Goal: Task Accomplishment & Management: Use online tool/utility

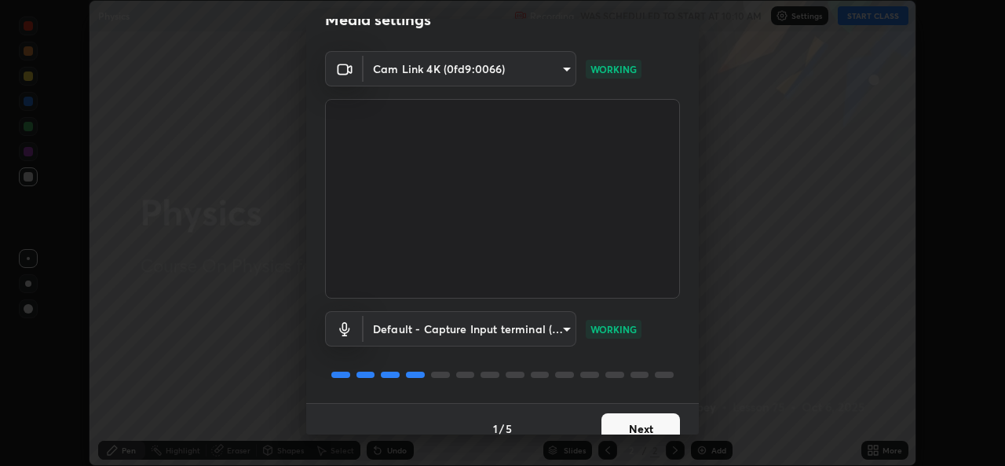
scroll to position [49, 0]
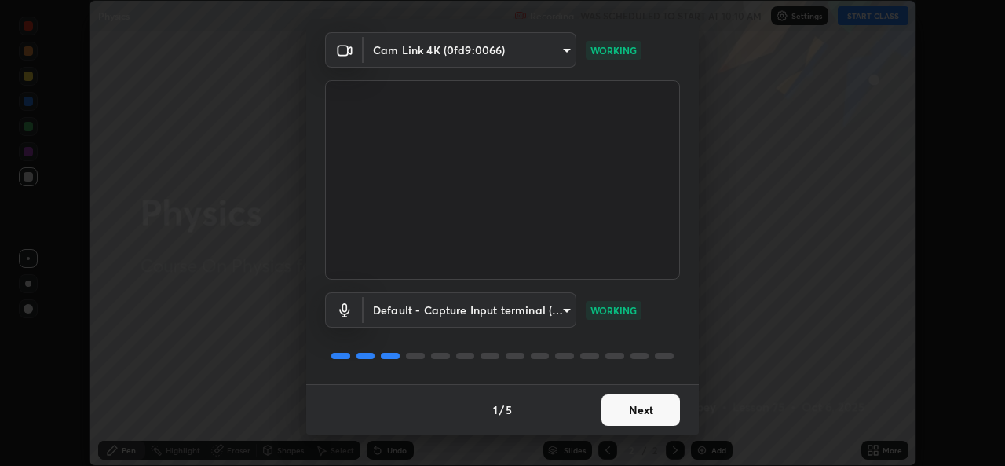
click at [646, 405] on button "Next" at bounding box center [641, 409] width 79 height 31
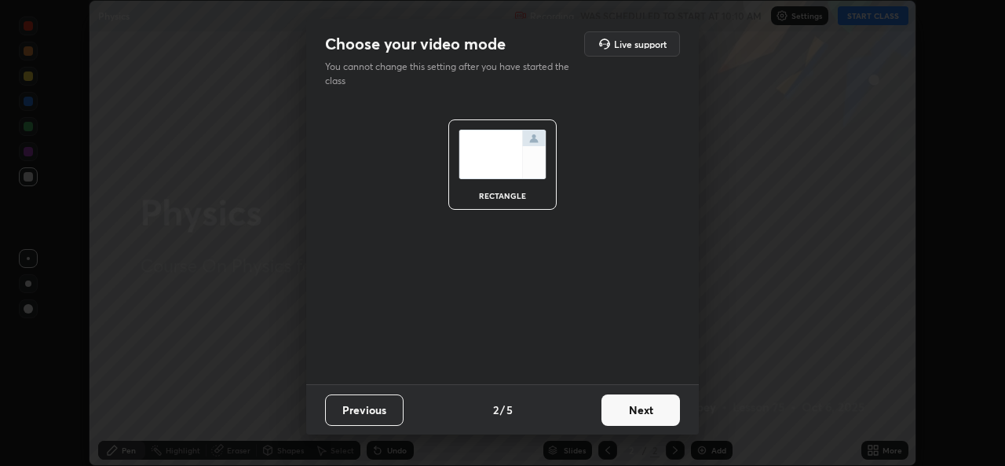
scroll to position [0, 0]
click at [650, 404] on button "Next" at bounding box center [641, 409] width 79 height 31
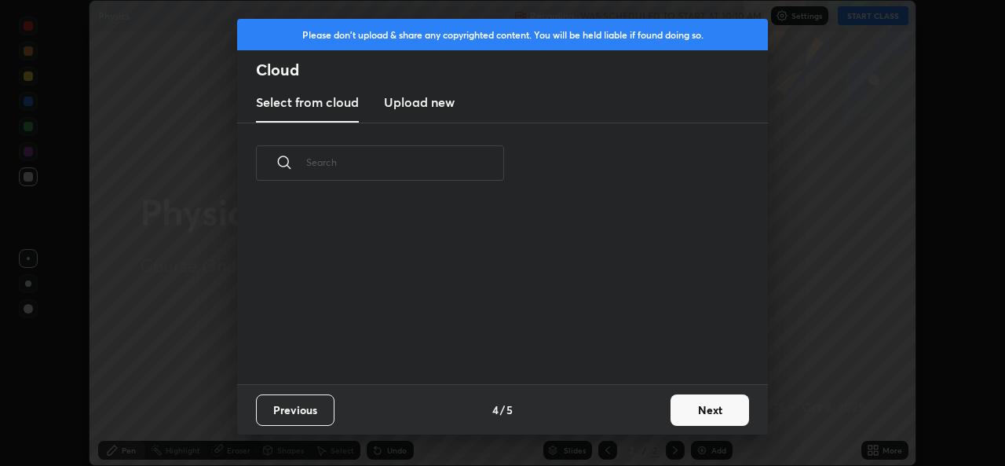
click at [672, 407] on button "Next" at bounding box center [710, 409] width 79 height 31
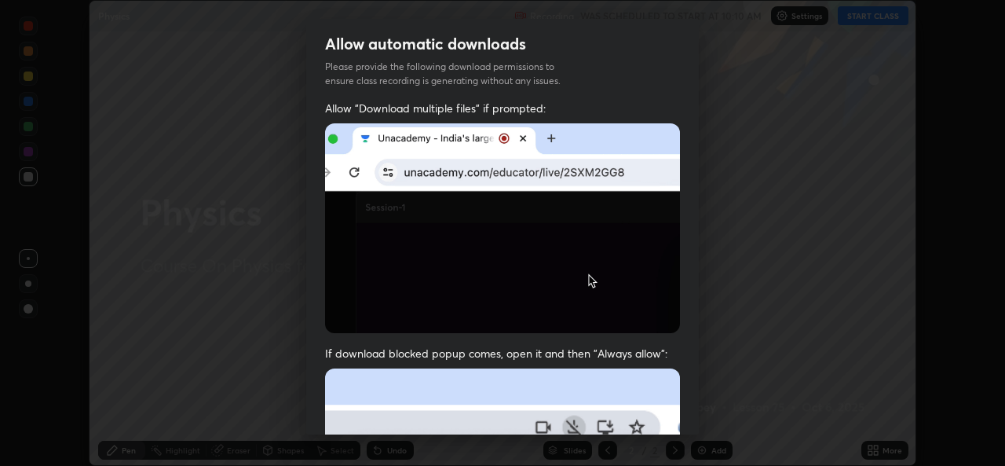
click at [690, 408] on div "Allow "Download multiple files" if prompted: If download blocked popup comes, o…" at bounding box center [502, 431] width 393 height 661
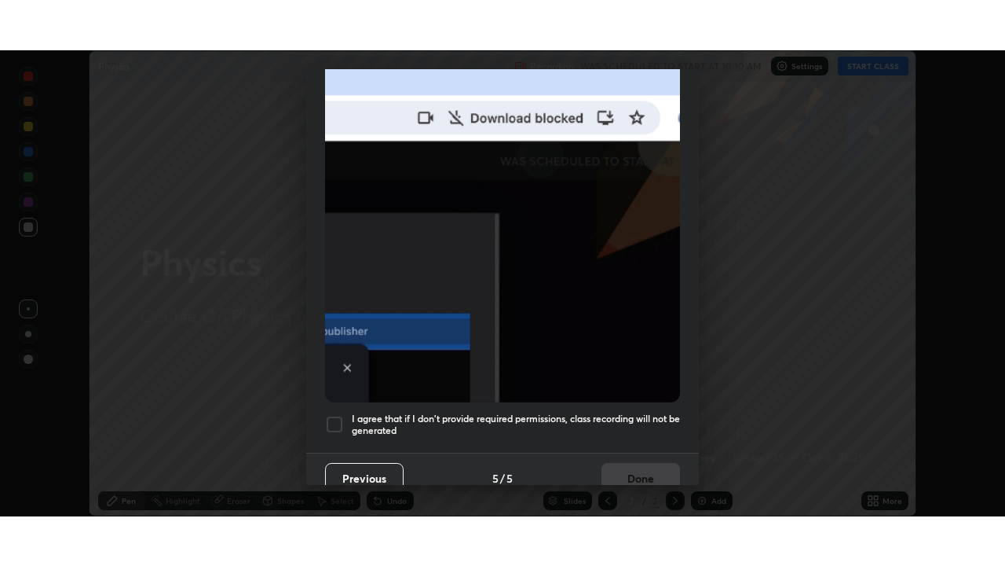
scroll to position [370, 0]
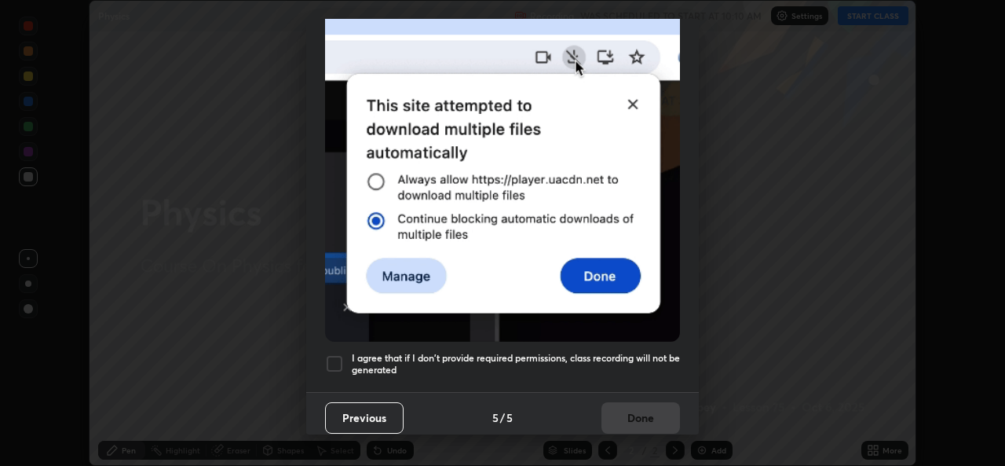
click at [340, 362] on div at bounding box center [334, 363] width 19 height 19
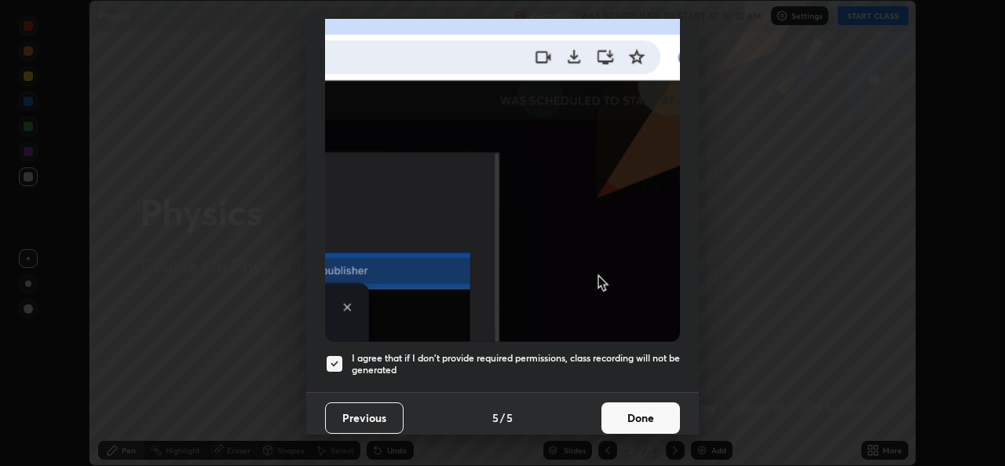
click at [621, 411] on button "Done" at bounding box center [641, 417] width 79 height 31
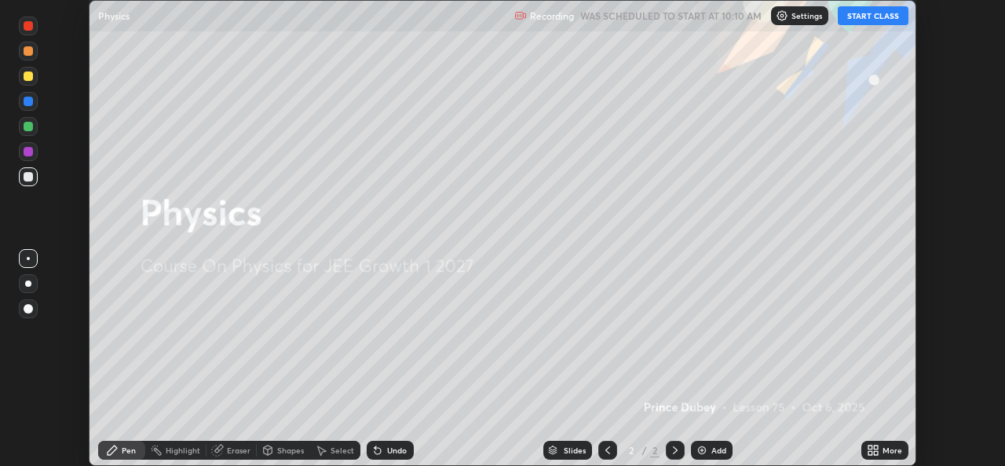
click at [870, 22] on button "START CLASS" at bounding box center [873, 15] width 71 height 19
click at [877, 452] on icon at bounding box center [876, 453] width 4 height 4
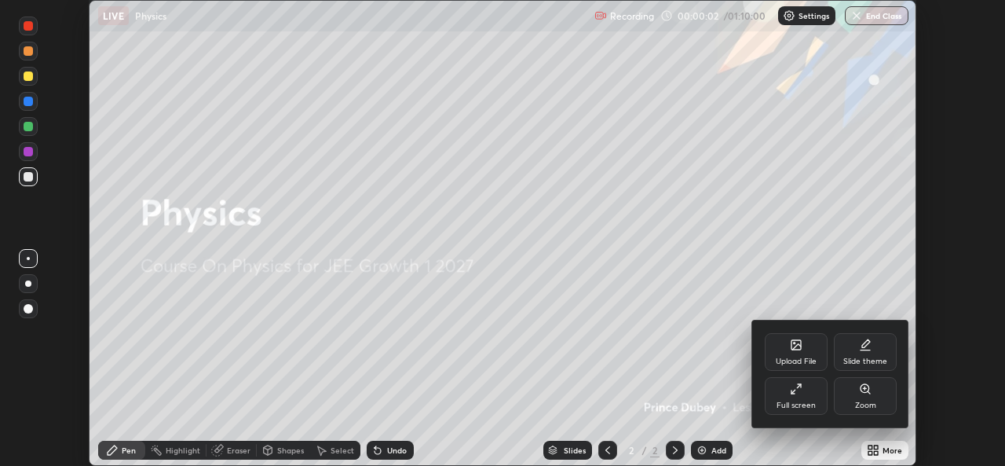
click at [811, 397] on div "Full screen" at bounding box center [796, 396] width 63 height 38
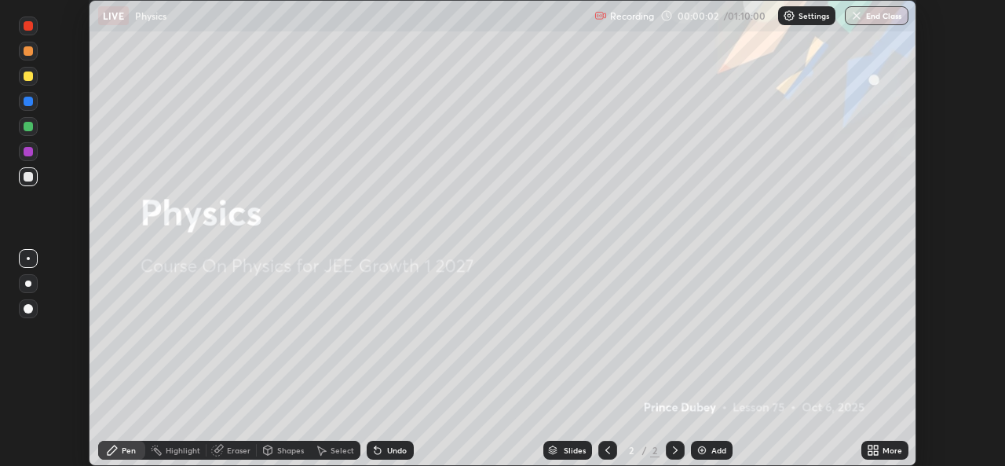
scroll to position [566, 1005]
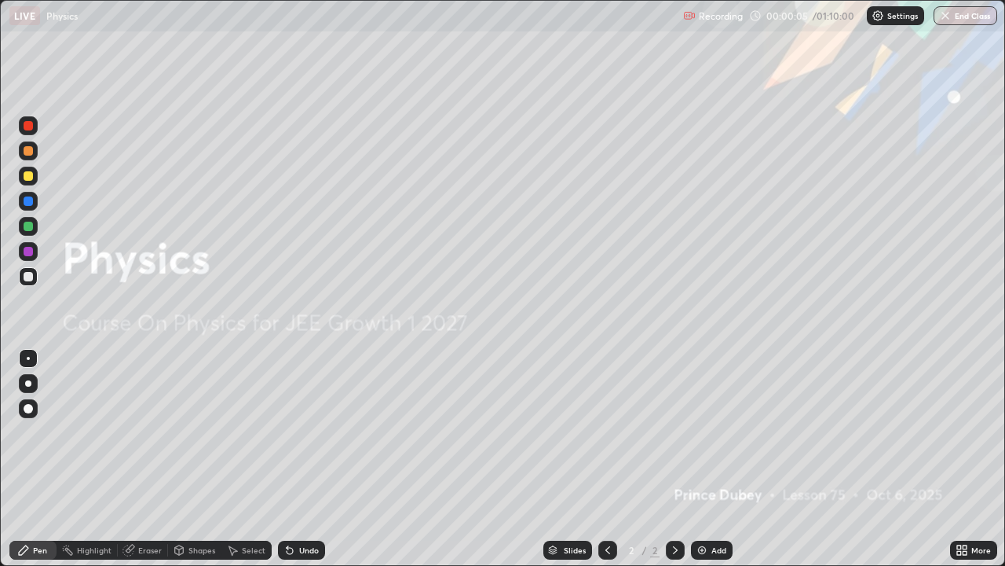
click at [715, 465] on div "Add" at bounding box center [719, 550] width 15 height 8
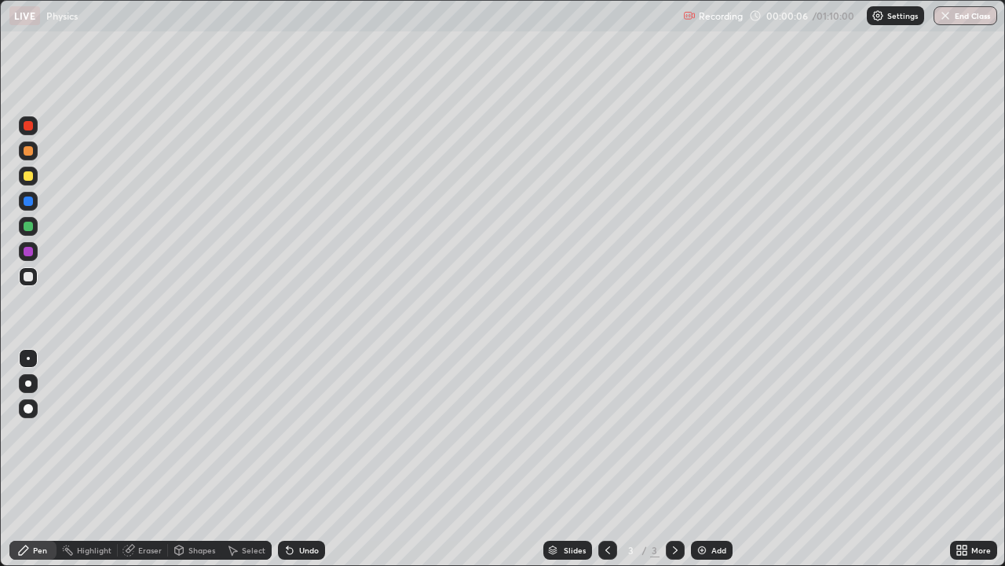
click at [28, 277] on div at bounding box center [28, 276] width 9 height 9
click at [185, 465] on div "Shapes" at bounding box center [194, 549] width 53 height 19
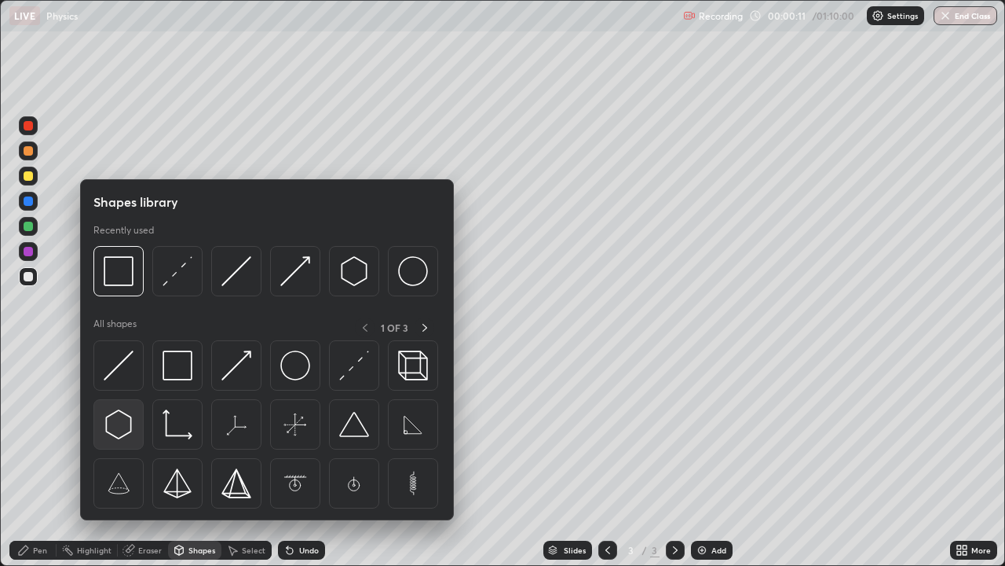
click at [119, 427] on img at bounding box center [119, 424] width 30 height 30
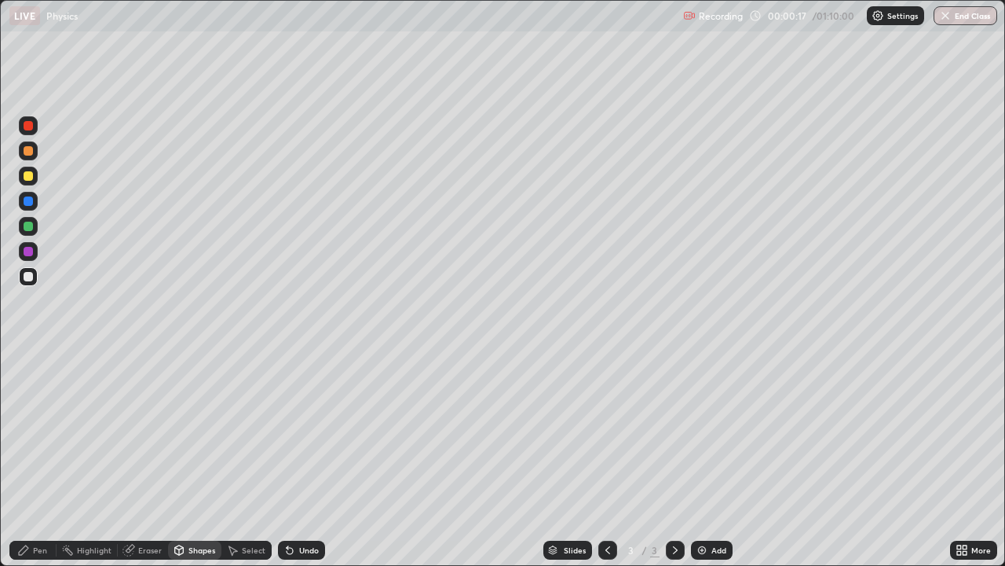
click at [242, 465] on div "Select" at bounding box center [254, 550] width 24 height 8
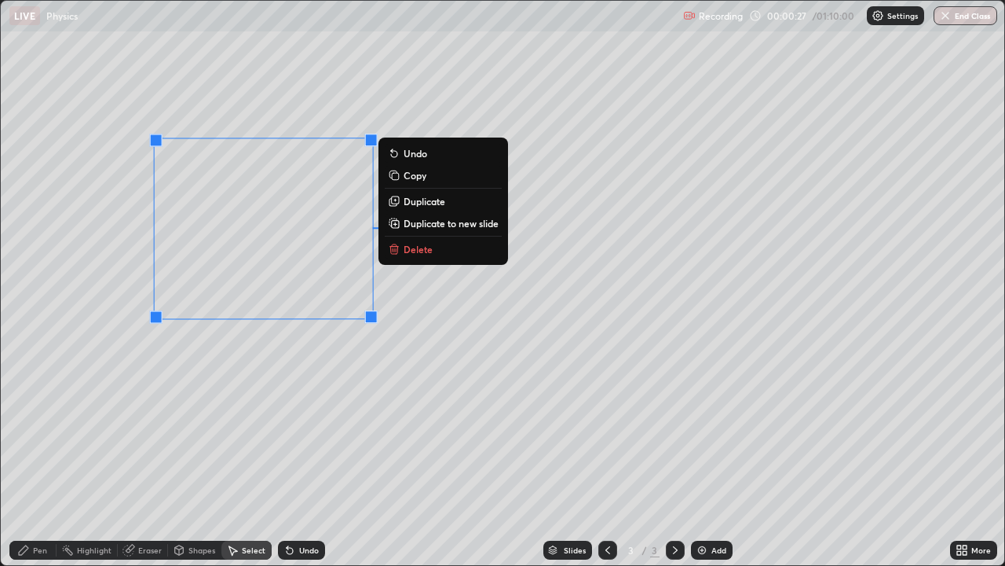
click at [199, 465] on div "Shapes" at bounding box center [202, 550] width 27 height 8
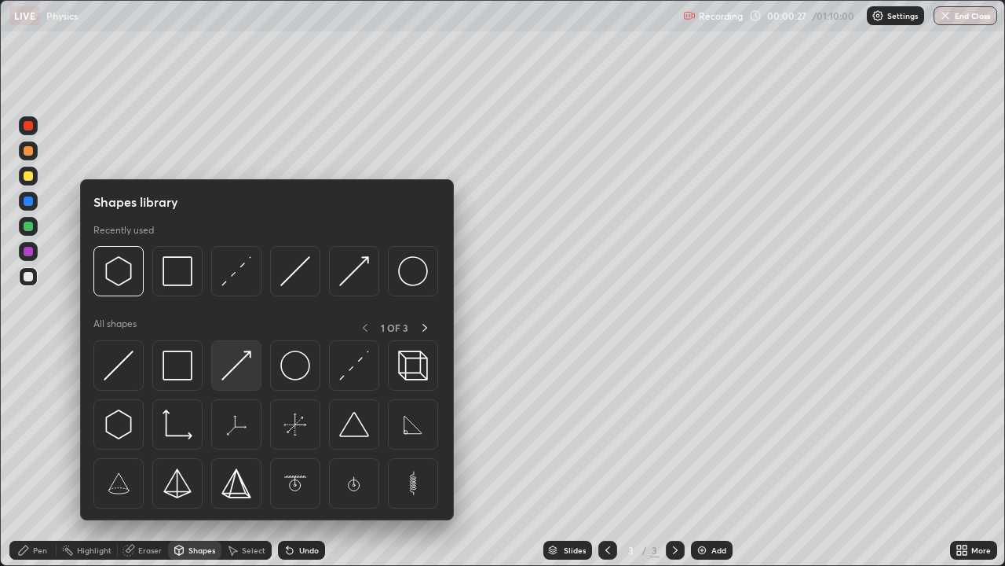
click at [239, 357] on img at bounding box center [237, 365] width 30 height 30
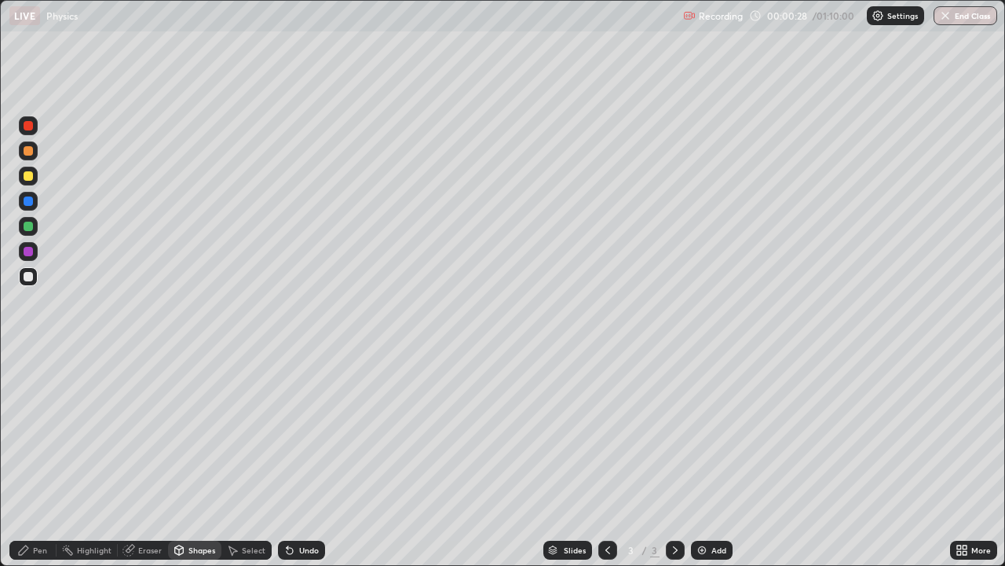
click at [31, 229] on div at bounding box center [28, 226] width 9 height 9
click at [28, 275] on div at bounding box center [28, 276] width 9 height 9
click at [309, 465] on div "Undo" at bounding box center [309, 550] width 20 height 8
click at [256, 465] on div "Select" at bounding box center [254, 550] width 24 height 8
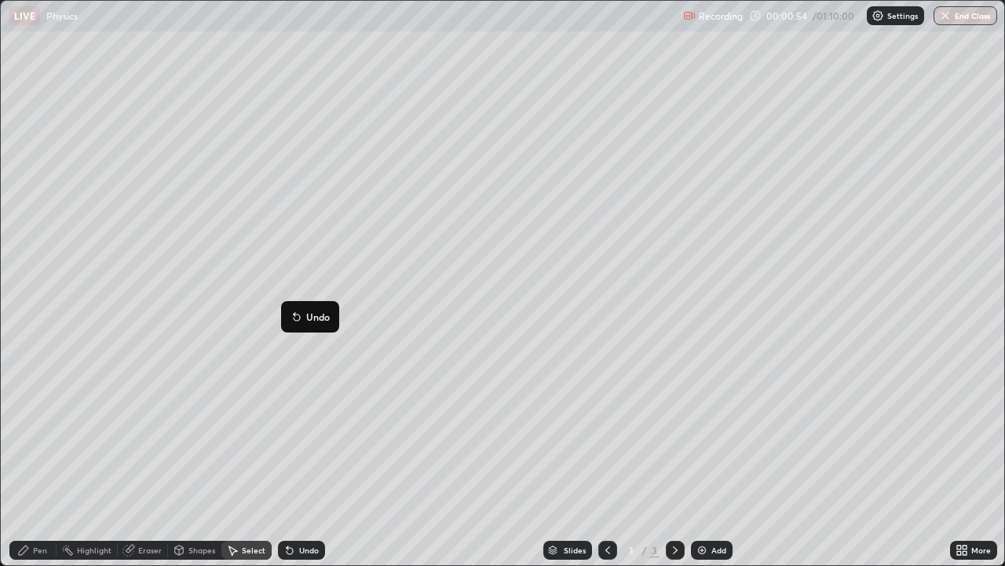
click at [222, 410] on div "0 ° Undo Copy Duplicate Duplicate to new slide Delete" at bounding box center [503, 283] width 1004 height 564
click at [33, 465] on div "Pen" at bounding box center [32, 549] width 47 height 19
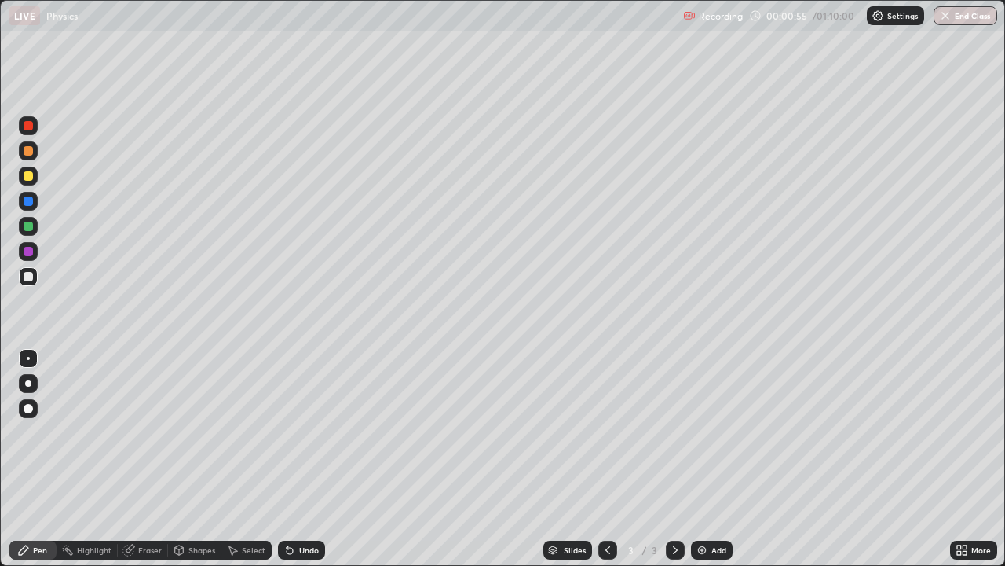
click at [28, 358] on div at bounding box center [28, 358] width 3 height 3
click at [27, 280] on div at bounding box center [28, 276] width 9 height 9
click at [27, 227] on div at bounding box center [28, 226] width 9 height 9
click at [242, 465] on div "Select" at bounding box center [254, 550] width 24 height 8
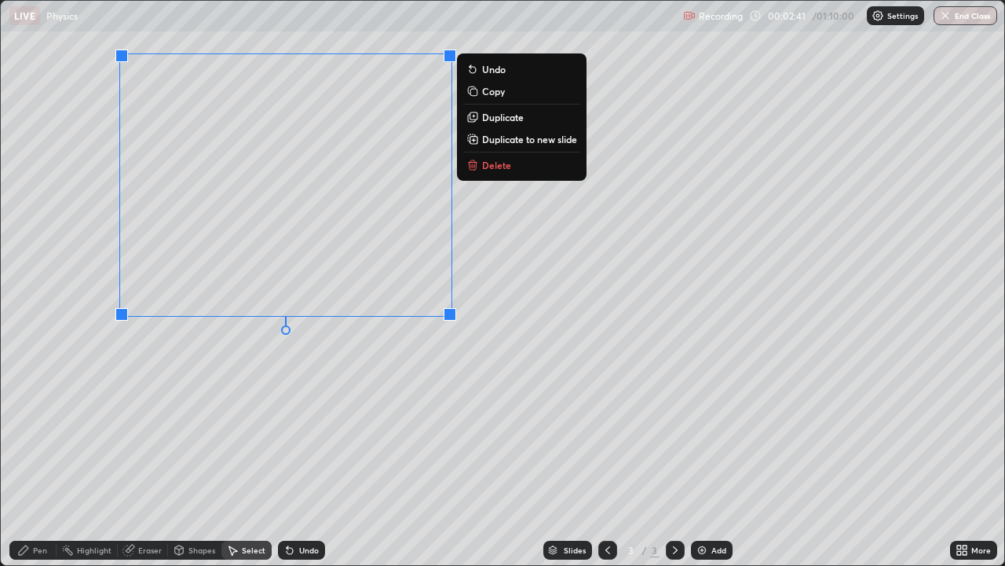
click at [145, 381] on div "0 ° Undo Copy Duplicate Duplicate to new slide Delete" at bounding box center [503, 283] width 1004 height 564
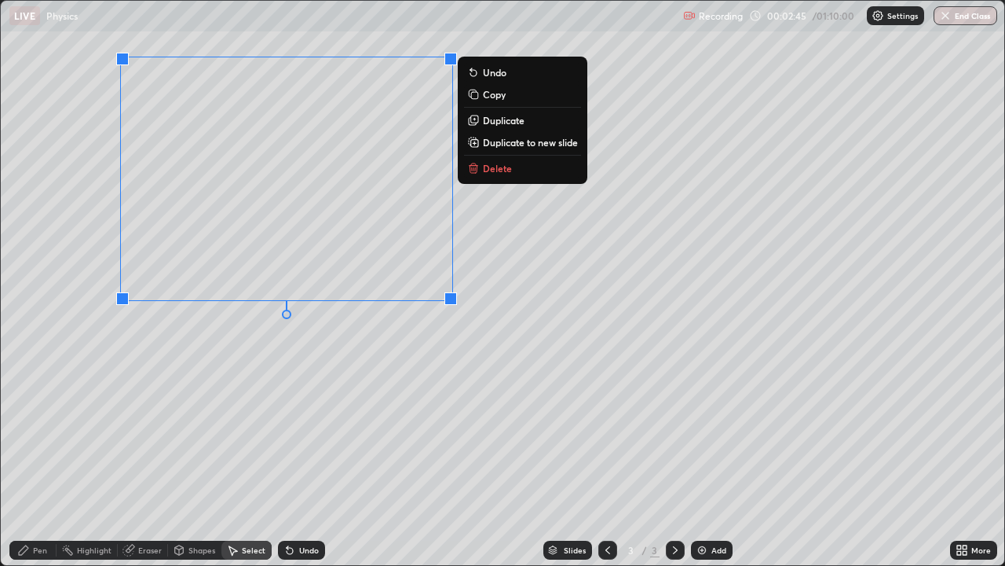
click at [167, 354] on div "0 ° Undo Copy Duplicate Duplicate to new slide Delete" at bounding box center [503, 283] width 1004 height 564
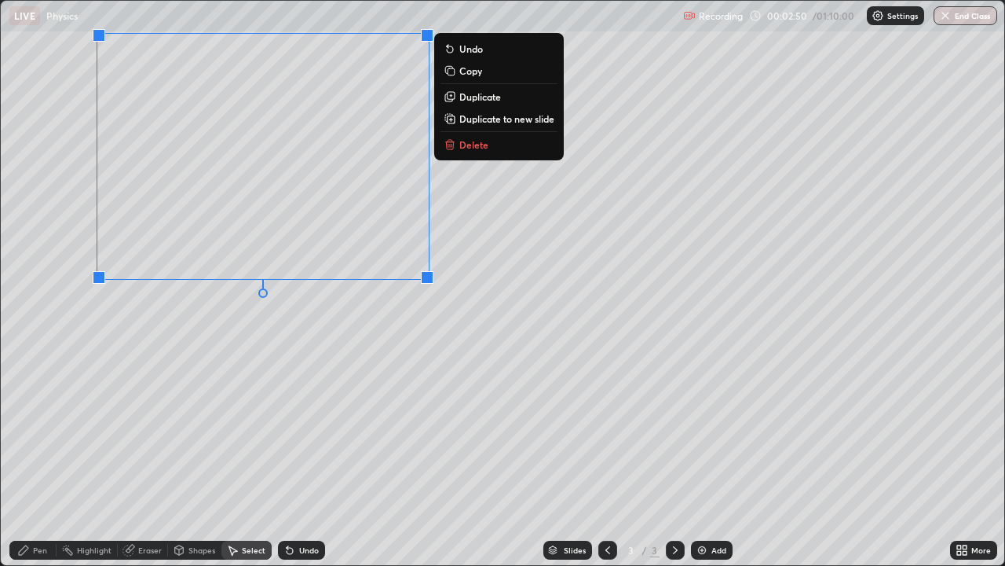
click at [185, 367] on div "0 ° Undo Copy Duplicate Duplicate to new slide Delete" at bounding box center [503, 283] width 1004 height 564
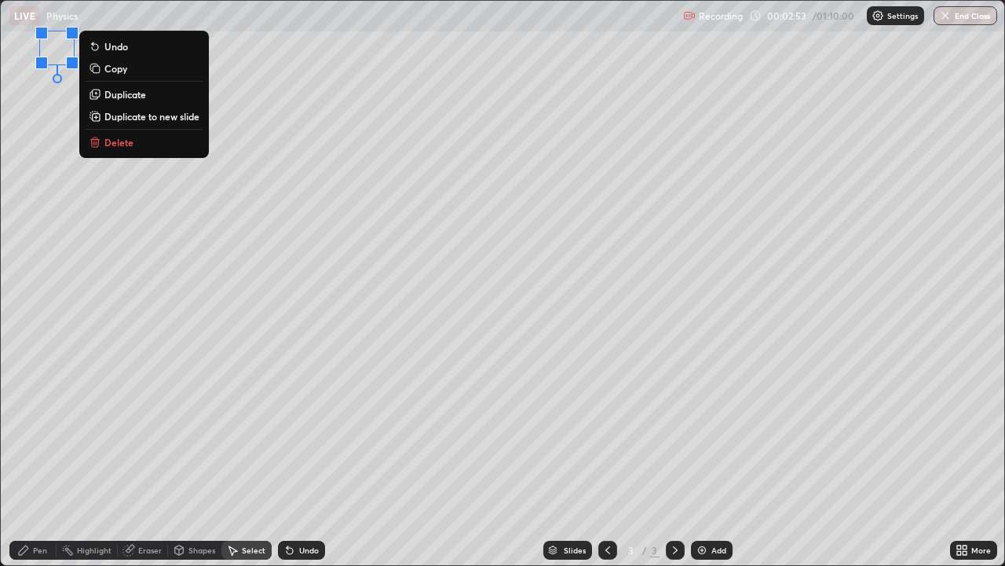
click at [46, 227] on div "Erase all" at bounding box center [28, 282] width 38 height 503
click at [26, 465] on div "Pen" at bounding box center [32, 549] width 47 height 19
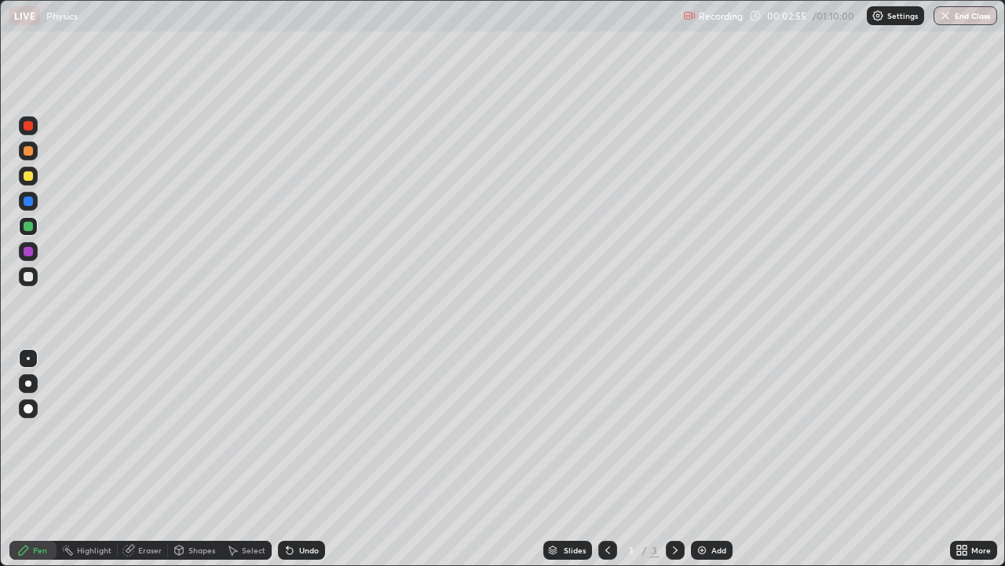
click at [27, 277] on div at bounding box center [28, 276] width 9 height 9
click at [27, 178] on div at bounding box center [28, 175] width 9 height 9
click at [25, 276] on div at bounding box center [28, 276] width 9 height 9
click at [26, 278] on div at bounding box center [28, 276] width 9 height 9
click at [185, 465] on div "Shapes" at bounding box center [194, 549] width 53 height 19
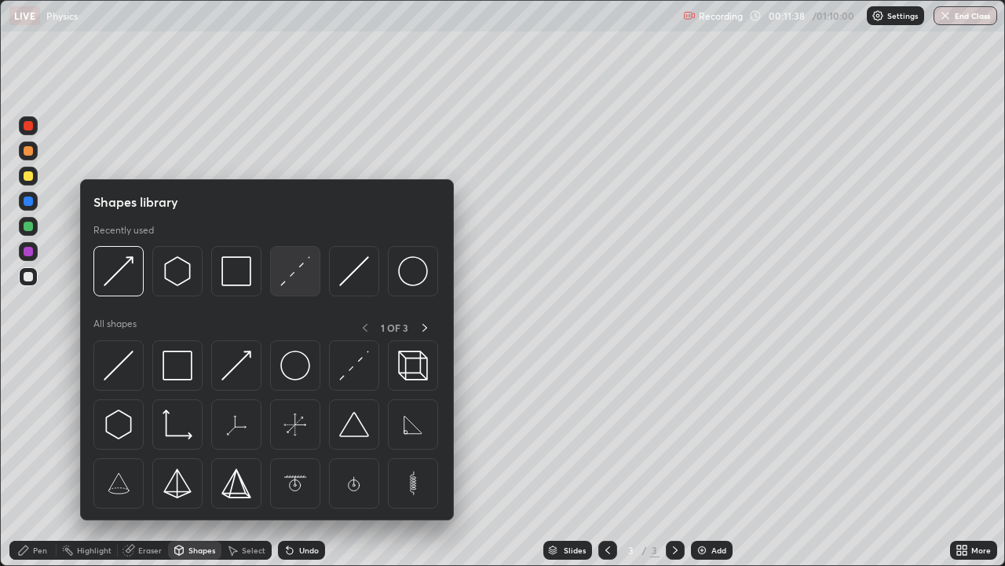
click at [294, 273] on img at bounding box center [295, 271] width 30 height 30
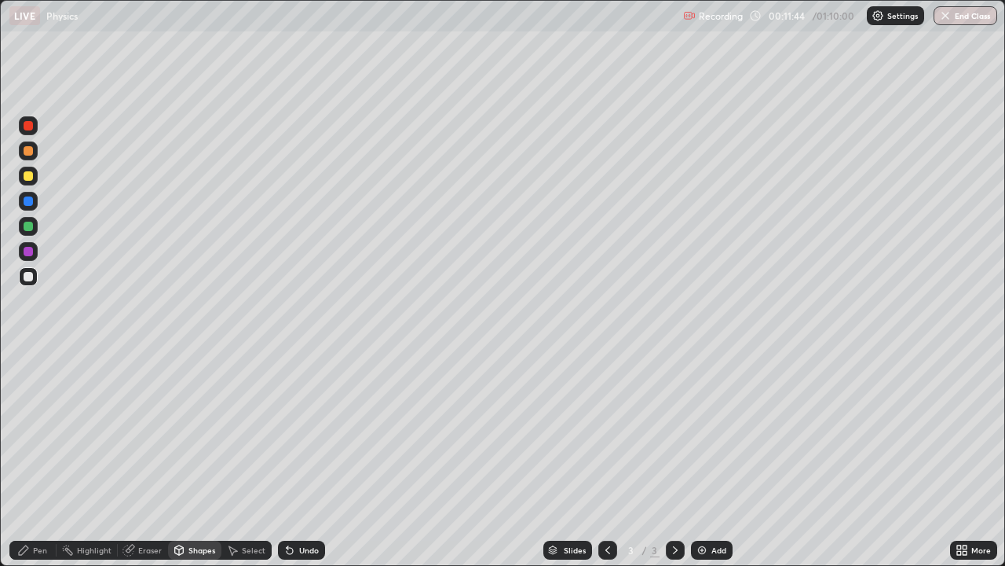
click at [309, 465] on div "Undo" at bounding box center [301, 549] width 47 height 19
click at [31, 465] on div "Pen" at bounding box center [32, 549] width 47 height 19
click at [302, 465] on div "Undo" at bounding box center [309, 550] width 20 height 8
click at [28, 227] on div at bounding box center [28, 226] width 9 height 9
click at [204, 465] on div "Shapes" at bounding box center [194, 549] width 53 height 19
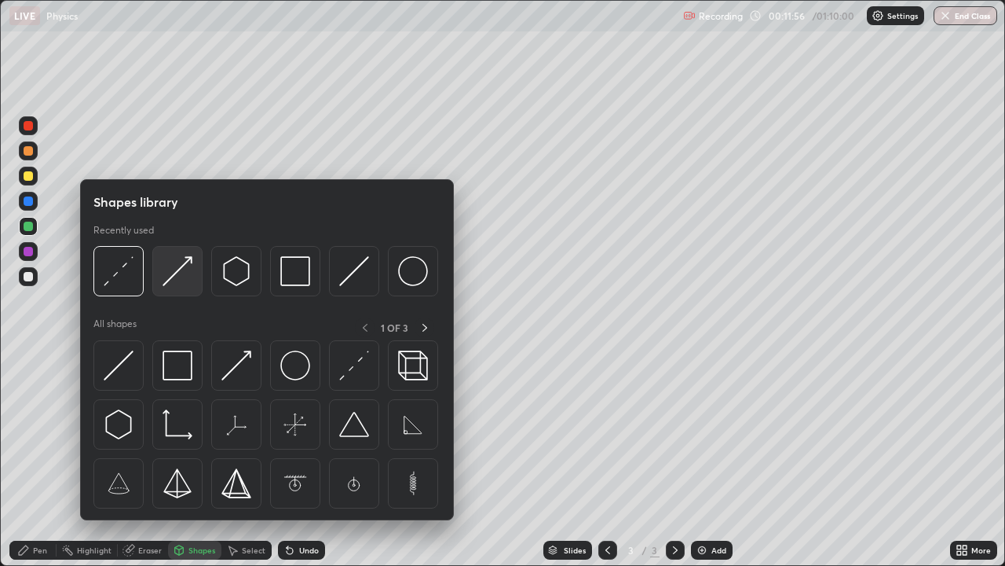
click at [177, 273] on img at bounding box center [178, 271] width 30 height 30
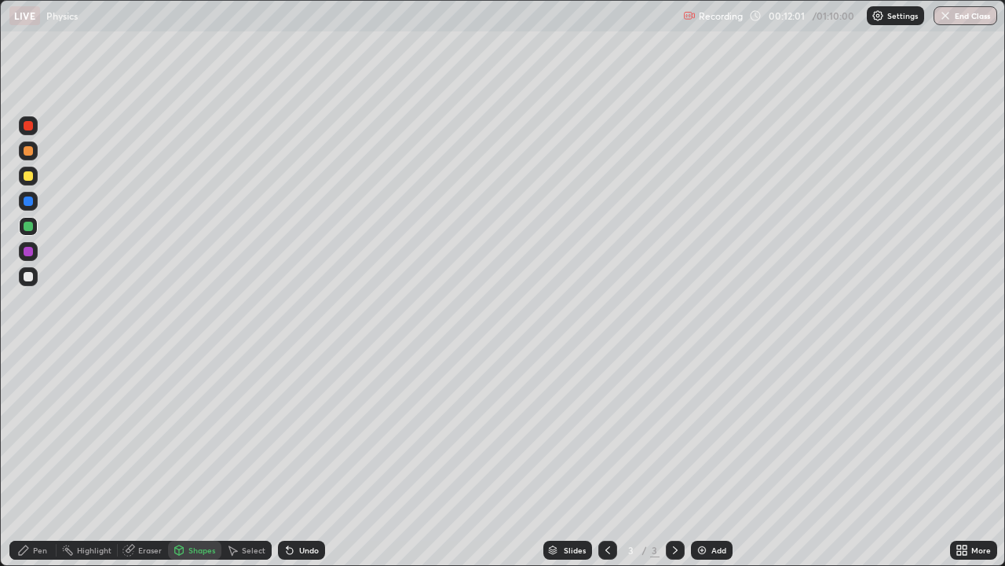
click at [34, 465] on div "Pen" at bounding box center [32, 549] width 47 height 19
click at [247, 465] on div "Select" at bounding box center [254, 550] width 24 height 8
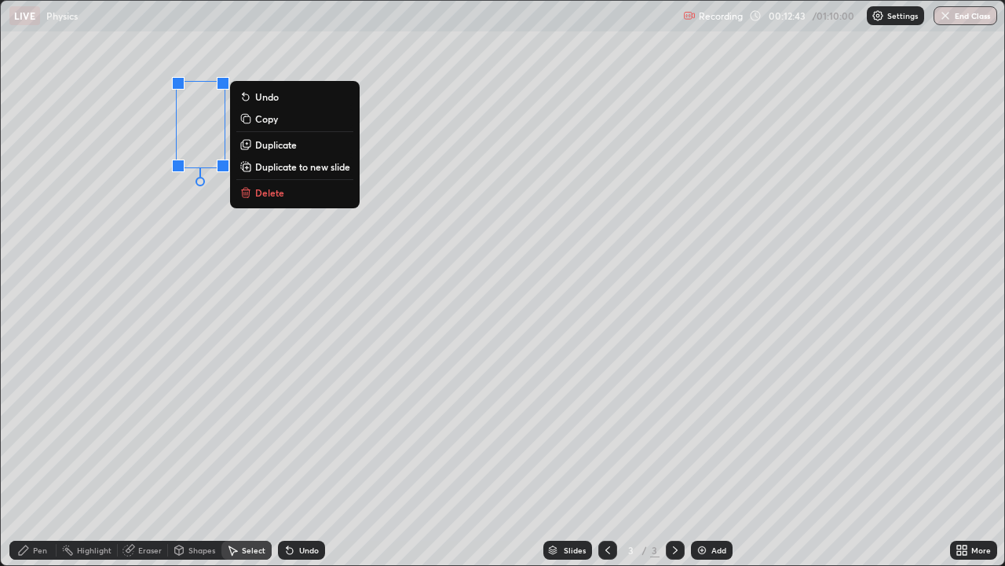
click at [273, 142] on p "Duplicate" at bounding box center [276, 144] width 42 height 13
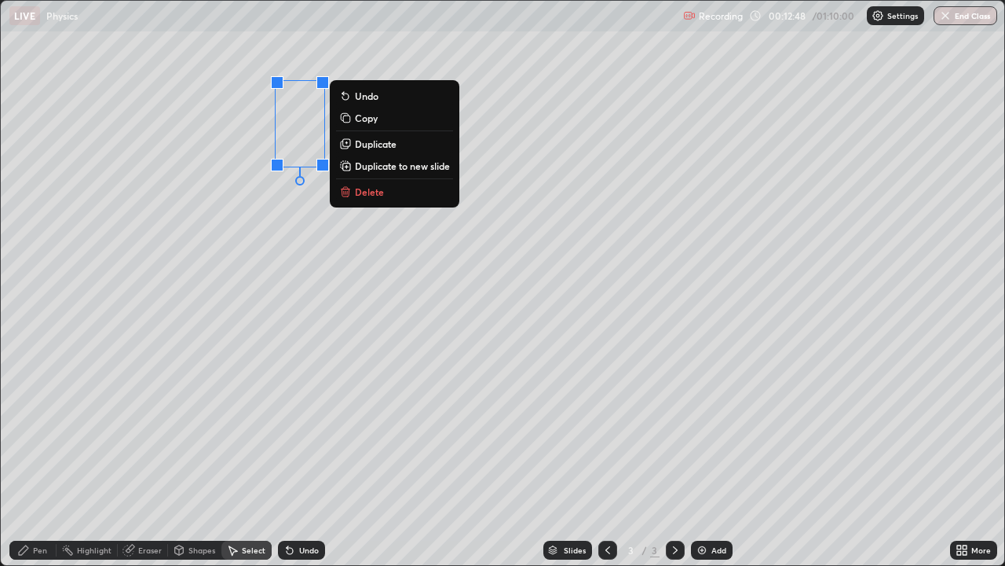
click at [30, 465] on div "Pen" at bounding box center [32, 549] width 47 height 19
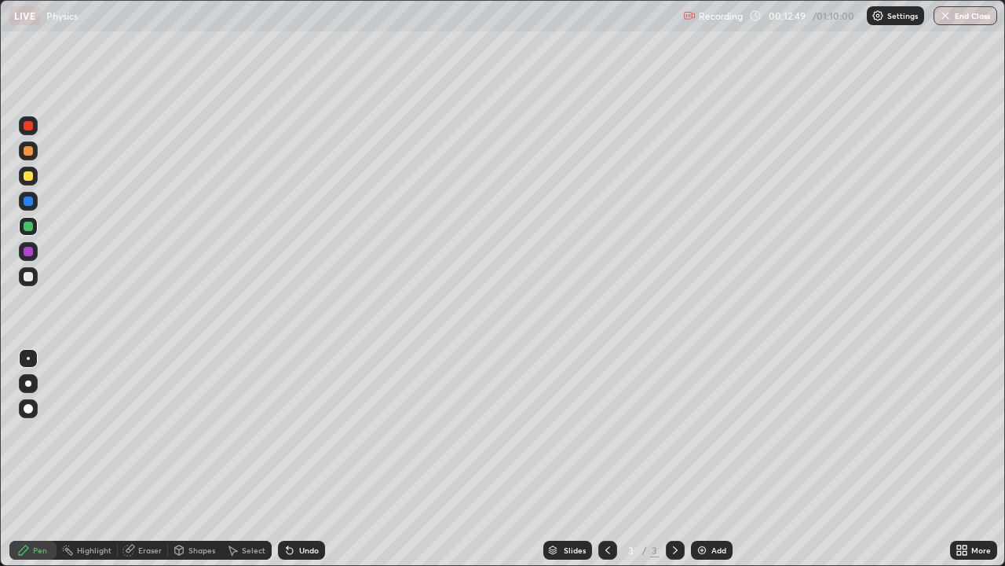
click at [27, 230] on div at bounding box center [28, 226] width 9 height 9
click at [144, 465] on div "Eraser" at bounding box center [150, 550] width 24 height 8
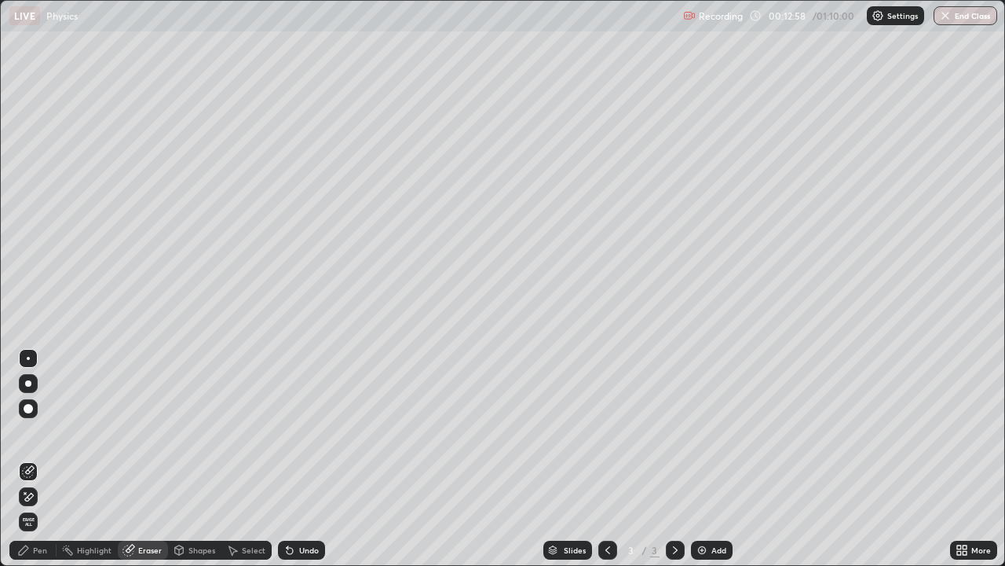
click at [31, 465] on icon at bounding box center [28, 496] width 13 height 13
click at [305, 465] on div "Undo" at bounding box center [301, 549] width 47 height 19
click at [295, 465] on div "Undo" at bounding box center [301, 549] width 47 height 19
click at [307, 465] on div "Undo" at bounding box center [309, 550] width 20 height 8
click at [185, 465] on div "Shapes" at bounding box center [194, 549] width 53 height 19
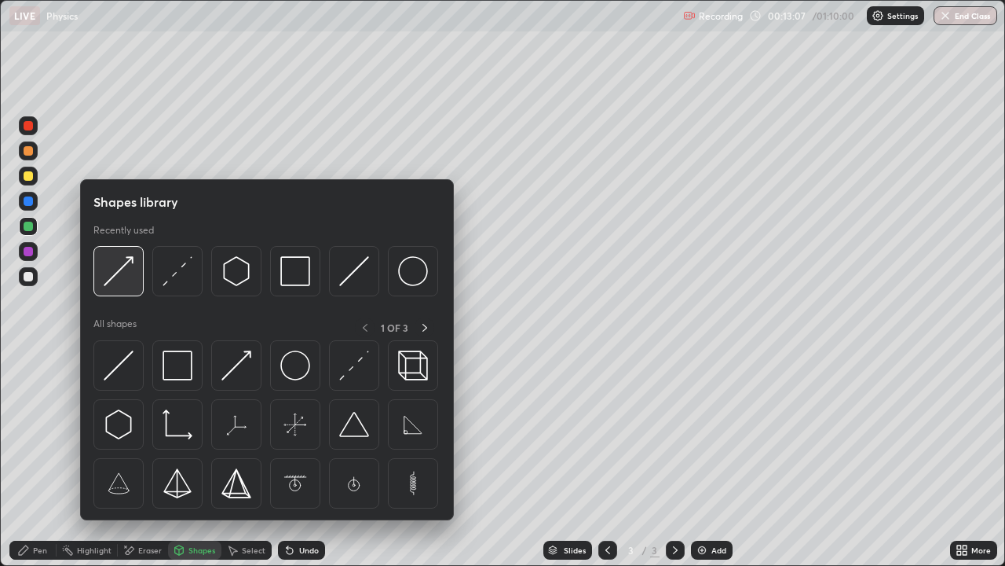
click at [122, 275] on img at bounding box center [119, 271] width 30 height 30
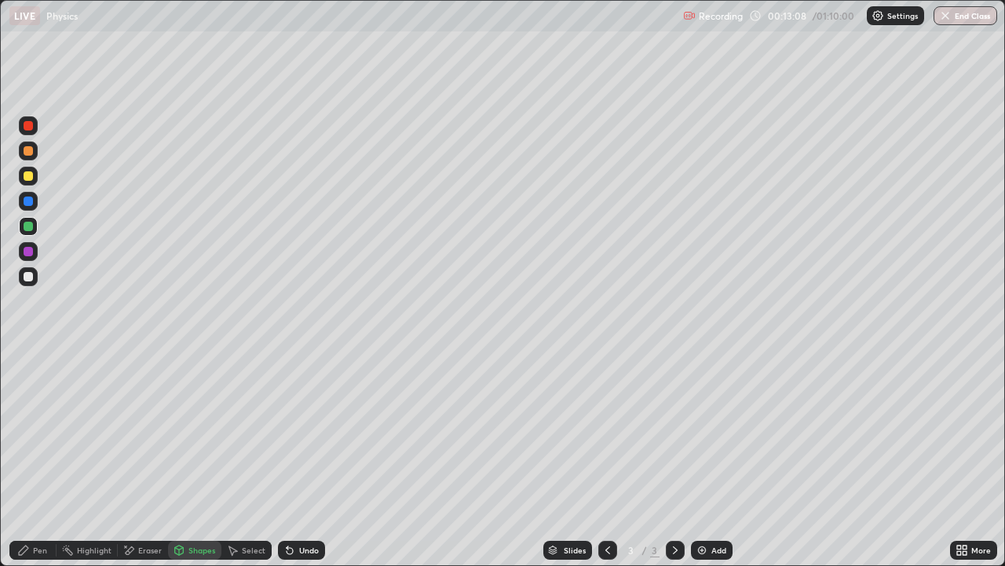
click at [26, 277] on div at bounding box center [28, 276] width 9 height 9
click at [305, 465] on div "Undo" at bounding box center [301, 549] width 47 height 19
click at [24, 233] on div at bounding box center [28, 226] width 19 height 19
click at [17, 465] on icon at bounding box center [23, 550] width 13 height 13
click at [200, 465] on div "Shapes" at bounding box center [202, 550] width 27 height 8
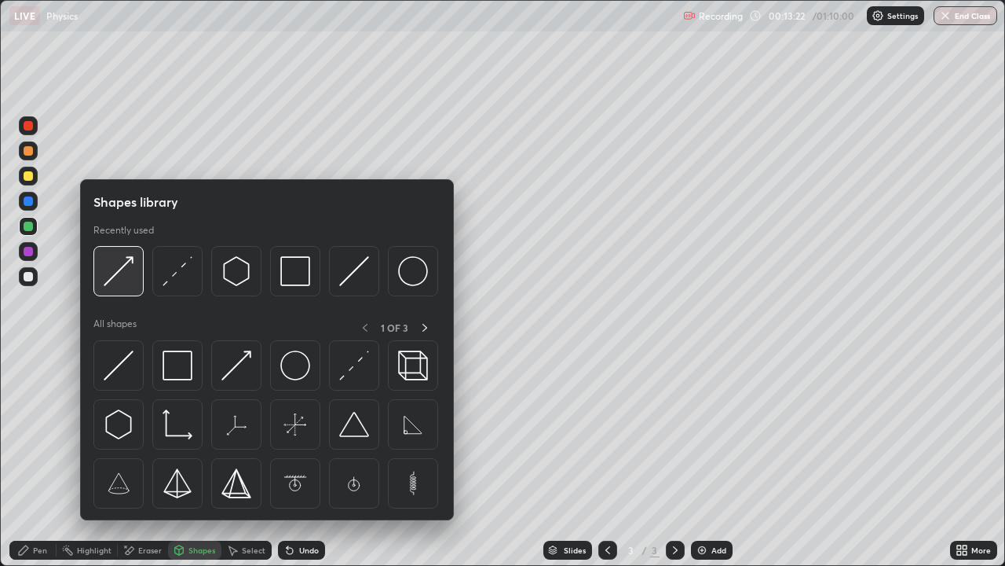
click at [124, 269] on img at bounding box center [119, 271] width 30 height 30
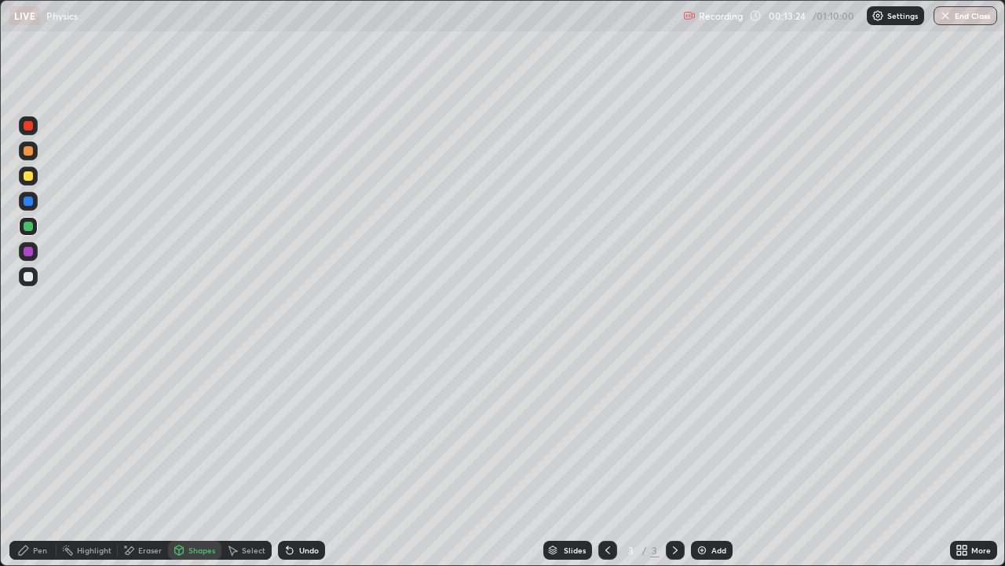
click at [20, 465] on icon at bounding box center [23, 549] width 9 height 9
click at [306, 465] on div "Undo" at bounding box center [309, 550] width 20 height 8
click at [305, 465] on div "Undo" at bounding box center [309, 550] width 20 height 8
click at [309, 465] on div "Undo" at bounding box center [309, 550] width 20 height 8
click at [306, 465] on div "Undo" at bounding box center [309, 550] width 20 height 8
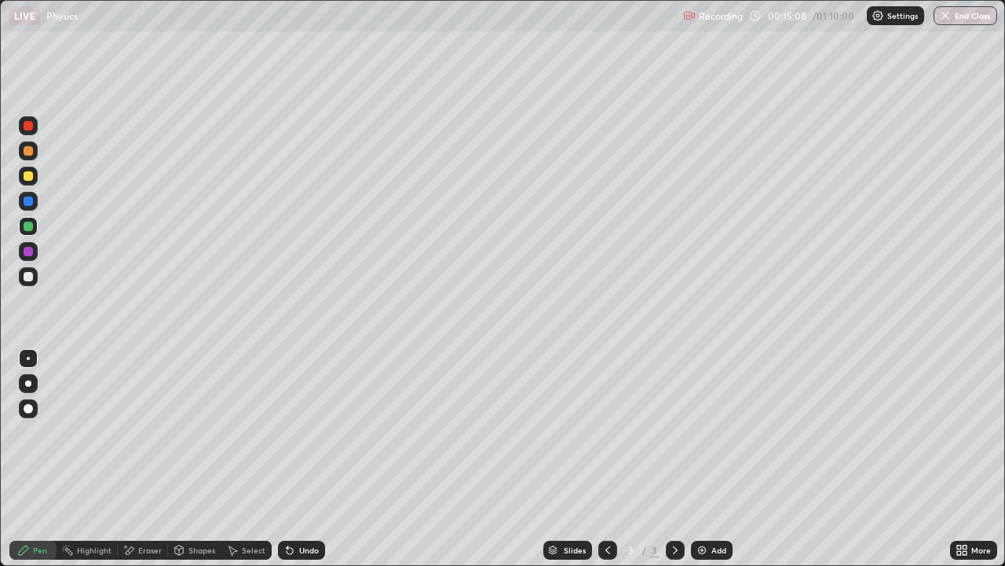
click at [306, 465] on div "Undo" at bounding box center [309, 550] width 20 height 8
click at [304, 465] on div "Undo" at bounding box center [309, 550] width 20 height 8
click at [306, 465] on div "Undo" at bounding box center [301, 549] width 47 height 19
click at [26, 273] on div at bounding box center [28, 276] width 9 height 9
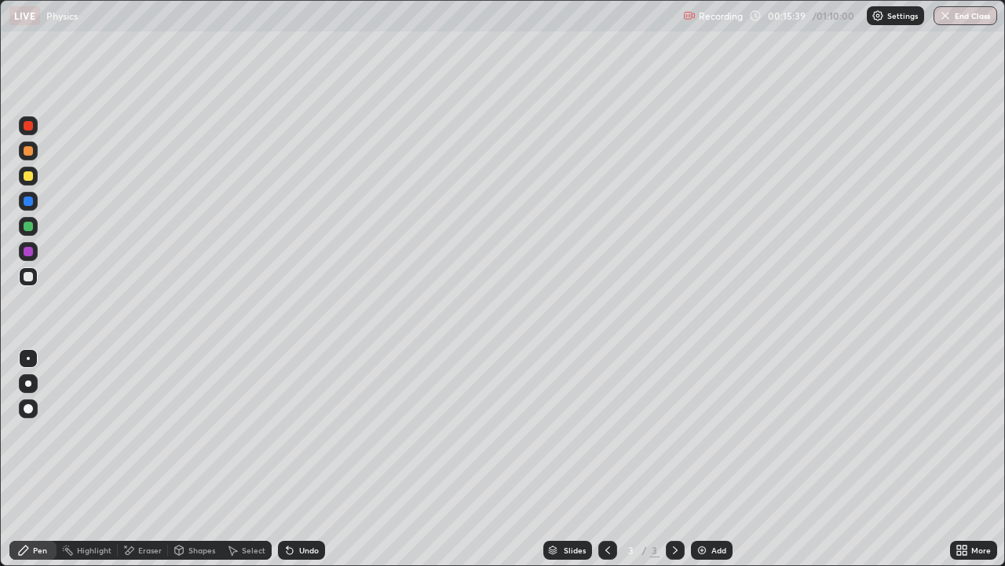
click at [24, 274] on div at bounding box center [28, 276] width 9 height 9
click at [28, 227] on div at bounding box center [28, 226] width 9 height 9
click at [28, 277] on div at bounding box center [28, 276] width 9 height 9
click at [299, 465] on div "Undo" at bounding box center [309, 550] width 20 height 8
click at [303, 465] on div "Undo" at bounding box center [309, 550] width 20 height 8
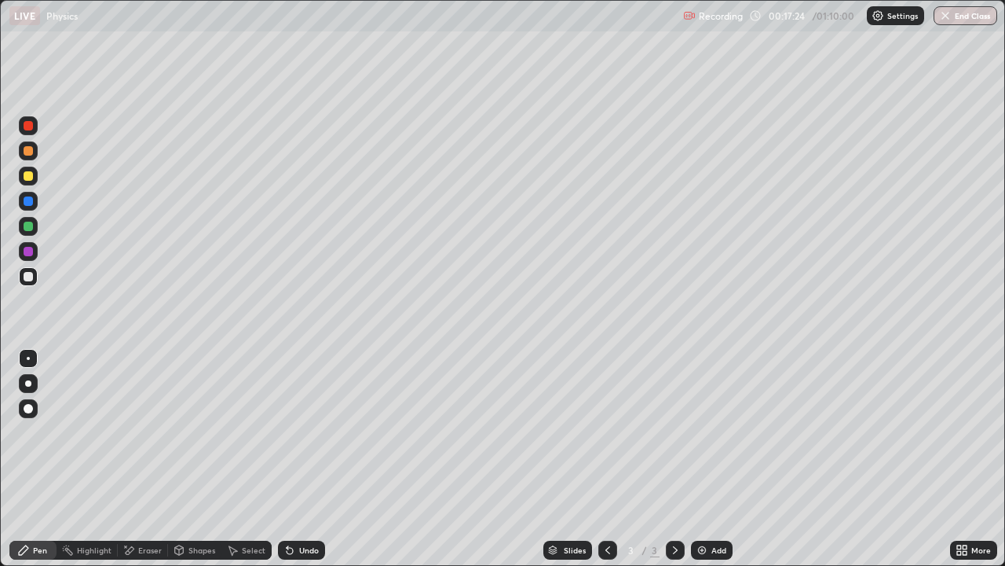
click at [307, 465] on div "Undo" at bounding box center [309, 550] width 20 height 8
click at [251, 465] on div "Select" at bounding box center [254, 550] width 24 height 8
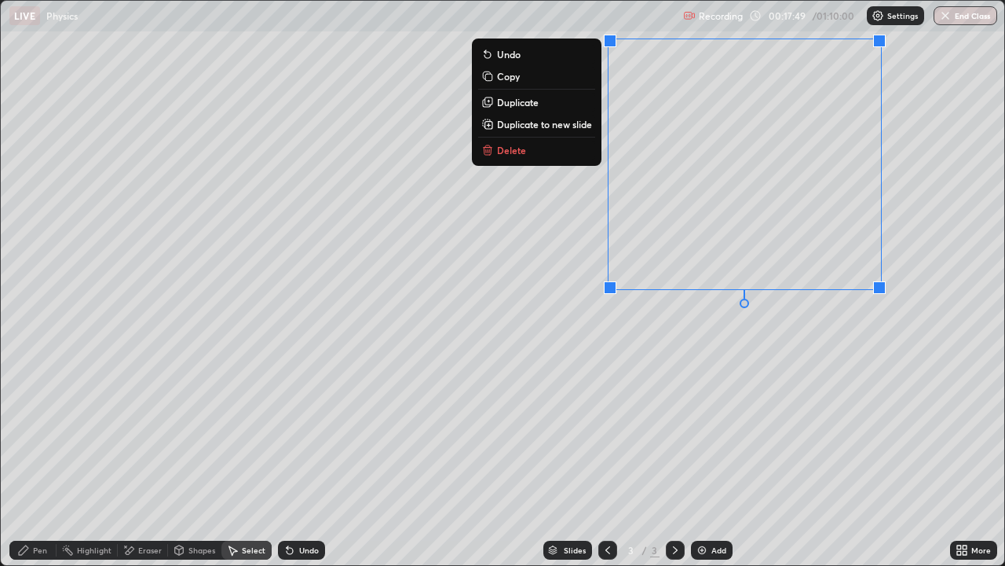
click at [518, 154] on p "Delete" at bounding box center [511, 150] width 29 height 13
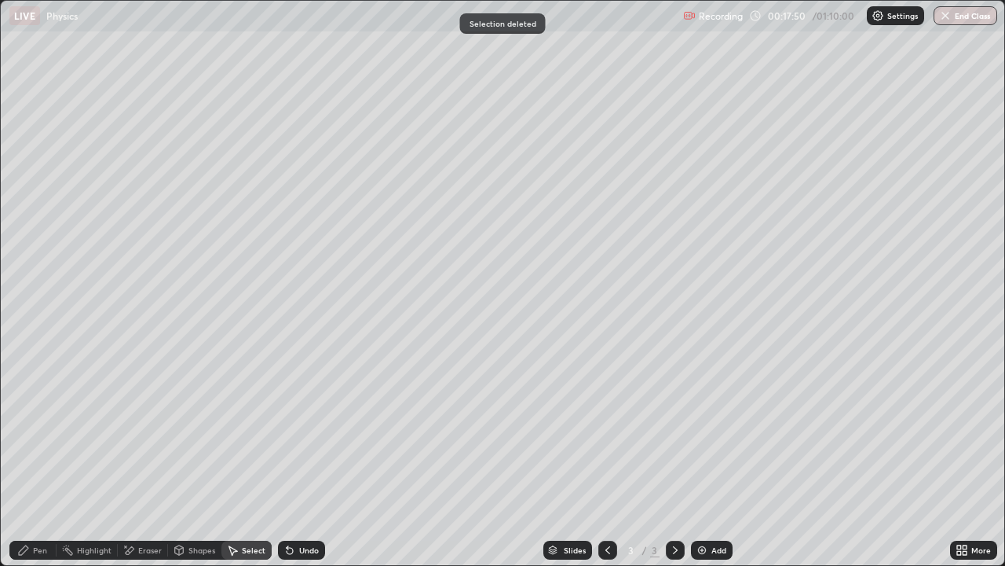
click at [42, 465] on div "Pen" at bounding box center [40, 550] width 14 height 8
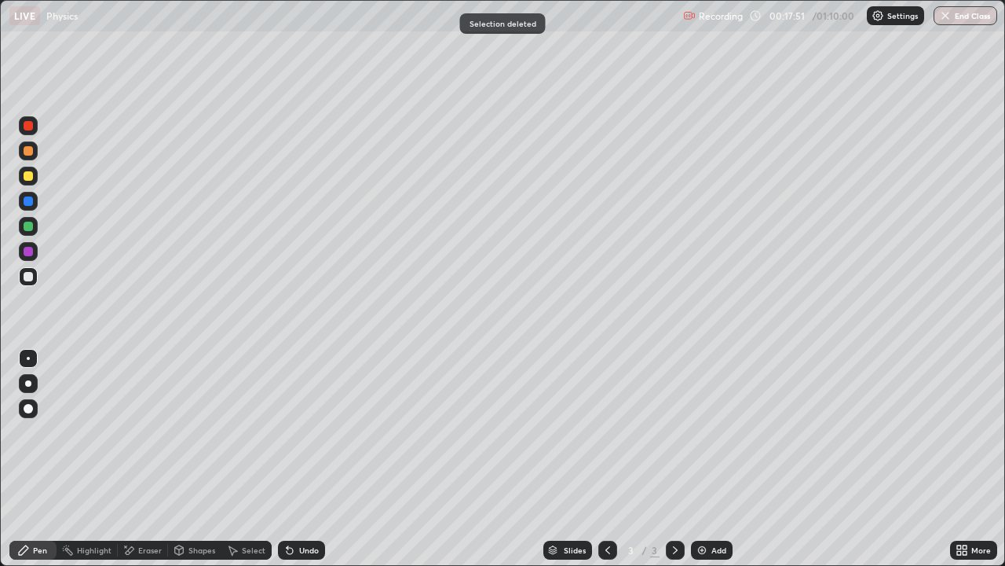
click at [27, 273] on div at bounding box center [28, 276] width 9 height 9
click at [32, 179] on div at bounding box center [28, 175] width 9 height 9
click at [26, 279] on div at bounding box center [28, 276] width 9 height 9
click at [31, 124] on div at bounding box center [28, 125] width 9 height 9
click at [29, 276] on div at bounding box center [28, 276] width 9 height 9
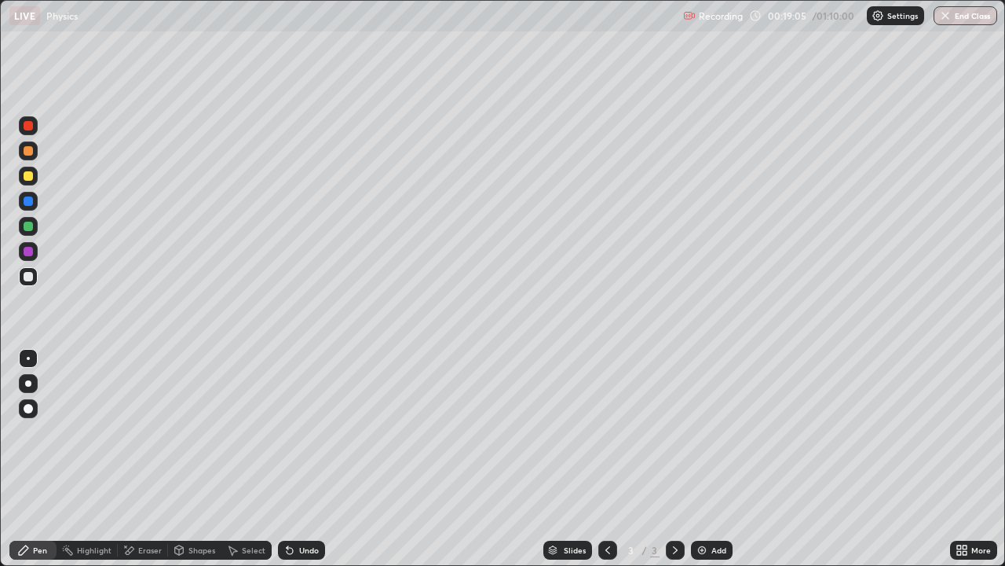
click at [27, 174] on div at bounding box center [28, 175] width 9 height 9
click at [309, 465] on div "Undo" at bounding box center [309, 550] width 20 height 8
click at [27, 152] on div at bounding box center [28, 150] width 9 height 9
click at [28, 128] on div at bounding box center [28, 125] width 9 height 9
click at [28, 282] on div at bounding box center [28, 276] width 19 height 19
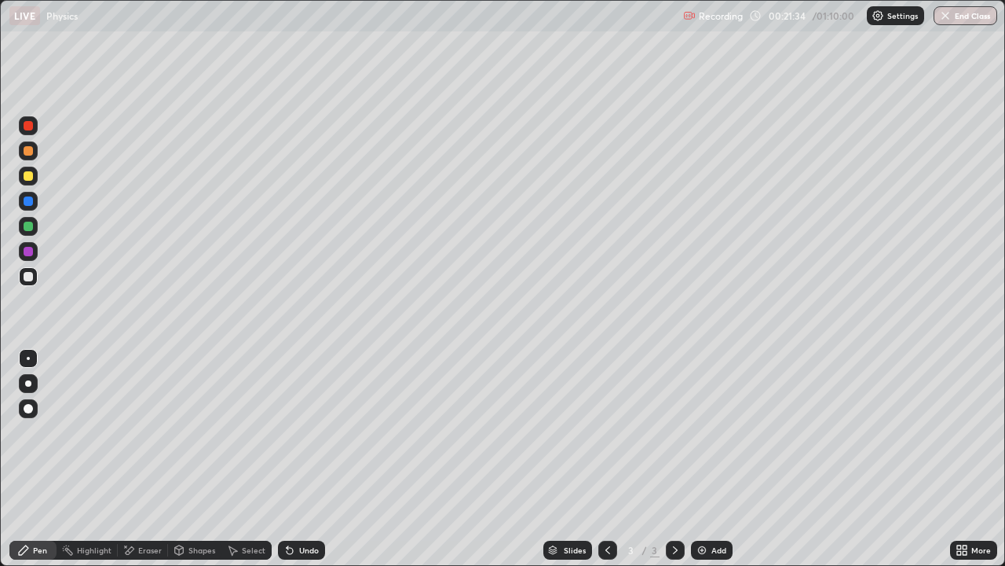
click at [716, 465] on div "Add" at bounding box center [719, 550] width 15 height 8
click at [28, 280] on div at bounding box center [28, 276] width 9 height 9
click at [27, 276] on div at bounding box center [28, 276] width 9 height 9
click at [606, 465] on icon at bounding box center [608, 550] width 13 height 13
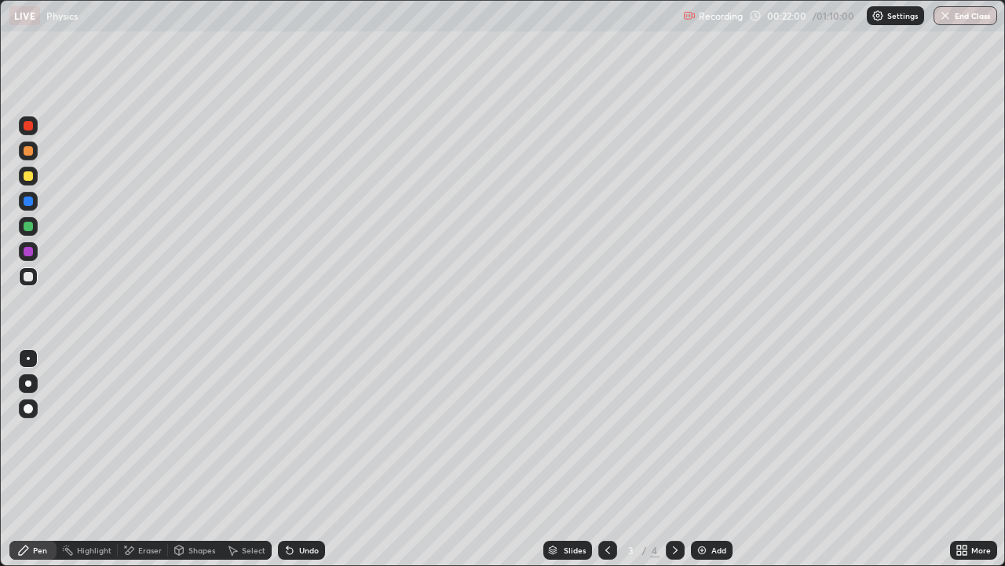
click at [674, 465] on icon at bounding box center [675, 550] width 13 height 13
click at [28, 277] on div at bounding box center [28, 276] width 9 height 9
click at [607, 465] on icon at bounding box center [608, 550] width 5 height 8
click at [25, 277] on div at bounding box center [28, 276] width 9 height 9
click at [251, 465] on div "Select" at bounding box center [254, 550] width 24 height 8
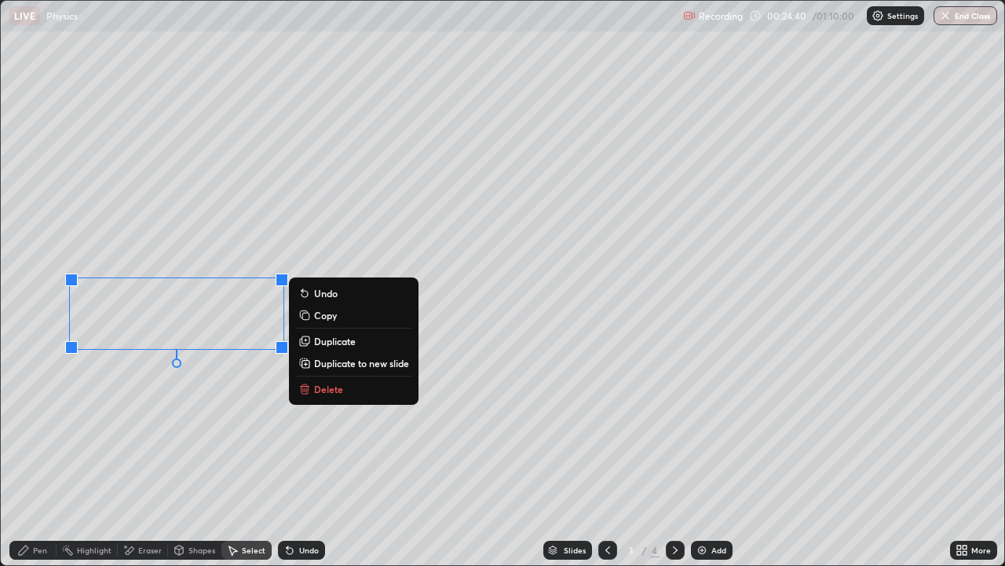
click at [331, 342] on p "Duplicate" at bounding box center [335, 341] width 42 height 13
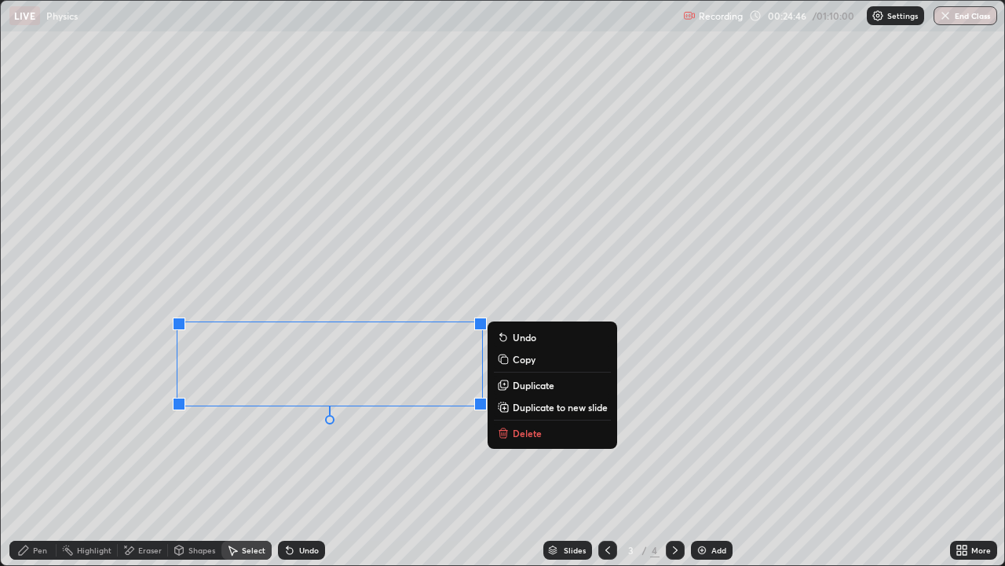
click at [534, 386] on p "Duplicate" at bounding box center [534, 385] width 42 height 13
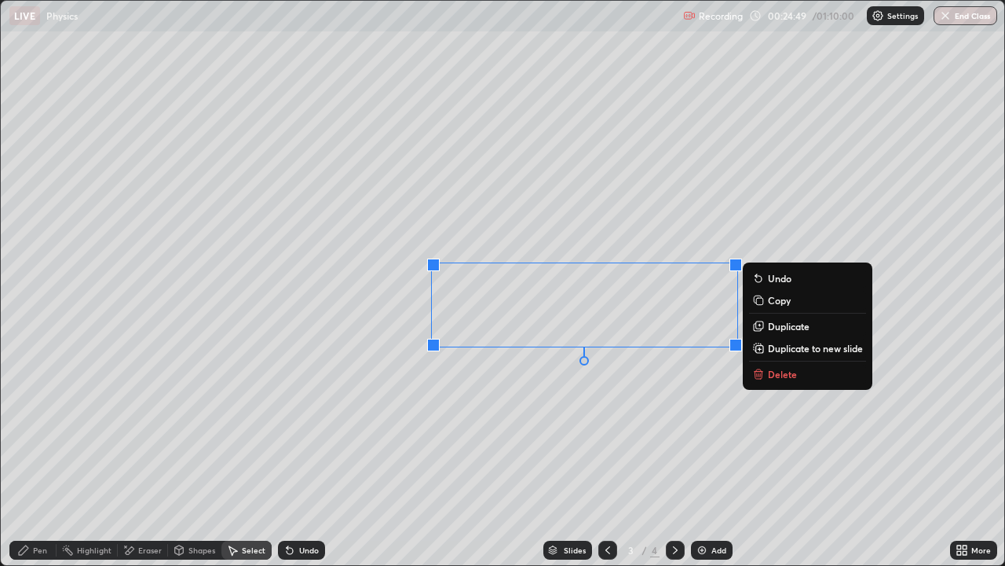
click at [577, 463] on div "0 ° Undo Copy Duplicate Duplicate to new slide Delete" at bounding box center [503, 283] width 1004 height 564
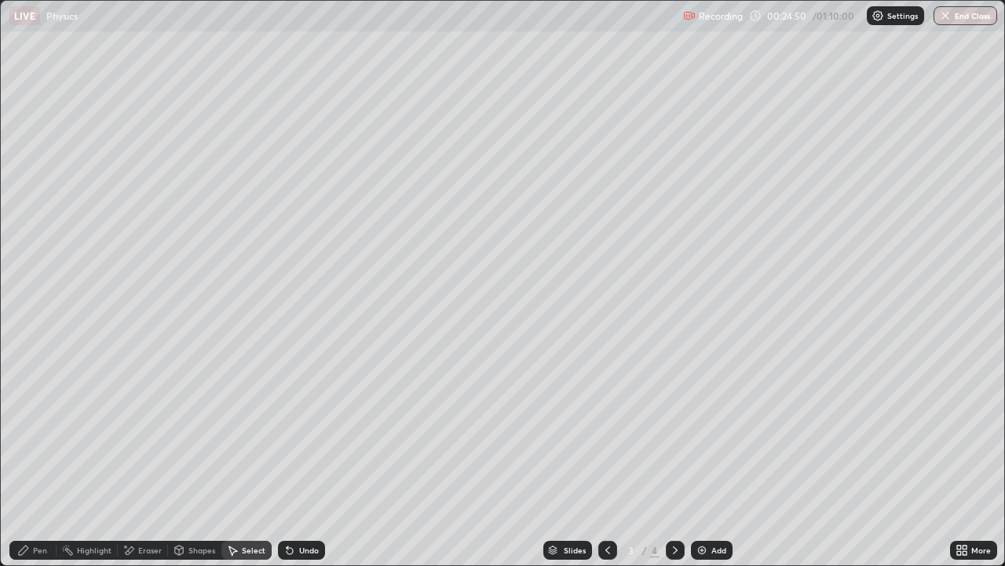
click at [149, 465] on div "Eraser" at bounding box center [150, 550] width 24 height 8
click at [247, 465] on div "Select" at bounding box center [247, 549] width 50 height 19
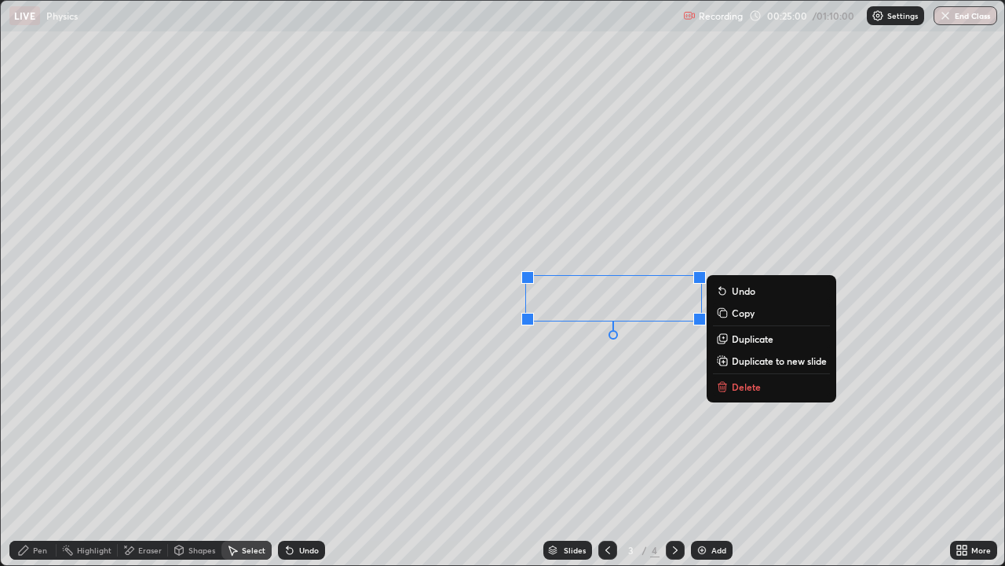
click at [556, 415] on div "0 ° Undo Copy Duplicate Duplicate to new slide Delete" at bounding box center [503, 283] width 1004 height 564
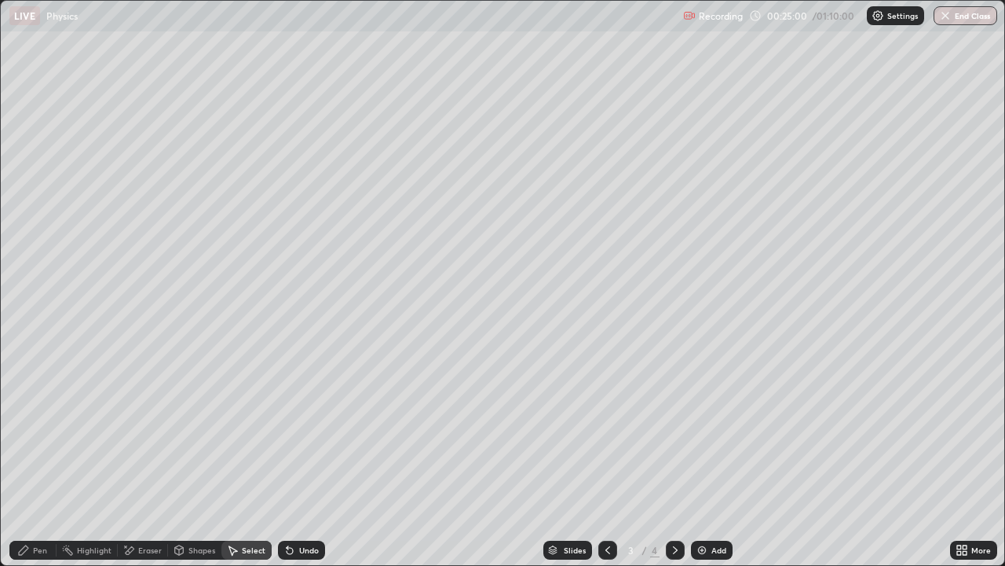
click at [30, 465] on div "Pen" at bounding box center [32, 549] width 47 height 19
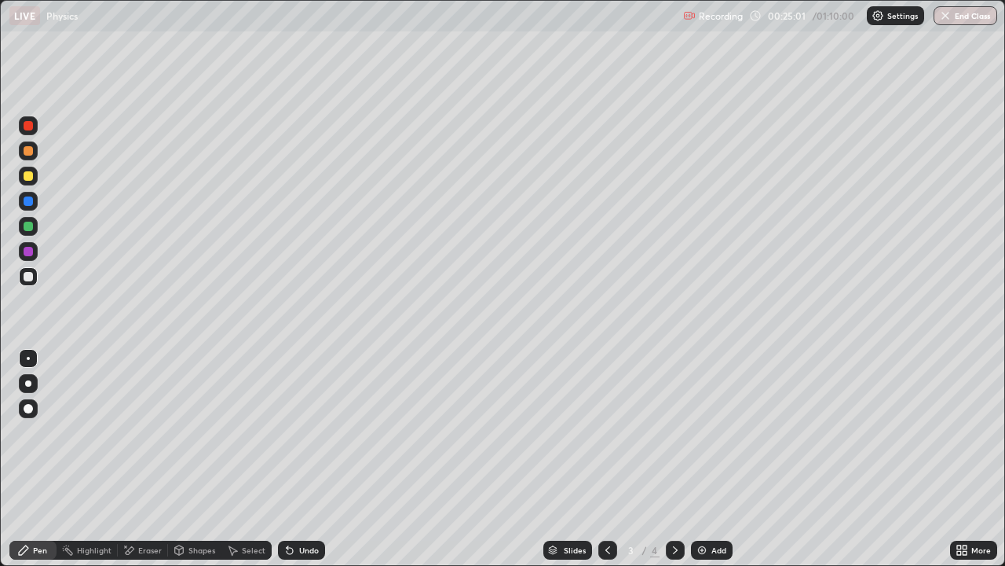
click at [28, 358] on div at bounding box center [28, 358] width 3 height 3
click at [27, 277] on div at bounding box center [28, 276] width 9 height 9
click at [960, 465] on icon at bounding box center [960, 553] width 4 height 4
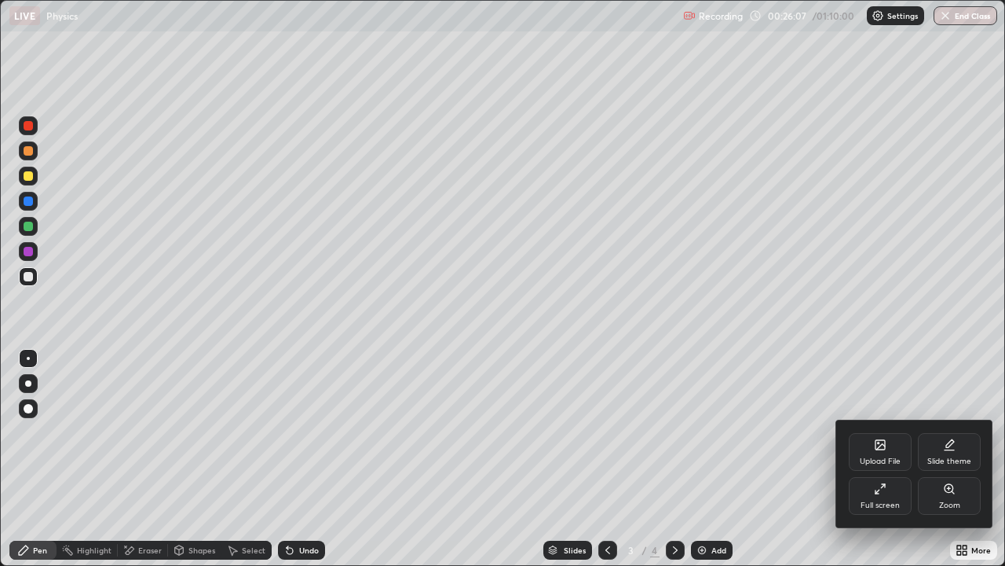
click at [876, 465] on icon at bounding box center [880, 488] width 13 height 13
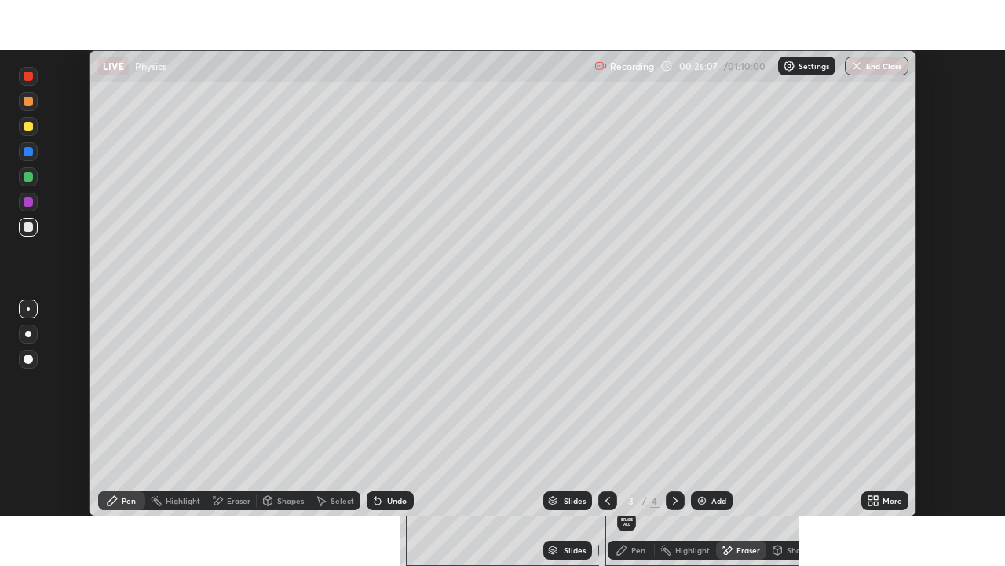
scroll to position [78083, 77543]
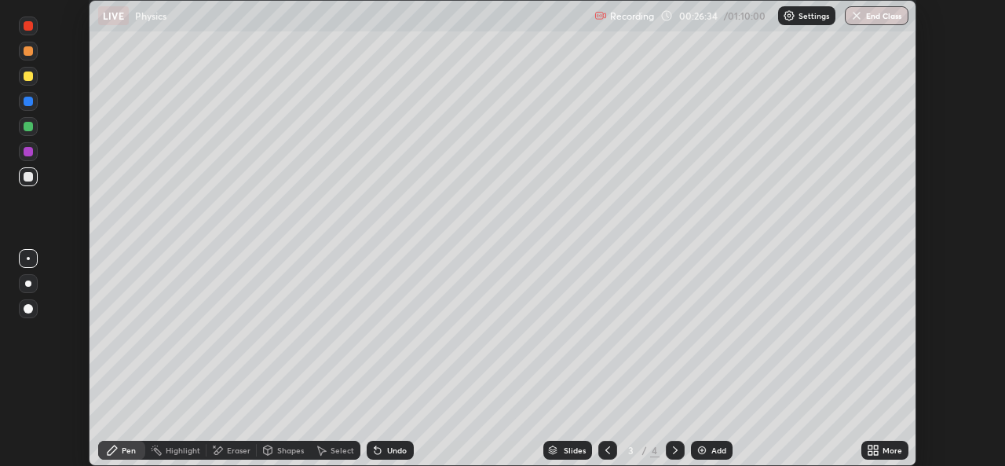
click at [870, 452] on icon at bounding box center [871, 453] width 4 height 4
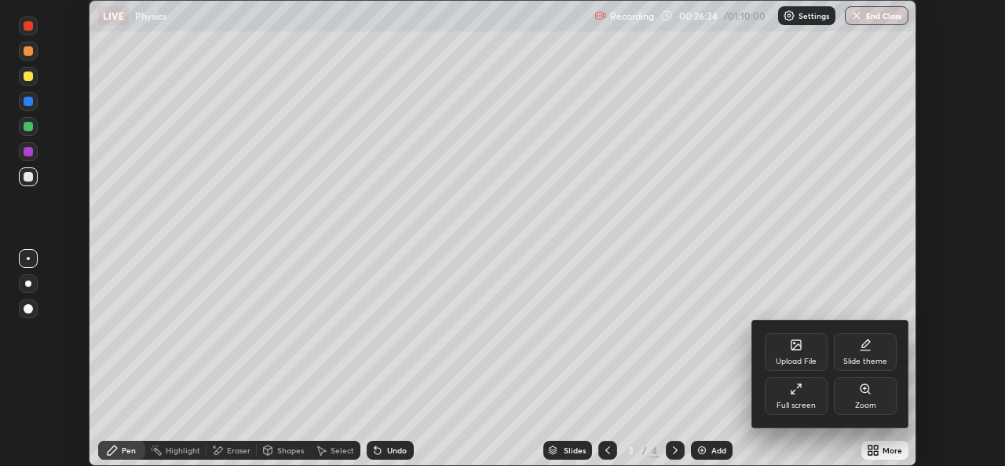
click at [793, 392] on icon at bounding box center [794, 392] width 4 height 4
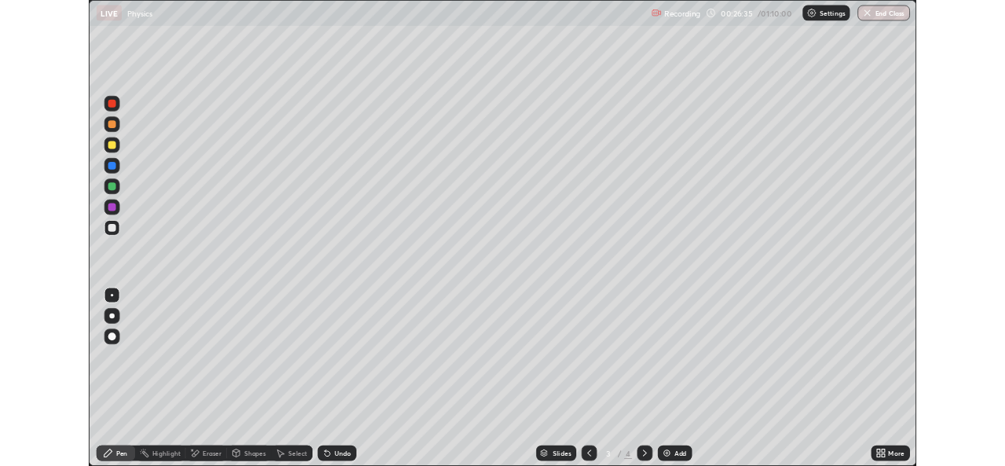
scroll to position [566, 1005]
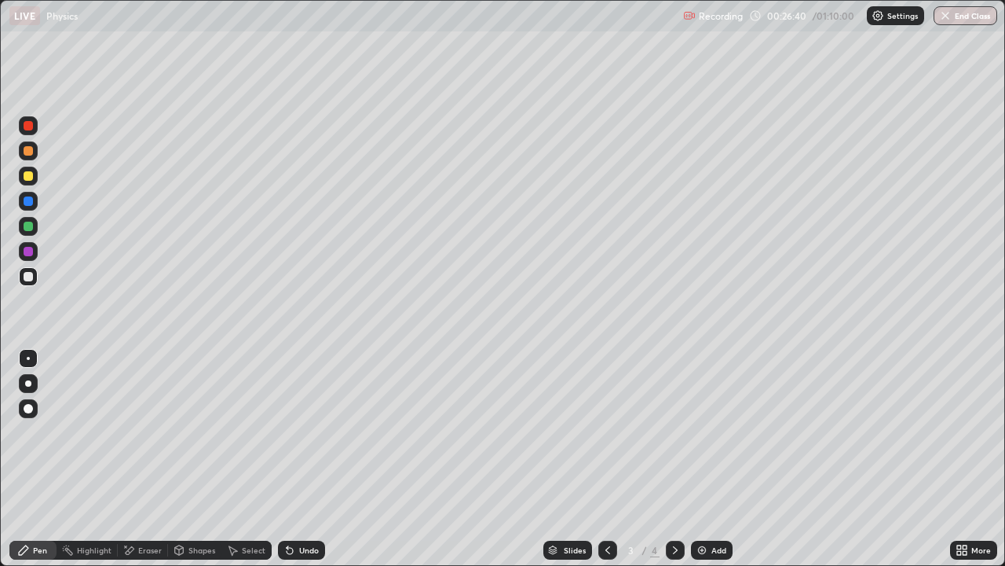
click at [304, 465] on div "Undo" at bounding box center [309, 550] width 20 height 8
click at [302, 465] on div "Undo" at bounding box center [309, 550] width 20 height 8
click at [304, 465] on div "Undo" at bounding box center [309, 550] width 20 height 8
click at [301, 465] on div "Undo" at bounding box center [309, 550] width 20 height 8
click at [673, 465] on icon at bounding box center [675, 550] width 5 height 8
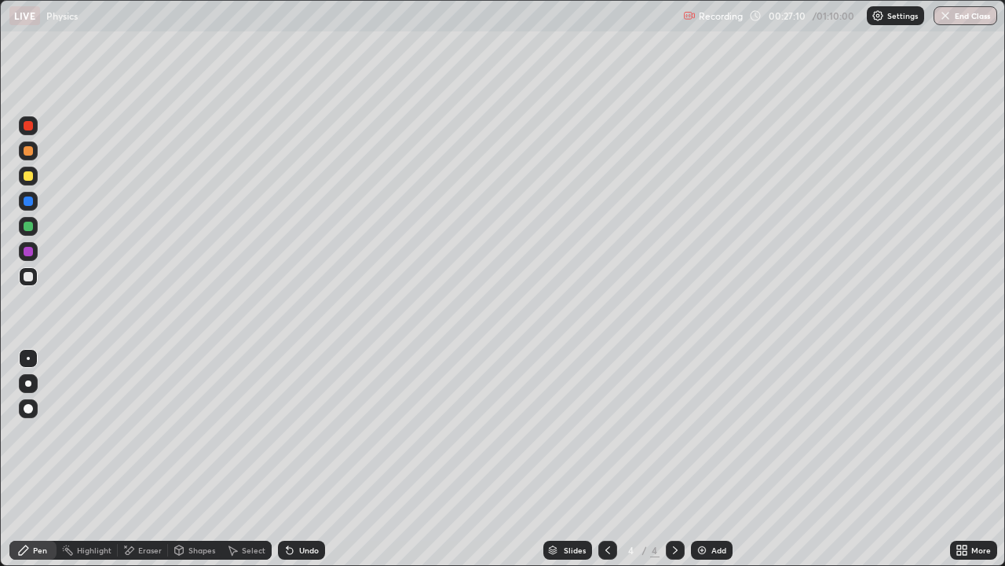
click at [27, 278] on div at bounding box center [28, 276] width 9 height 9
click at [27, 178] on div at bounding box center [28, 175] width 9 height 9
click at [600, 465] on div at bounding box center [608, 549] width 19 height 19
click at [674, 465] on icon at bounding box center [675, 550] width 13 height 13
click at [599, 465] on div at bounding box center [608, 549] width 19 height 19
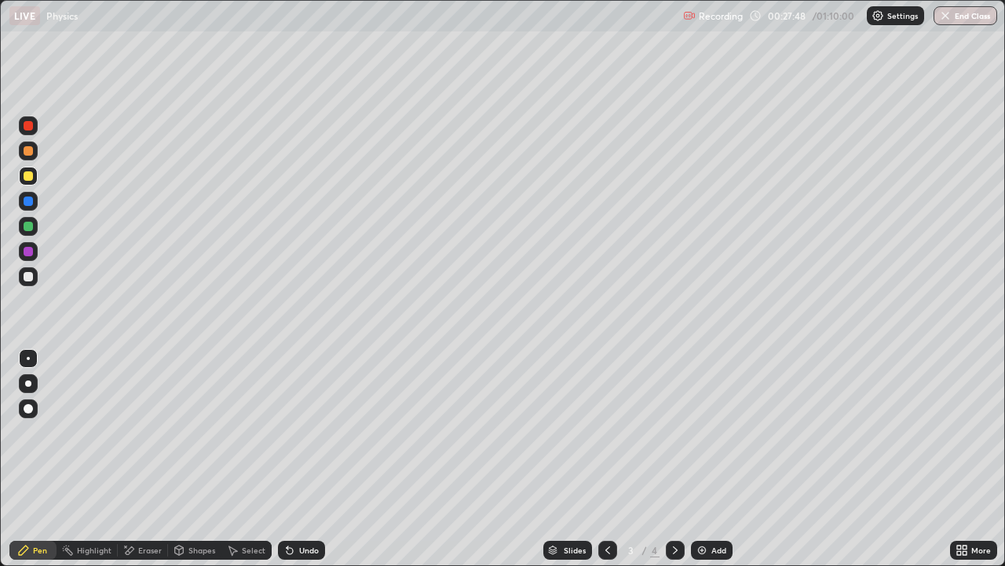
click at [672, 465] on icon at bounding box center [675, 550] width 13 height 13
click at [606, 465] on icon at bounding box center [608, 550] width 13 height 13
click at [674, 465] on icon at bounding box center [675, 550] width 13 height 13
click at [192, 465] on div "Shapes" at bounding box center [194, 549] width 53 height 19
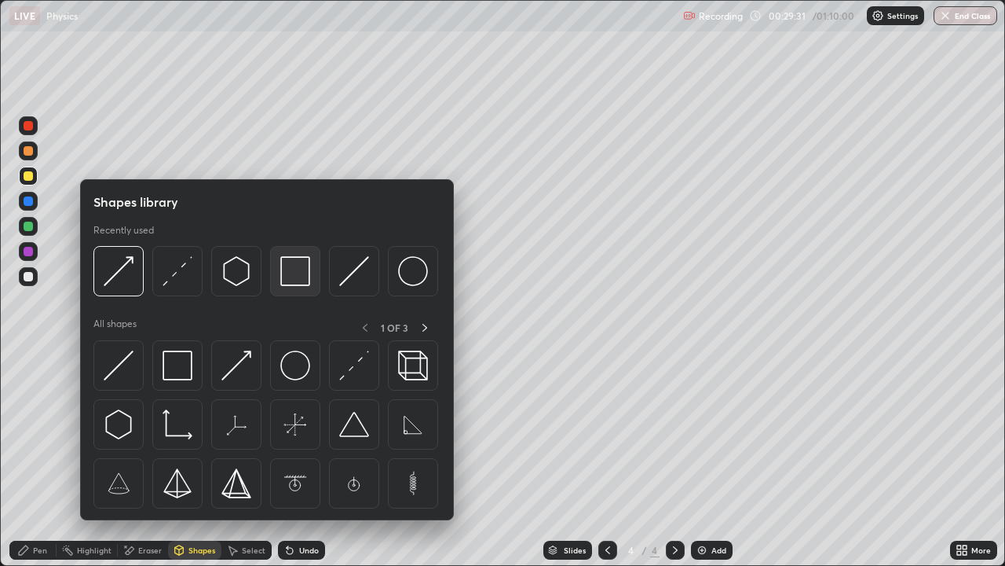
click at [288, 269] on img at bounding box center [295, 271] width 30 height 30
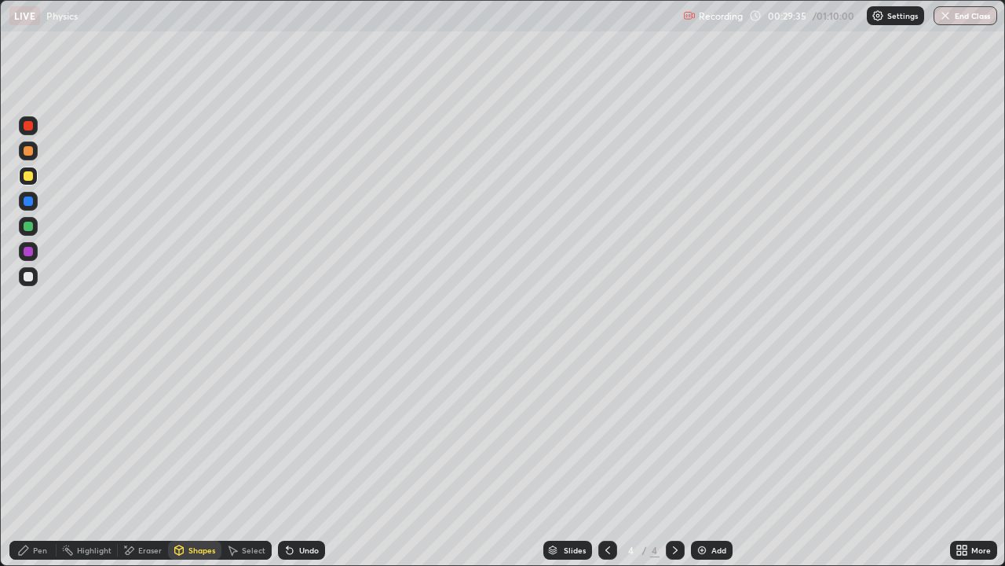
click at [38, 465] on div "Pen" at bounding box center [40, 550] width 14 height 8
click at [247, 465] on div "Select" at bounding box center [247, 549] width 50 height 19
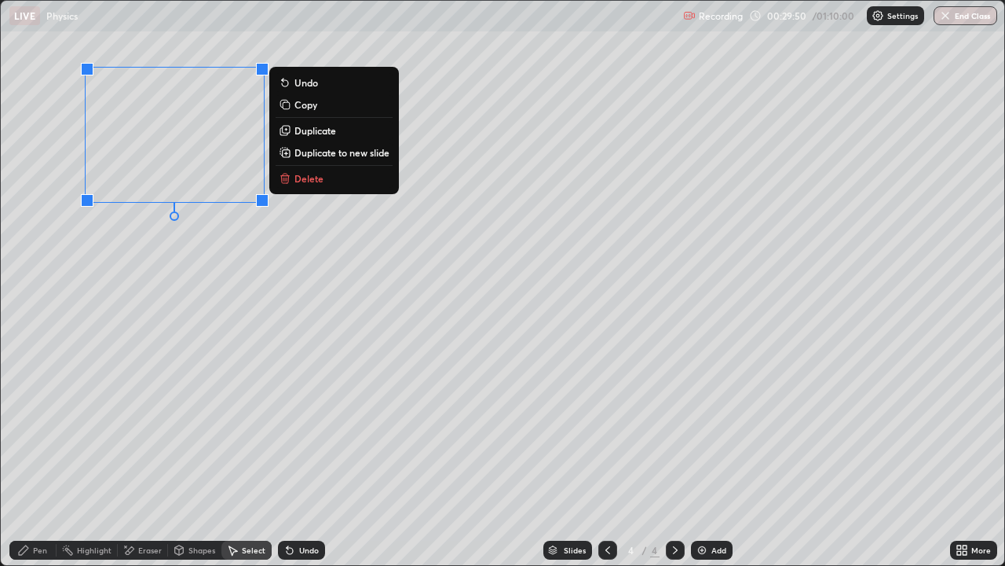
click at [313, 130] on p "Duplicate" at bounding box center [316, 130] width 42 height 13
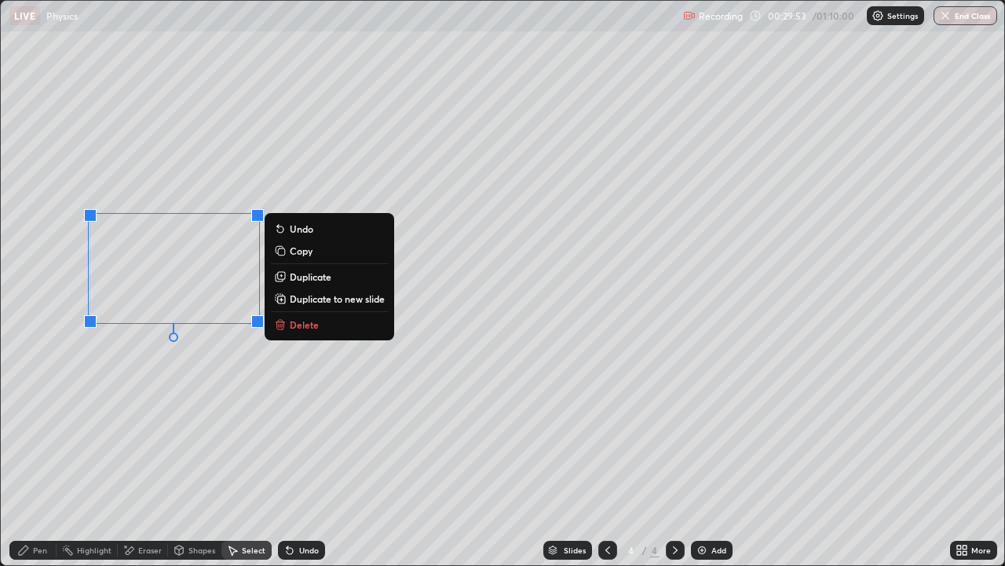
click at [174, 408] on div "0 ° Undo Copy Duplicate Duplicate to new slide Delete" at bounding box center [503, 283] width 1004 height 564
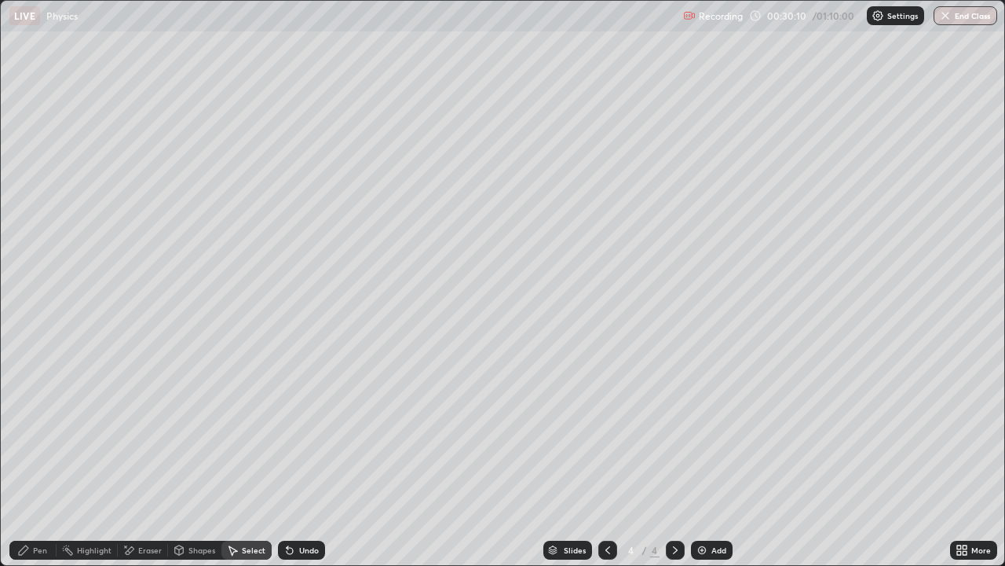
click at [35, 465] on div "Pen" at bounding box center [40, 550] width 14 height 8
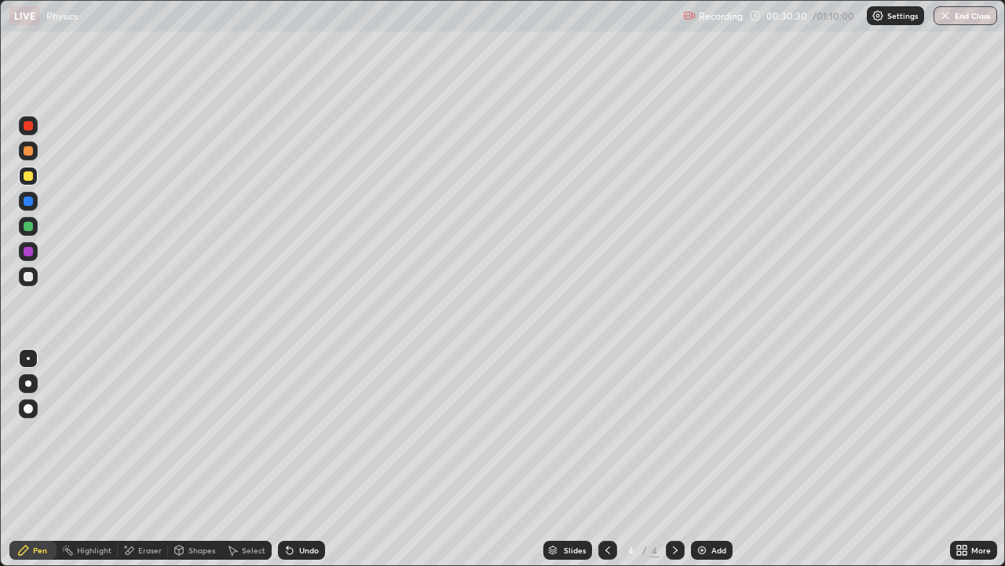
click at [308, 465] on div "Undo" at bounding box center [309, 550] width 20 height 8
click at [301, 465] on div "Undo" at bounding box center [309, 550] width 20 height 8
click at [247, 465] on div "Select" at bounding box center [247, 549] width 50 height 19
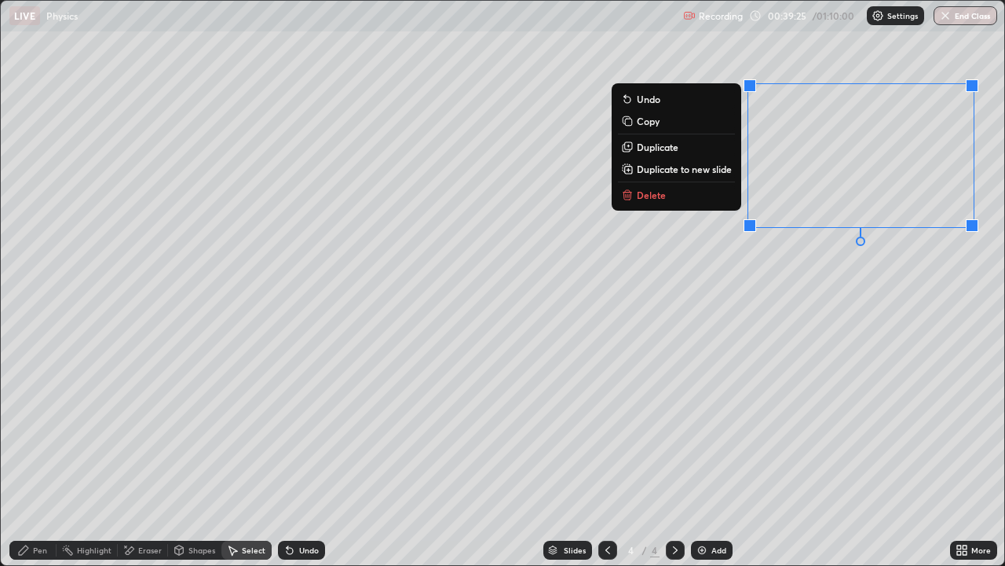
click at [651, 196] on p "Delete" at bounding box center [651, 195] width 29 height 13
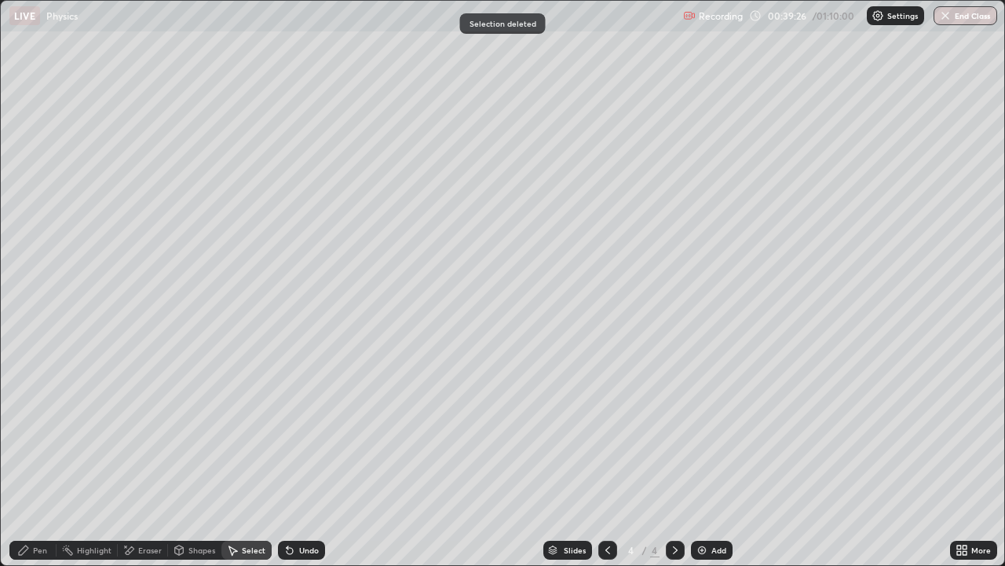
click at [194, 465] on div "Shapes" at bounding box center [202, 550] width 27 height 8
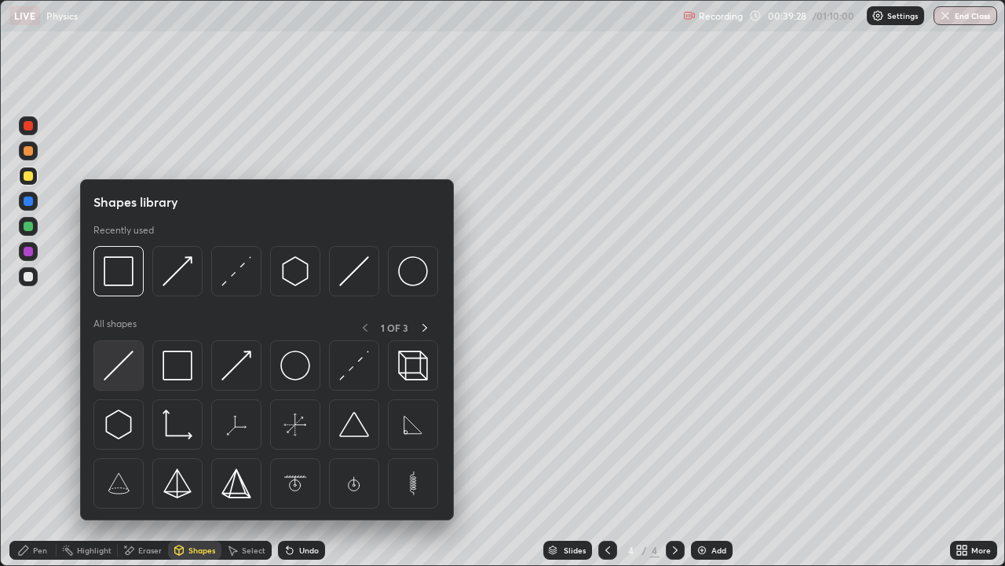
click at [126, 375] on img at bounding box center [119, 365] width 30 height 30
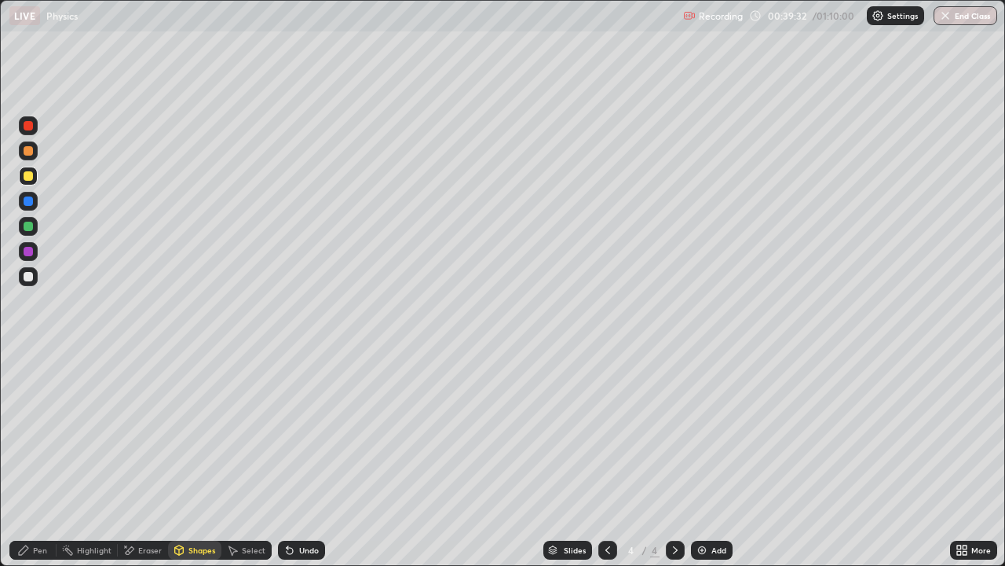
click at [36, 465] on div "Pen" at bounding box center [40, 550] width 14 height 8
click at [29, 357] on div at bounding box center [28, 358] width 3 height 3
click at [26, 279] on div at bounding box center [28, 276] width 9 height 9
click at [178, 465] on icon at bounding box center [179, 548] width 9 height 2
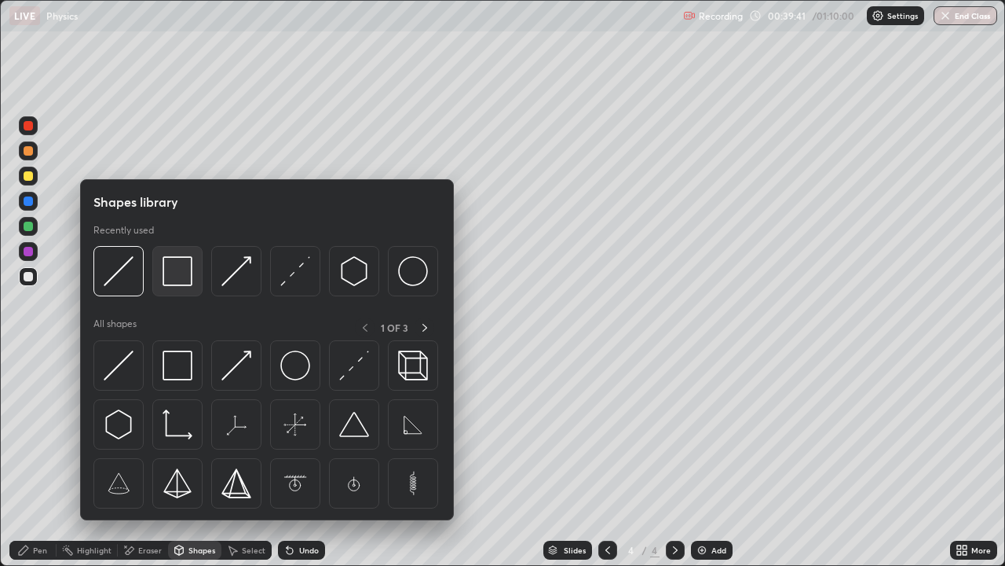
click at [188, 276] on img at bounding box center [178, 271] width 30 height 30
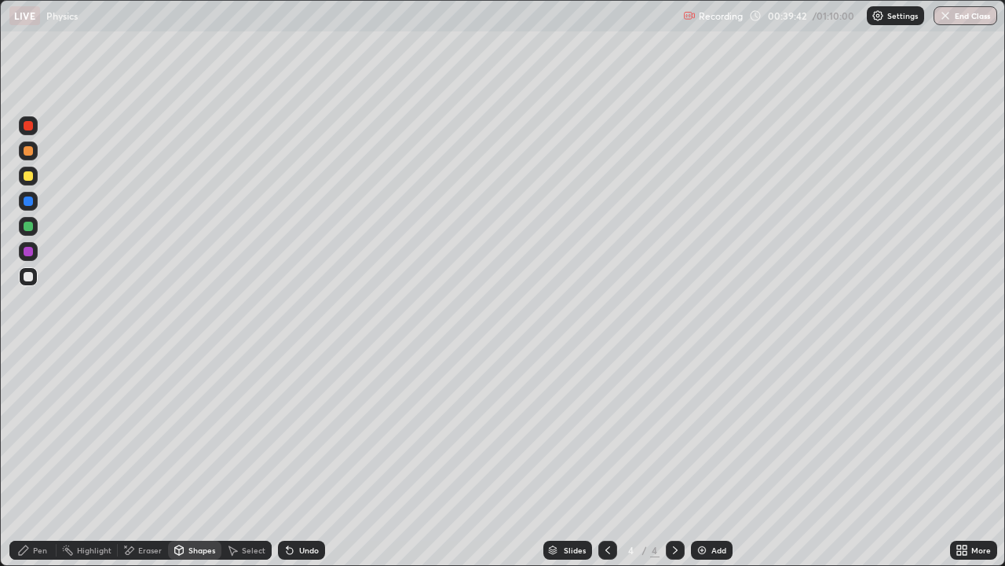
click at [27, 276] on div at bounding box center [28, 276] width 9 height 9
click at [202, 465] on div "Shapes" at bounding box center [194, 549] width 53 height 19
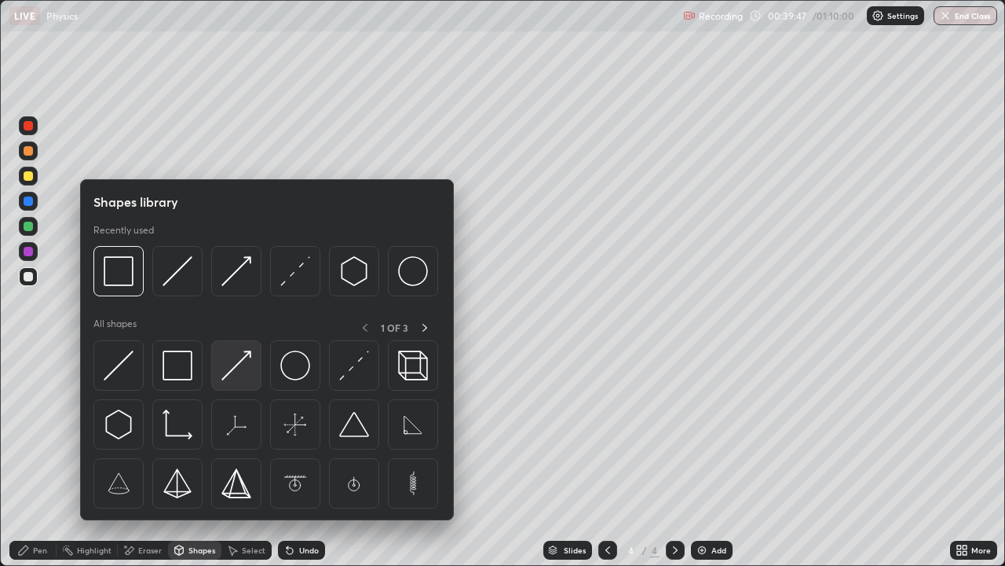
click at [228, 362] on img at bounding box center [237, 365] width 30 height 30
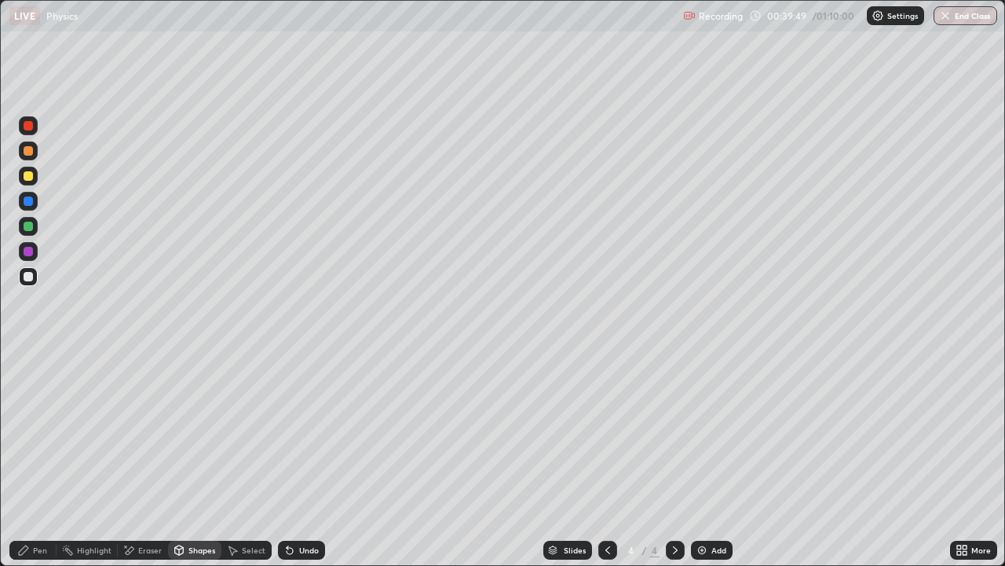
click at [309, 465] on div "Undo" at bounding box center [309, 550] width 20 height 8
click at [307, 465] on div "Undo" at bounding box center [309, 550] width 20 height 8
click at [33, 465] on div "Pen" at bounding box center [40, 550] width 14 height 8
click at [251, 465] on div "Select" at bounding box center [254, 550] width 24 height 8
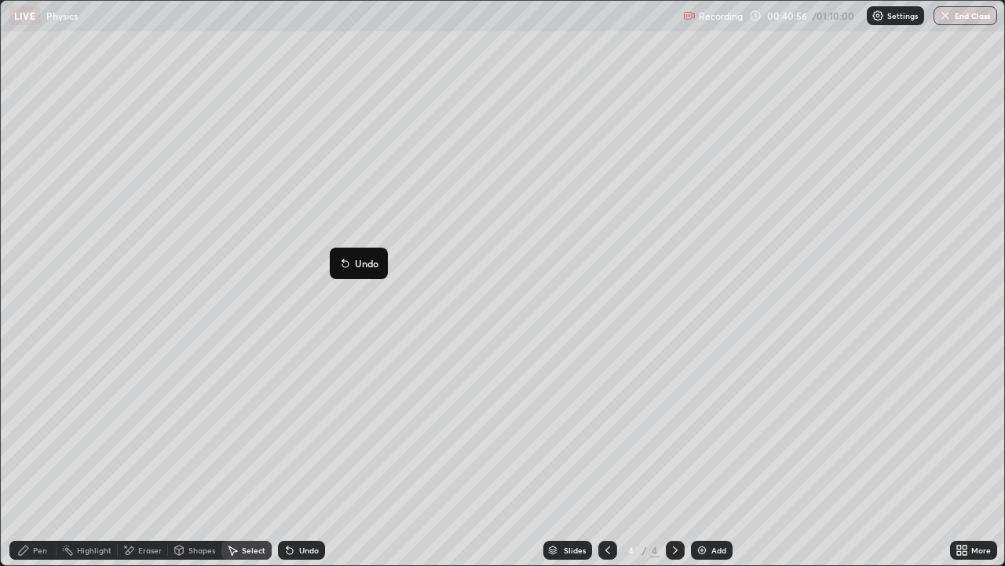
click at [412, 317] on div "0 ° Undo Copy Duplicate Duplicate to new slide Delete" at bounding box center [503, 283] width 1004 height 564
click at [412, 323] on div "0 ° Undo Copy Duplicate Duplicate to new slide Delete" at bounding box center [503, 283] width 1004 height 564
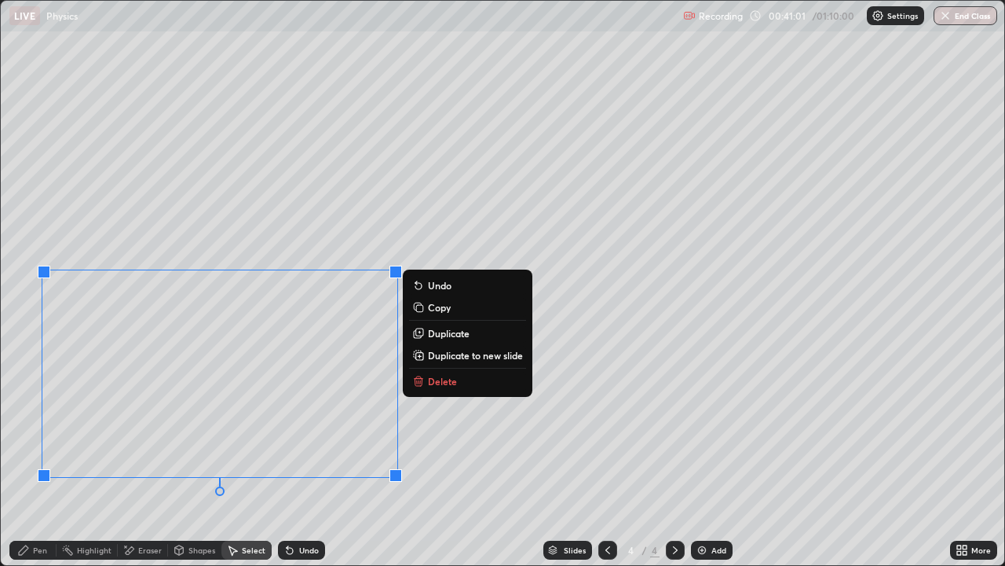
click at [36, 465] on div "Pen" at bounding box center [40, 550] width 14 height 8
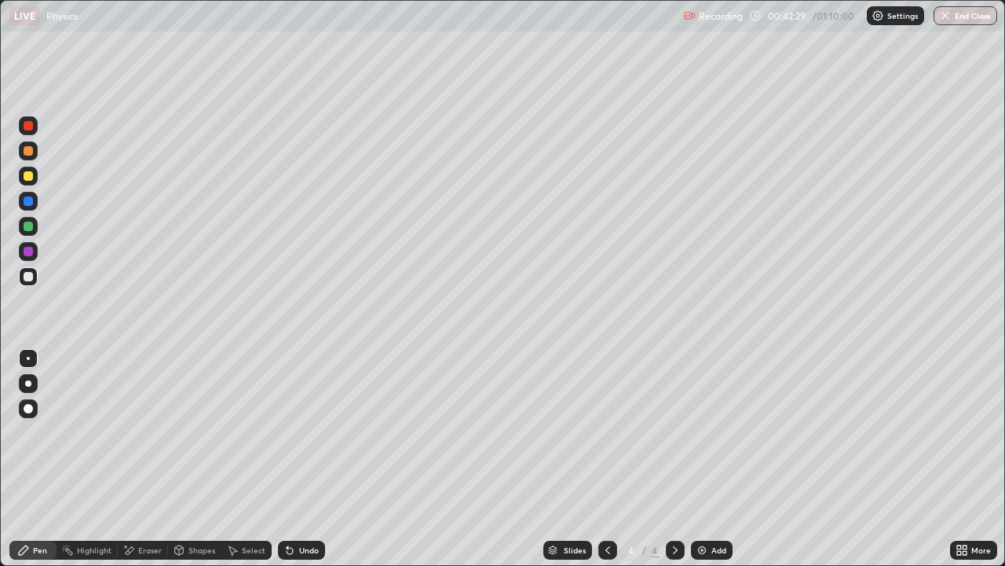
click at [240, 465] on div "Select" at bounding box center [247, 549] width 50 height 19
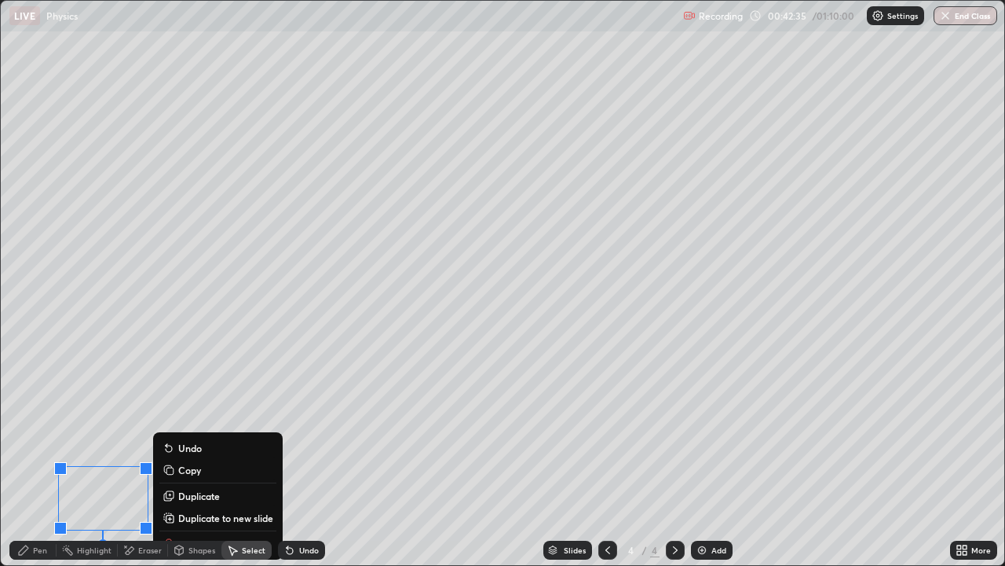
click at [31, 465] on div "Pen" at bounding box center [32, 549] width 47 height 19
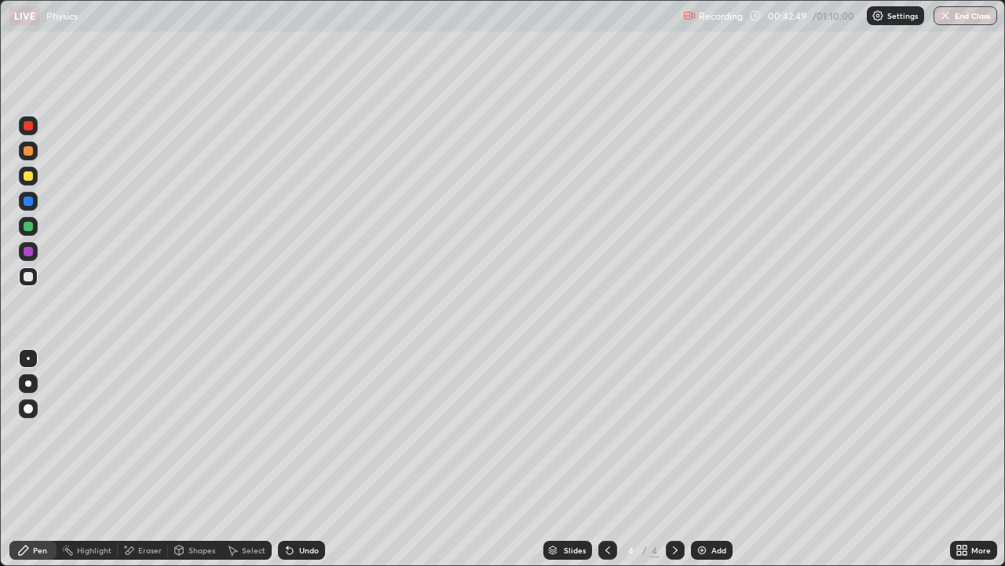
click at [199, 465] on div "Shapes" at bounding box center [202, 550] width 27 height 8
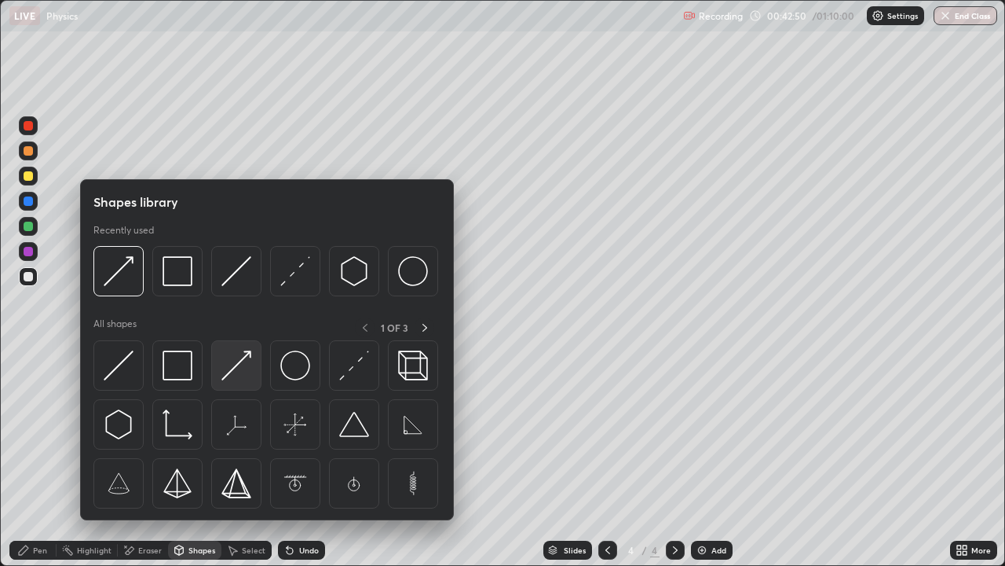
click at [236, 368] on img at bounding box center [237, 365] width 30 height 30
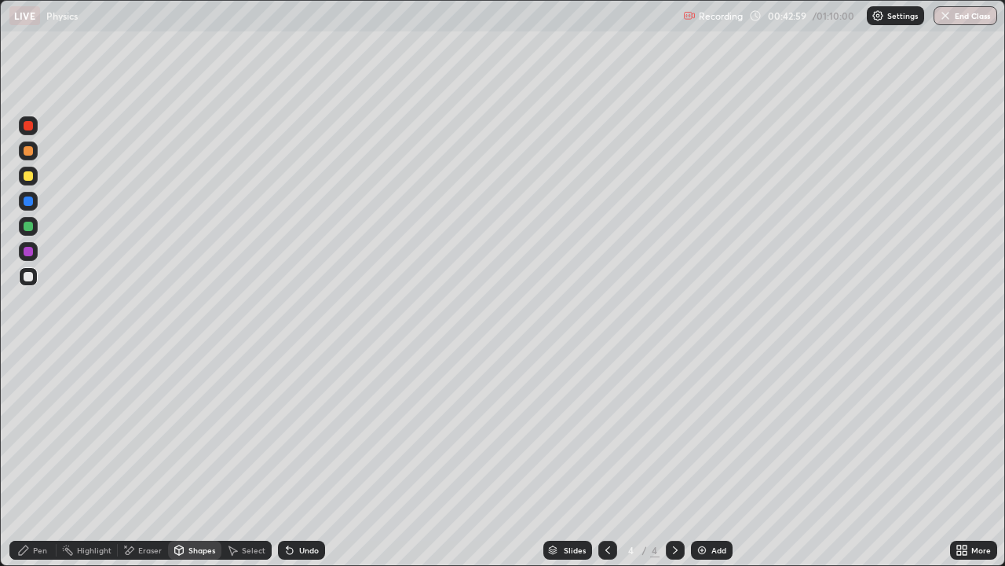
click at [27, 232] on div at bounding box center [28, 226] width 19 height 19
click at [19, 465] on div "Pen" at bounding box center [32, 549] width 47 height 19
click at [243, 465] on div "Select" at bounding box center [254, 550] width 24 height 8
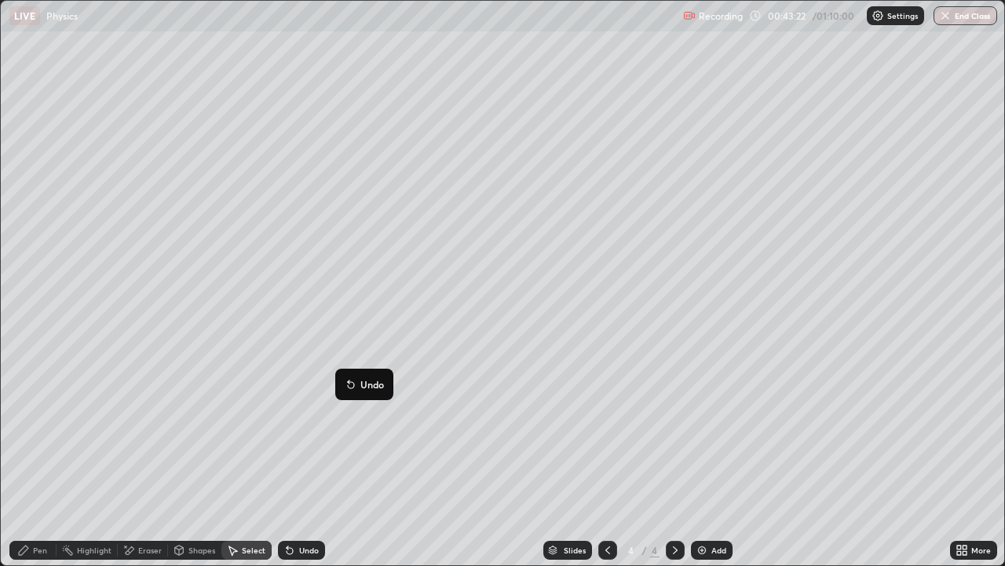
click at [247, 465] on div "0 ° Undo Copy Duplicate Duplicate to new slide Delete" at bounding box center [503, 283] width 1004 height 564
click at [20, 465] on icon at bounding box center [23, 550] width 13 height 13
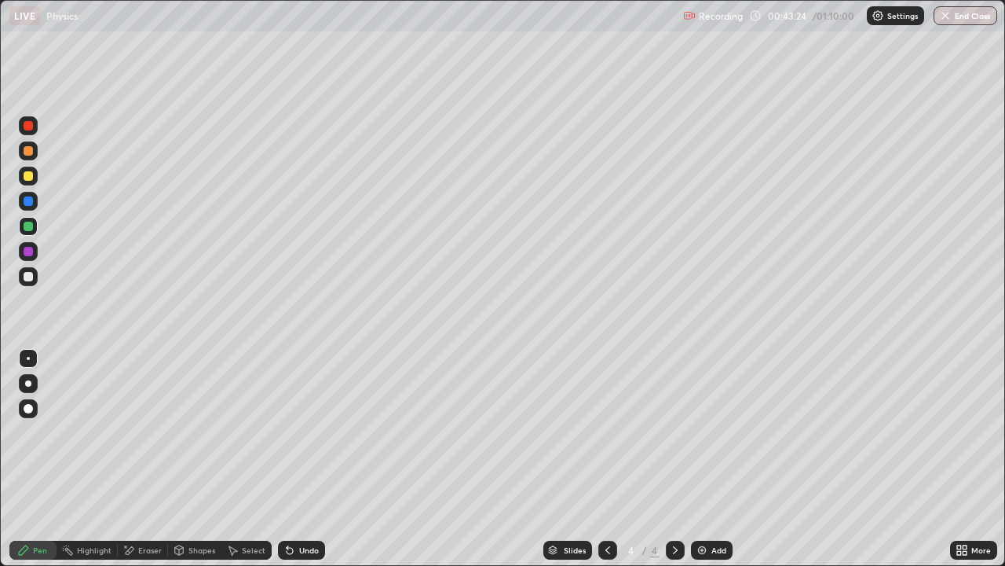
click at [26, 232] on div at bounding box center [28, 226] width 19 height 19
click at [307, 465] on div "Undo" at bounding box center [309, 550] width 20 height 8
click at [254, 465] on div "Select" at bounding box center [254, 550] width 24 height 8
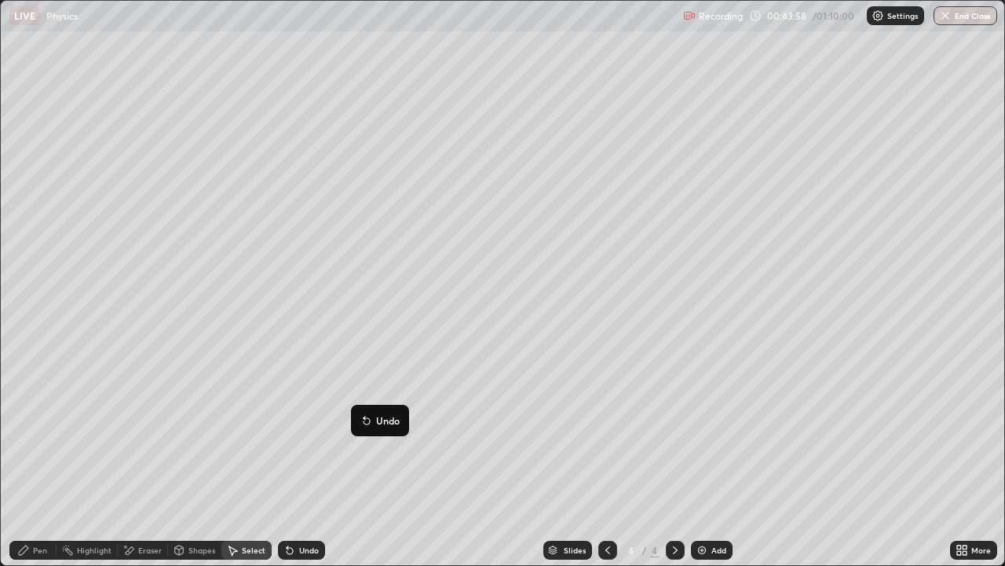
click at [335, 439] on div "0 ° Undo Copy Duplicate Duplicate to new slide Delete" at bounding box center [503, 283] width 1004 height 564
click at [340, 465] on div "0 ° Undo Copy Duplicate Duplicate to new slide Delete" at bounding box center [503, 283] width 1004 height 564
click at [320, 465] on div "0 ° Undo Copy Duplicate Duplicate to new slide Delete" at bounding box center [503, 283] width 1004 height 564
click at [22, 465] on icon at bounding box center [23, 549] width 9 height 9
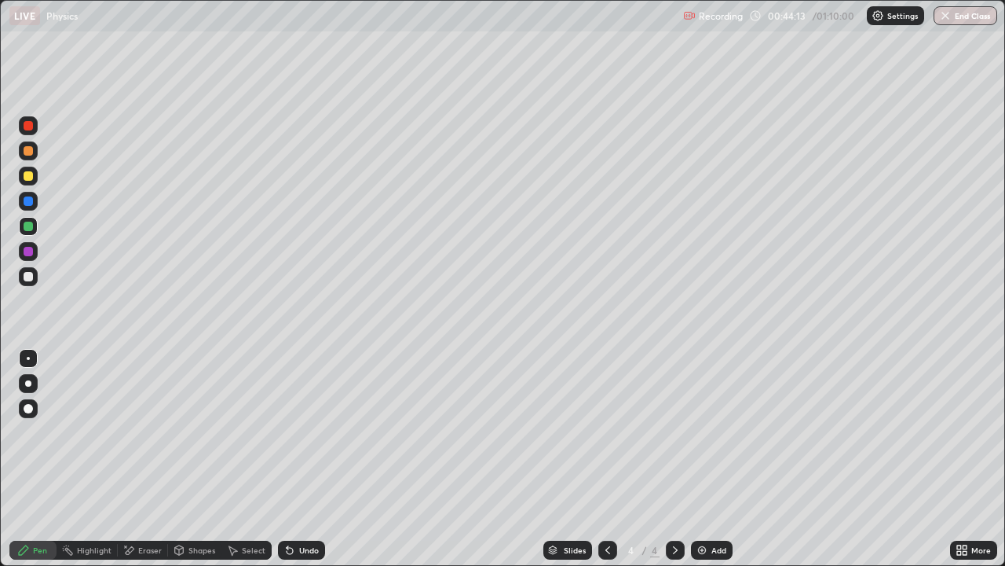
click at [142, 465] on div "Eraser" at bounding box center [150, 550] width 24 height 8
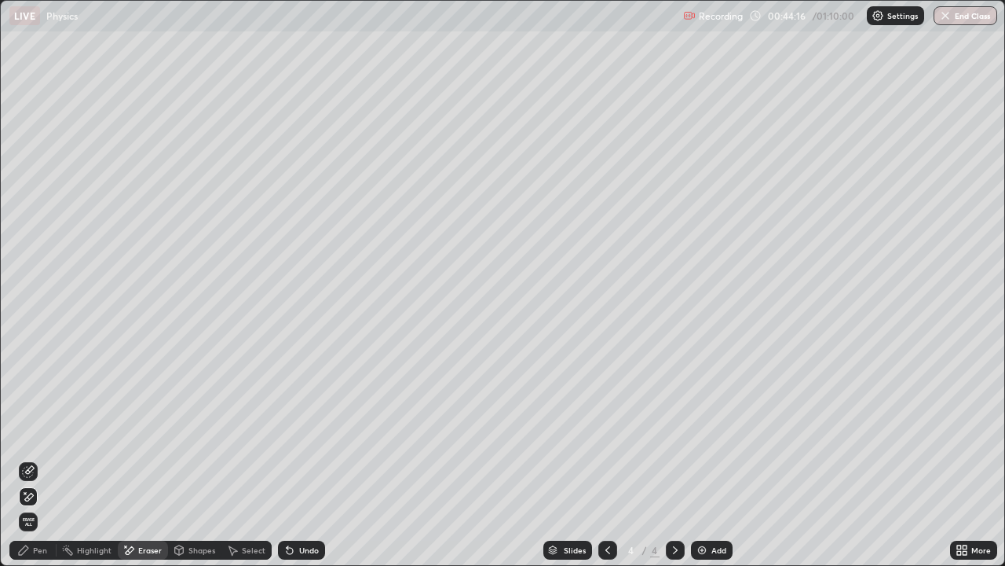
click at [306, 465] on div "Undo" at bounding box center [309, 550] width 20 height 8
click at [299, 465] on div "Undo" at bounding box center [309, 550] width 20 height 8
click at [304, 465] on div "Undo" at bounding box center [301, 549] width 47 height 19
click at [300, 465] on div "Undo" at bounding box center [309, 550] width 20 height 8
click at [307, 465] on div "Undo" at bounding box center [309, 550] width 20 height 8
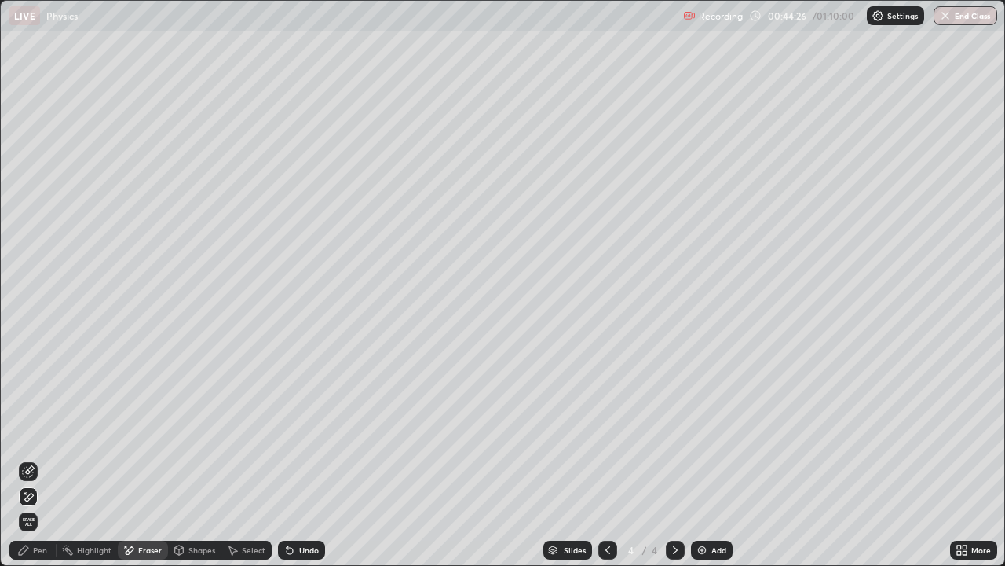
click at [300, 465] on div "Undo" at bounding box center [309, 550] width 20 height 8
click at [245, 465] on div "Select" at bounding box center [254, 550] width 24 height 8
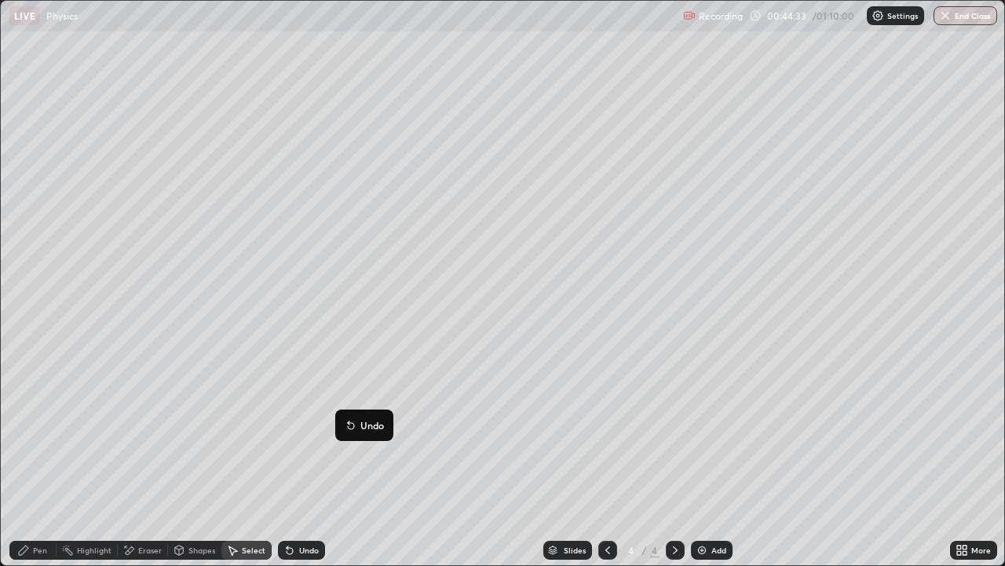
click at [298, 465] on div "0 ° Undo Copy Duplicate Duplicate to new slide Delete" at bounding box center [503, 283] width 1004 height 564
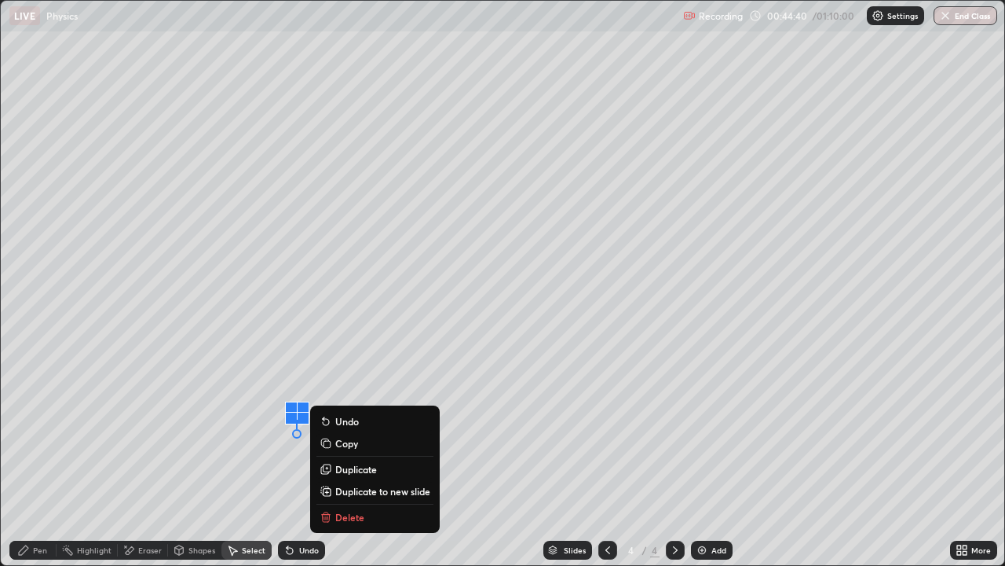
click at [349, 465] on p "Delete" at bounding box center [349, 517] width 29 height 13
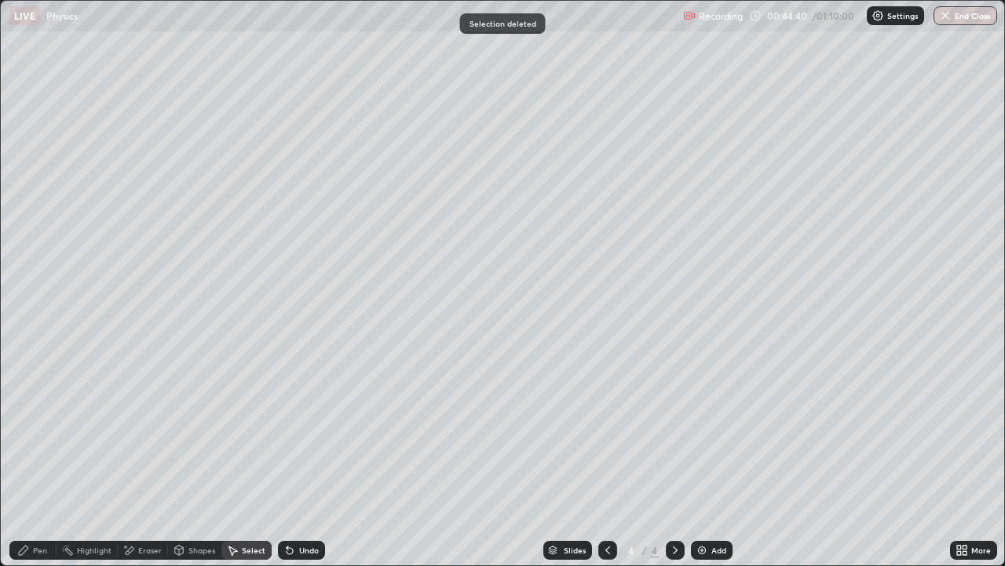
click at [34, 465] on div "Pen" at bounding box center [40, 550] width 14 height 8
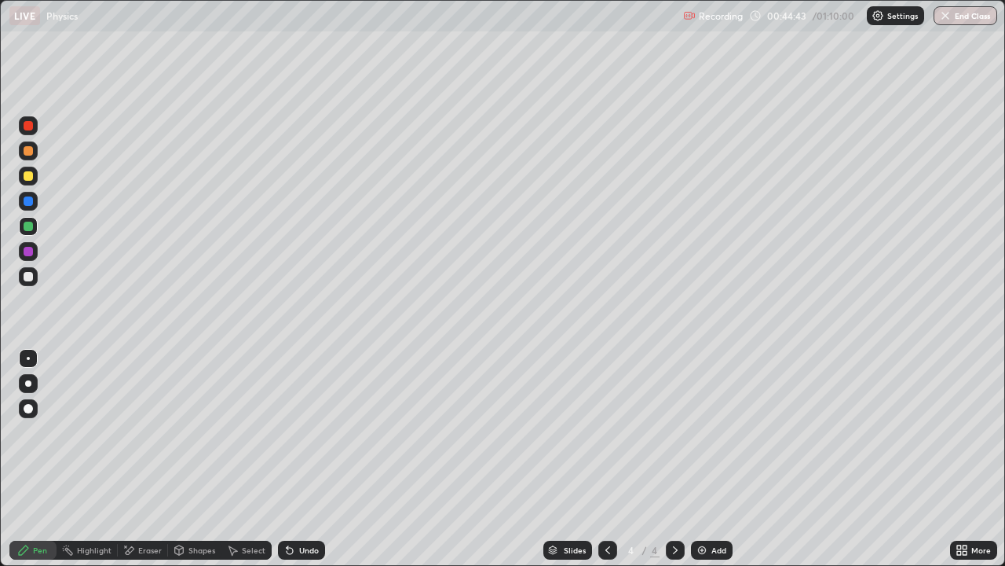
click at [307, 465] on div "Undo" at bounding box center [301, 549] width 47 height 19
click at [27, 285] on div at bounding box center [28, 276] width 19 height 19
click at [25, 233] on div at bounding box center [28, 226] width 19 height 19
click at [26, 280] on div at bounding box center [28, 276] width 9 height 9
click at [28, 278] on div at bounding box center [28, 276] width 9 height 9
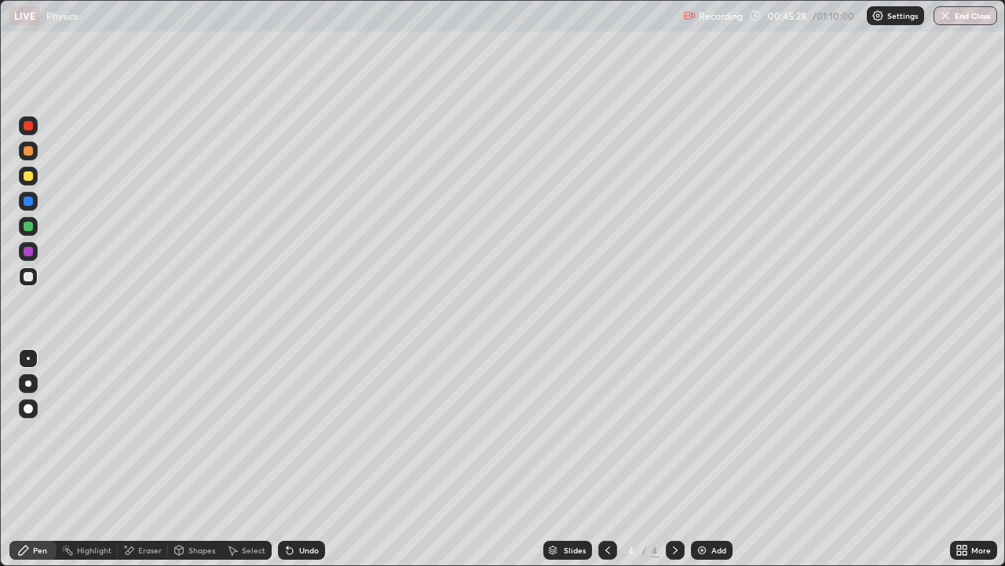
click at [192, 465] on div "Shapes" at bounding box center [194, 549] width 53 height 19
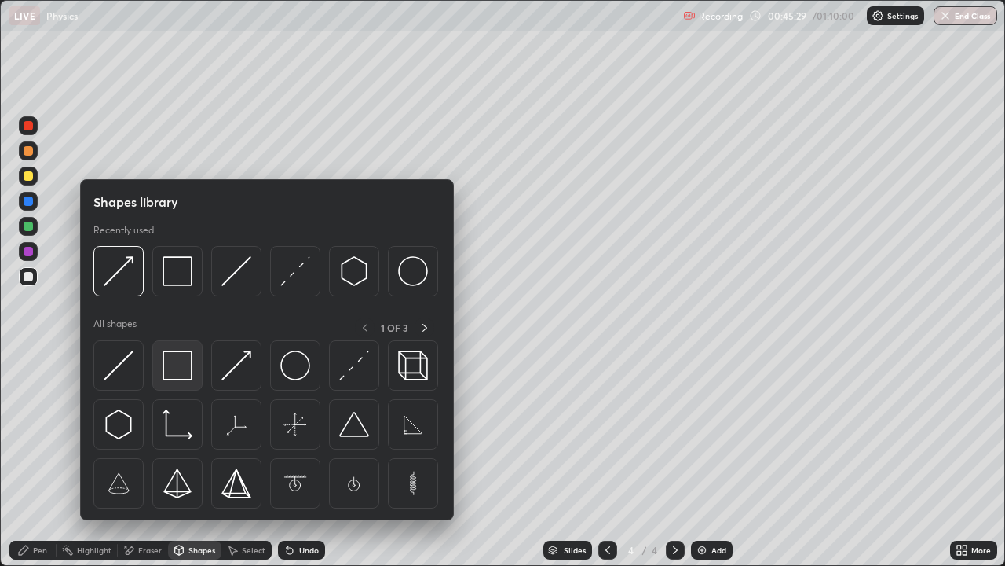
click at [168, 371] on img at bounding box center [178, 365] width 30 height 30
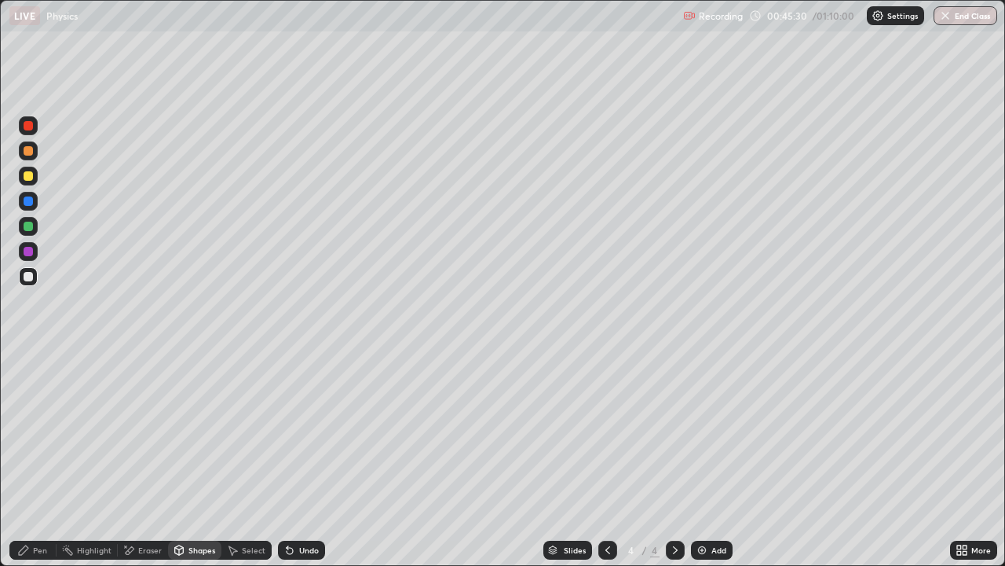
click at [25, 180] on div at bounding box center [28, 176] width 19 height 19
click at [306, 465] on div "Undo" at bounding box center [301, 549] width 47 height 19
click at [35, 465] on div "Pen" at bounding box center [40, 550] width 14 height 8
click at [28, 358] on div at bounding box center [28, 358] width 3 height 3
click at [31, 279] on div at bounding box center [28, 276] width 9 height 9
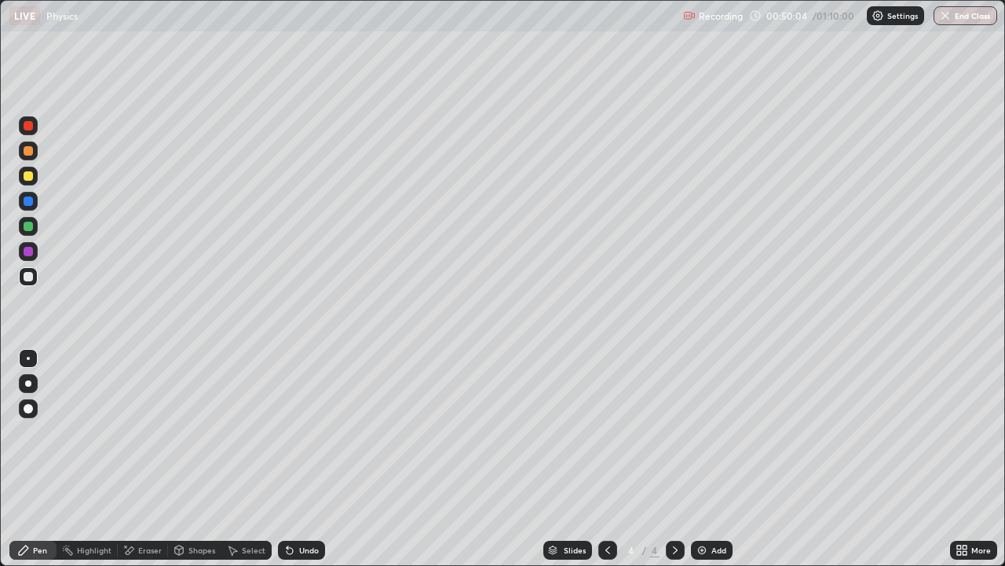
click at [970, 465] on div "More" at bounding box center [973, 549] width 47 height 19
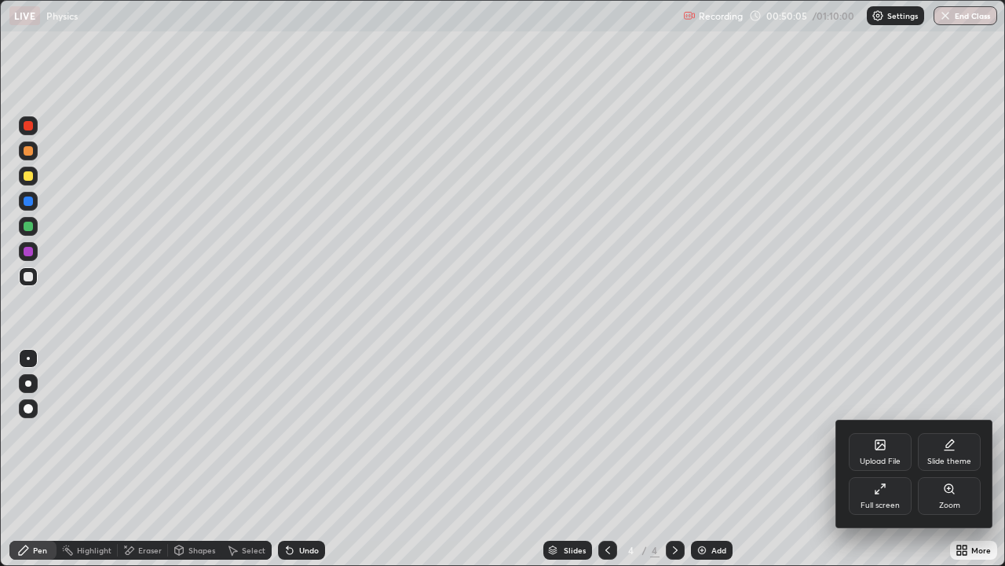
click at [883, 465] on div "Full screen" at bounding box center [880, 496] width 63 height 38
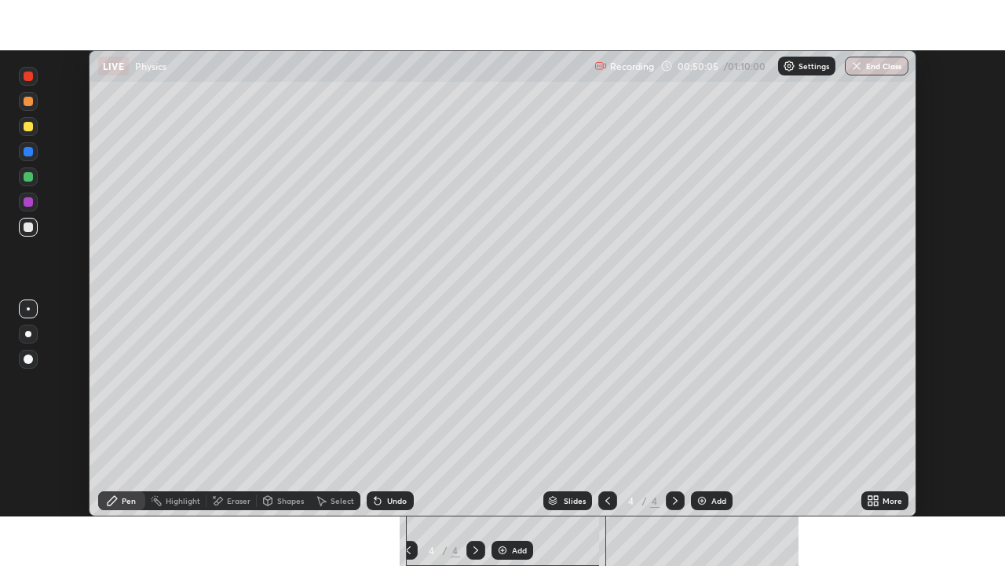
scroll to position [78083, 77543]
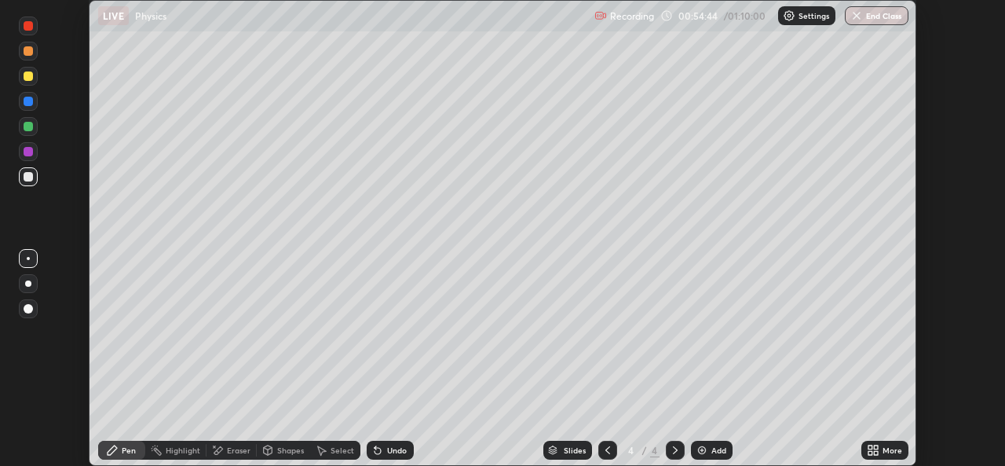
click at [862, 452] on div "More" at bounding box center [885, 450] width 47 height 19
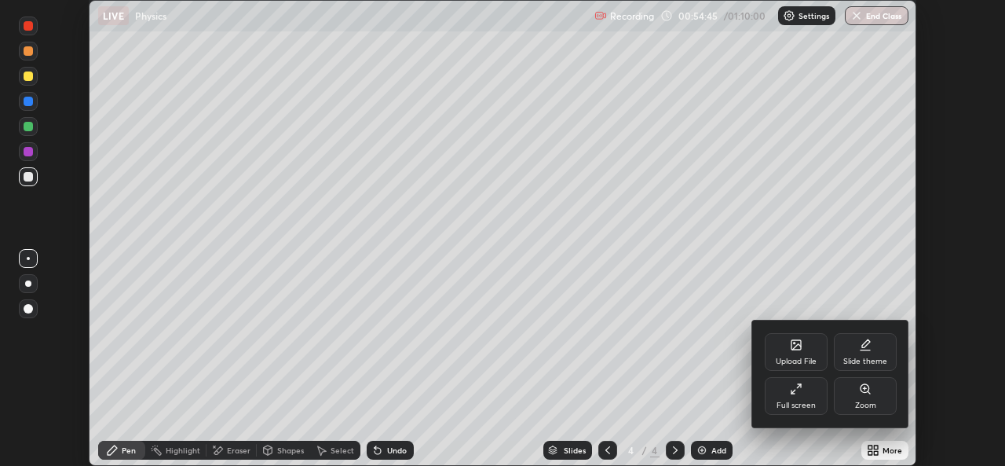
click at [794, 395] on div "Full screen" at bounding box center [796, 396] width 63 height 38
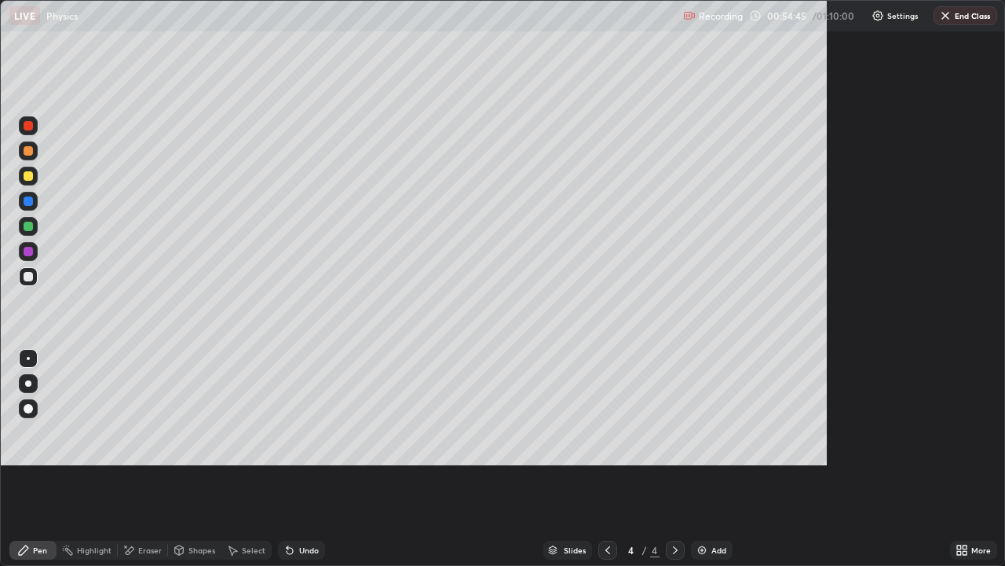
scroll to position [566, 1005]
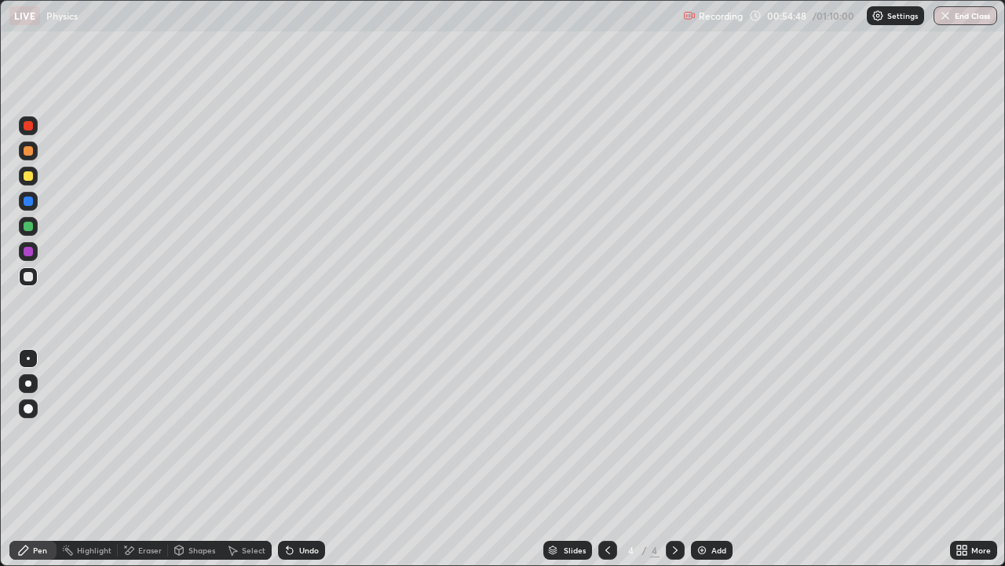
click at [24, 280] on div at bounding box center [28, 276] width 9 height 9
click at [202, 465] on div "Shapes" at bounding box center [202, 550] width 27 height 8
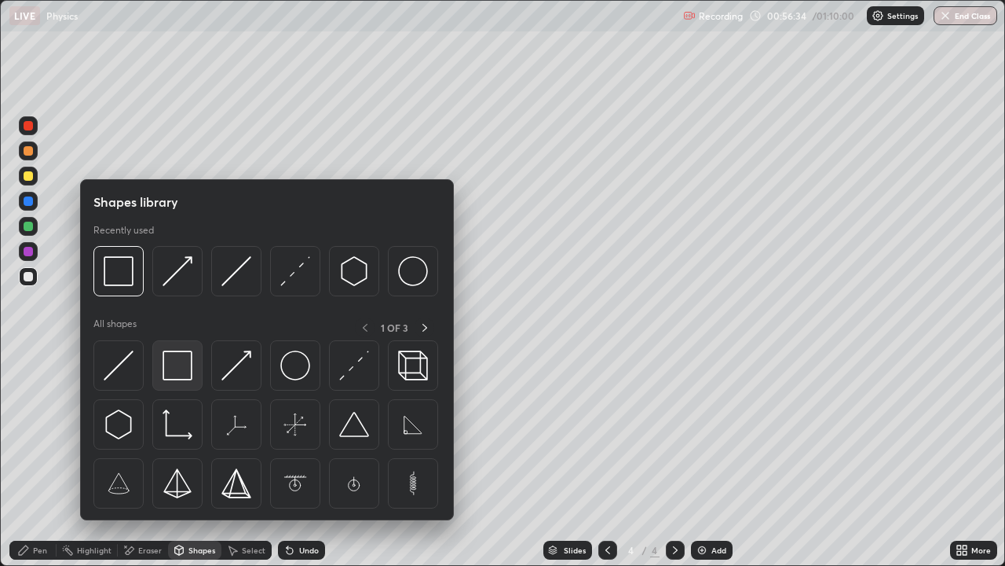
click at [179, 370] on img at bounding box center [178, 365] width 30 height 30
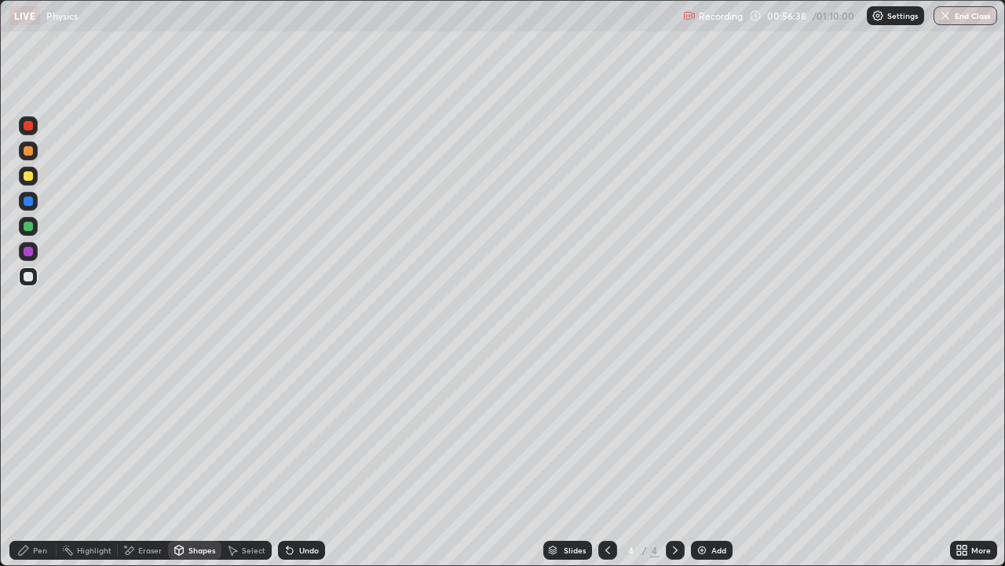
click at [35, 465] on div "Pen" at bounding box center [40, 550] width 14 height 8
click at [28, 358] on div at bounding box center [28, 358] width 3 height 3
click at [196, 465] on div "Shapes" at bounding box center [202, 550] width 27 height 8
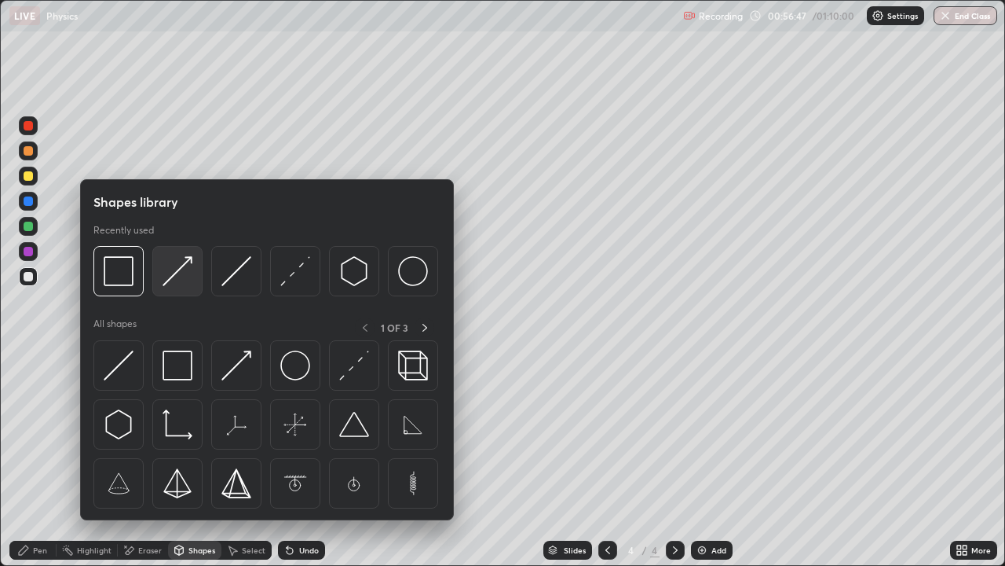
click at [178, 290] on div at bounding box center [177, 271] width 50 height 50
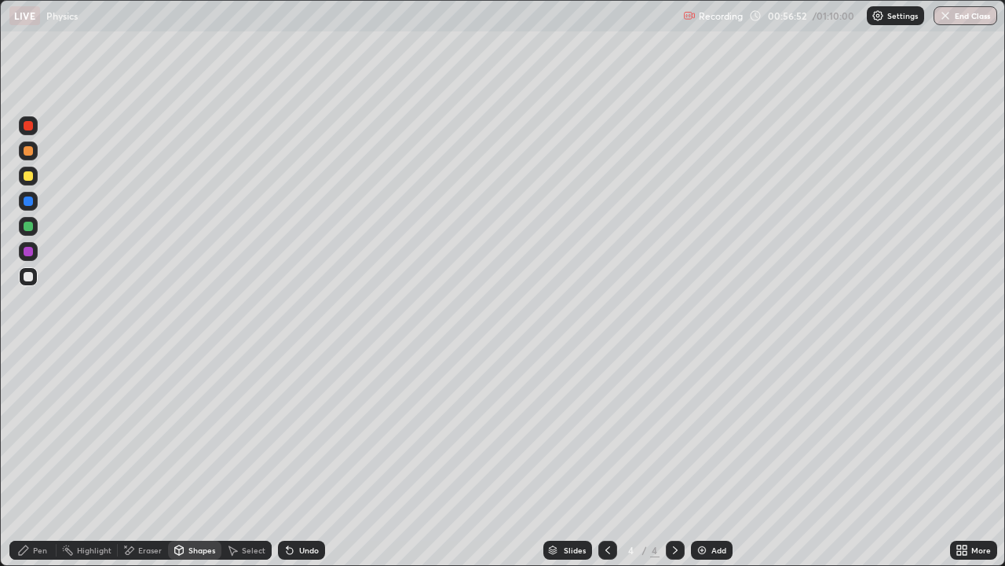
click at [38, 465] on div "Pen" at bounding box center [40, 550] width 14 height 8
click at [25, 228] on div at bounding box center [28, 226] width 9 height 9
click at [183, 465] on icon at bounding box center [179, 550] width 13 height 13
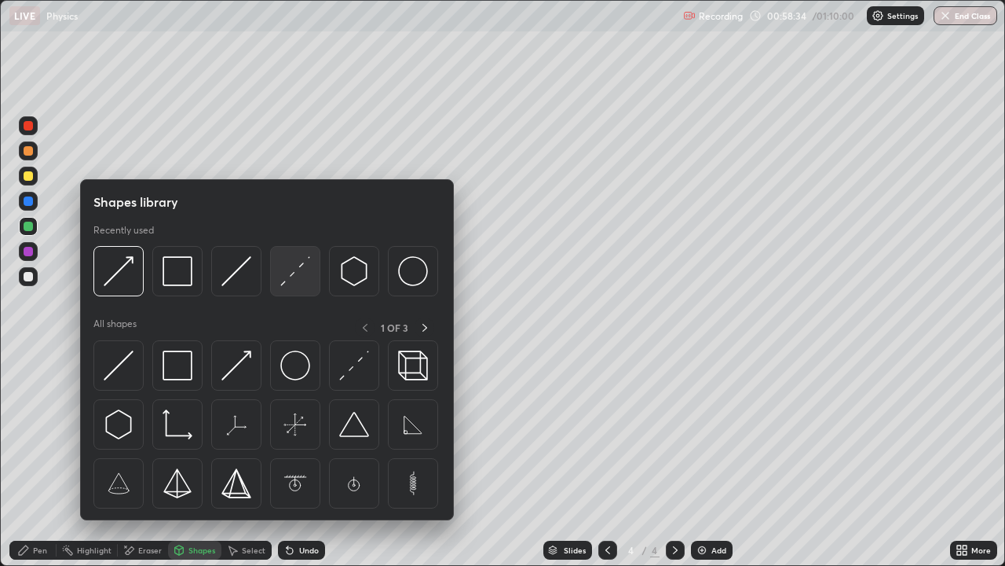
click at [290, 281] on img at bounding box center [295, 271] width 30 height 30
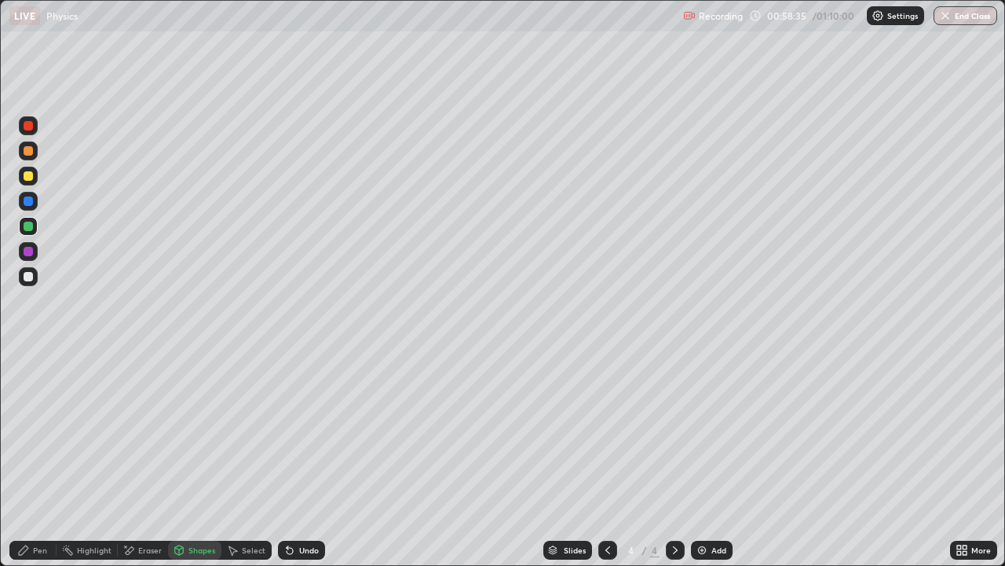
click at [29, 276] on div at bounding box center [28, 276] width 9 height 9
click at [38, 465] on div "Pen" at bounding box center [40, 550] width 14 height 8
click at [26, 229] on div at bounding box center [28, 226] width 9 height 9
click at [27, 180] on div at bounding box center [28, 175] width 9 height 9
click at [20, 278] on div at bounding box center [28, 276] width 19 height 19
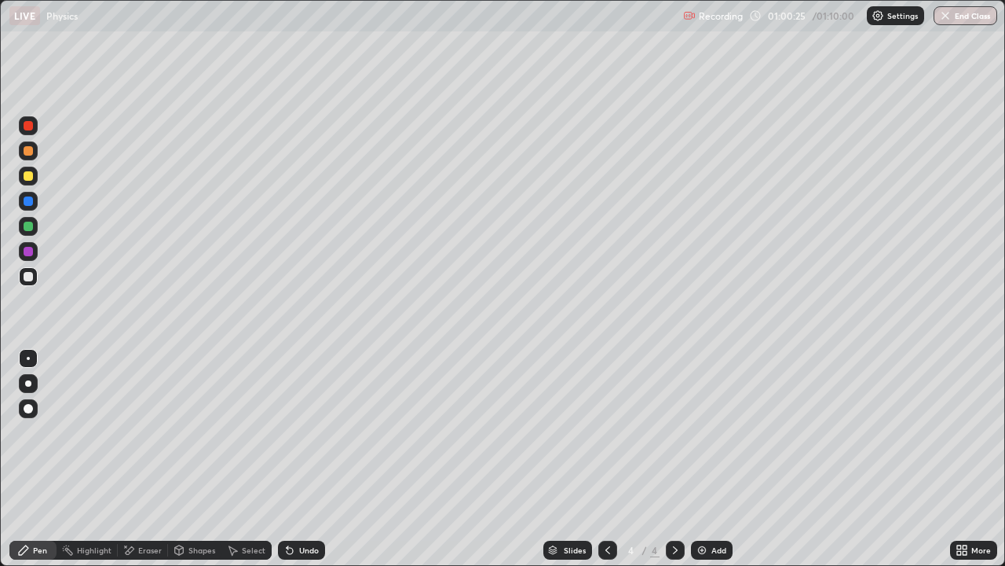
click at [26, 177] on div at bounding box center [28, 175] width 9 height 9
click at [246, 465] on div "Select" at bounding box center [247, 549] width 50 height 19
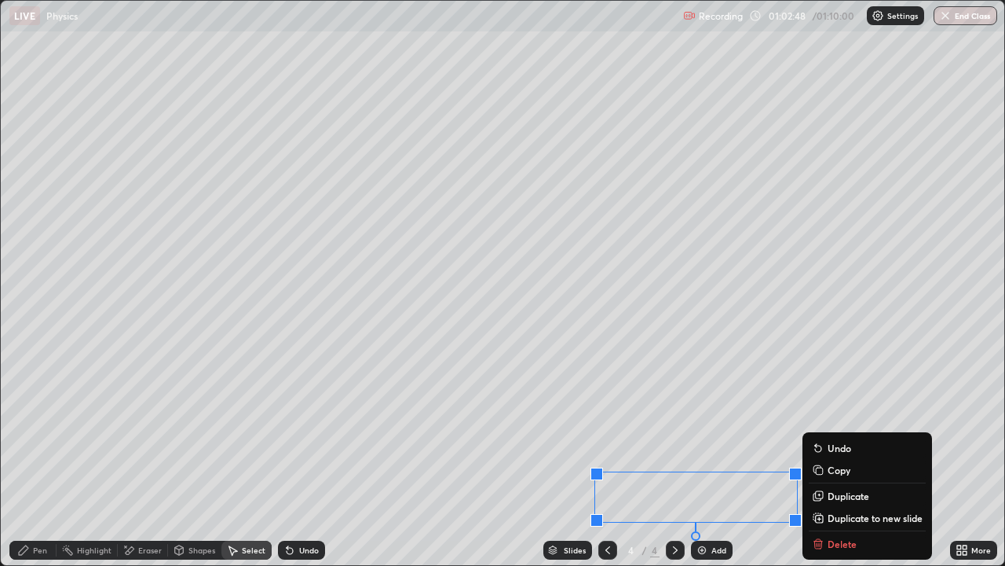
click at [487, 465] on div "0 ° Undo Copy Duplicate Duplicate to new slide Delete" at bounding box center [503, 283] width 1004 height 564
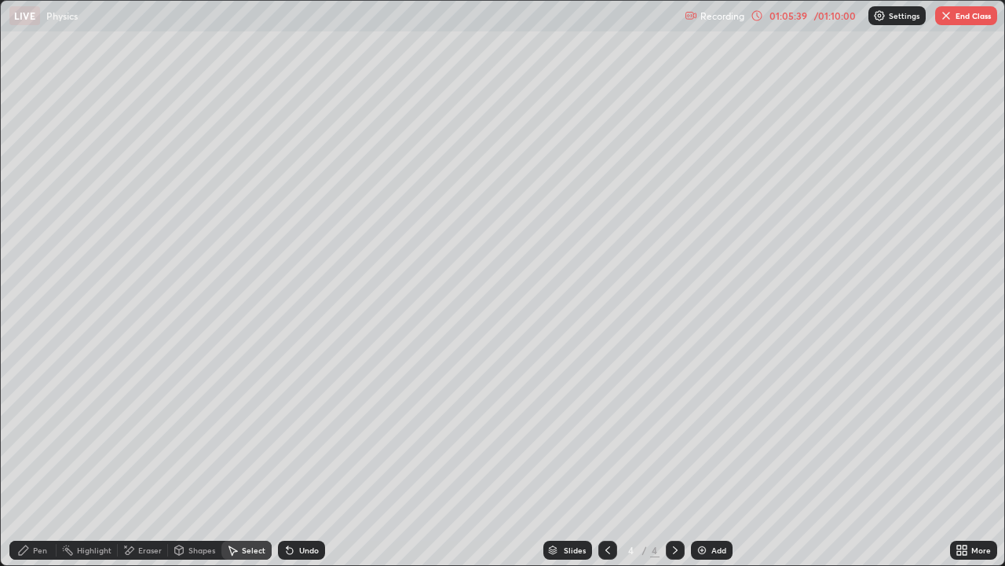
click at [714, 465] on div "Add" at bounding box center [719, 550] width 15 height 8
click at [35, 465] on div "Pen" at bounding box center [32, 549] width 47 height 19
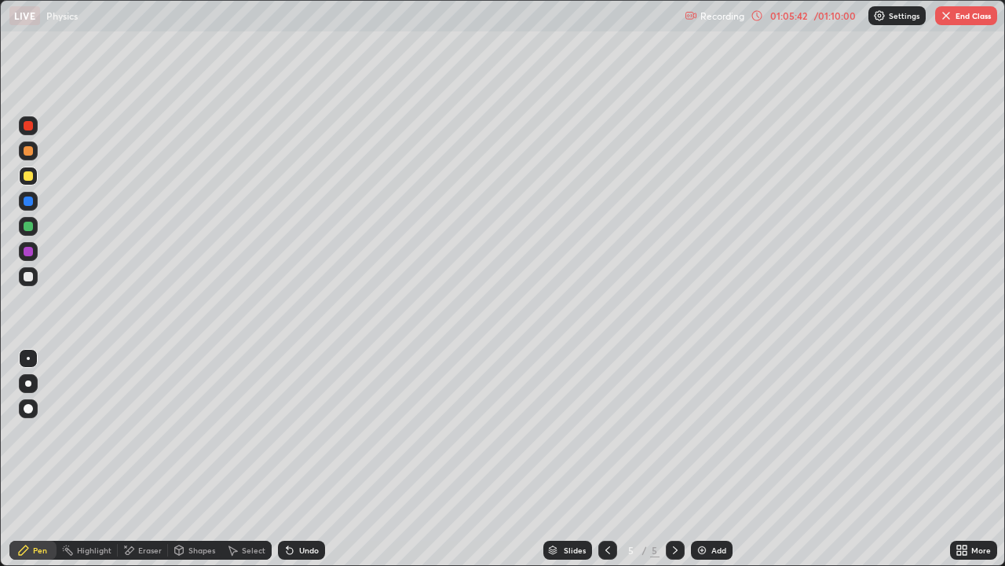
click at [29, 279] on div at bounding box center [28, 276] width 9 height 9
click at [190, 465] on div "Shapes" at bounding box center [202, 550] width 27 height 8
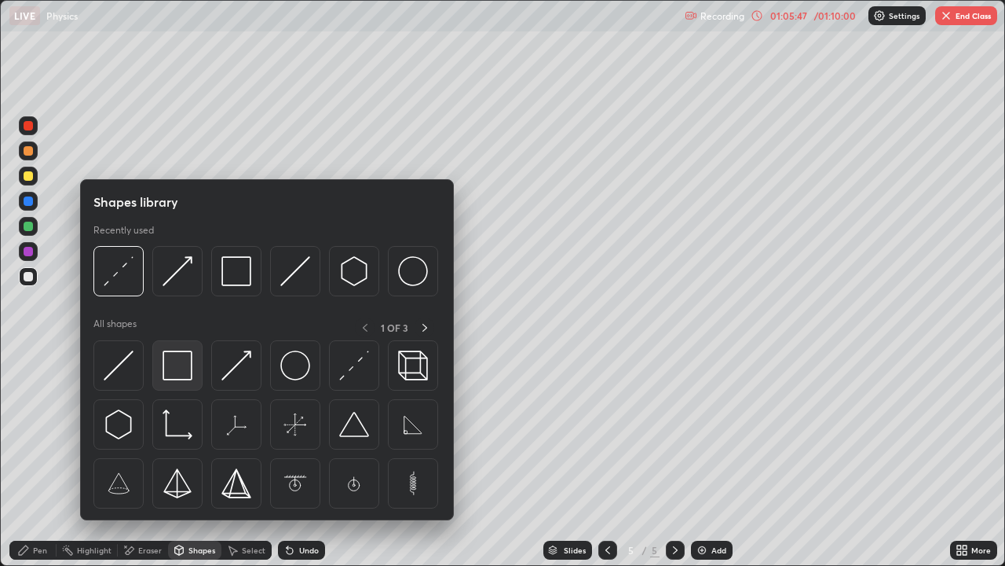
click at [178, 366] on img at bounding box center [178, 365] width 30 height 30
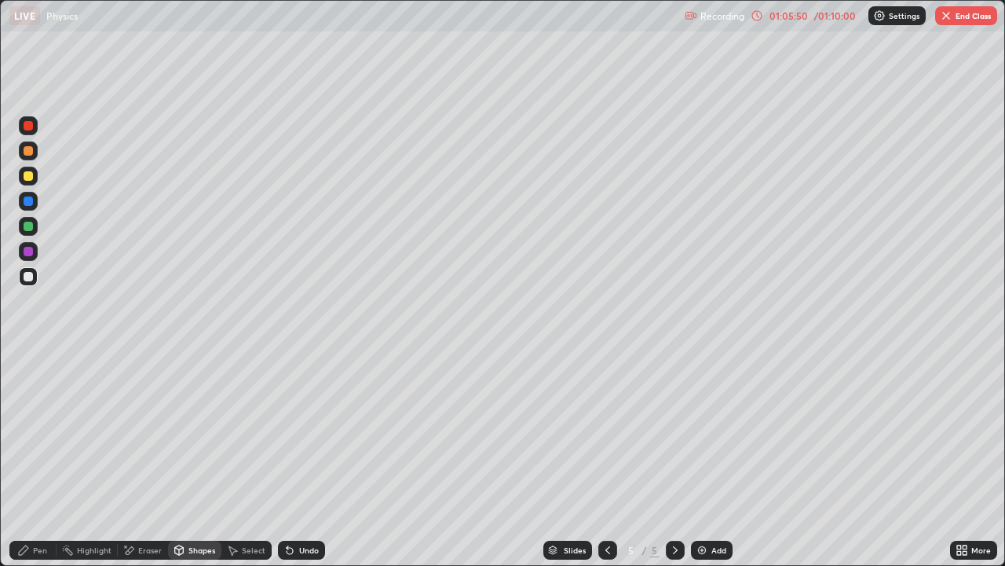
click at [203, 465] on div "Shapes" at bounding box center [202, 550] width 27 height 8
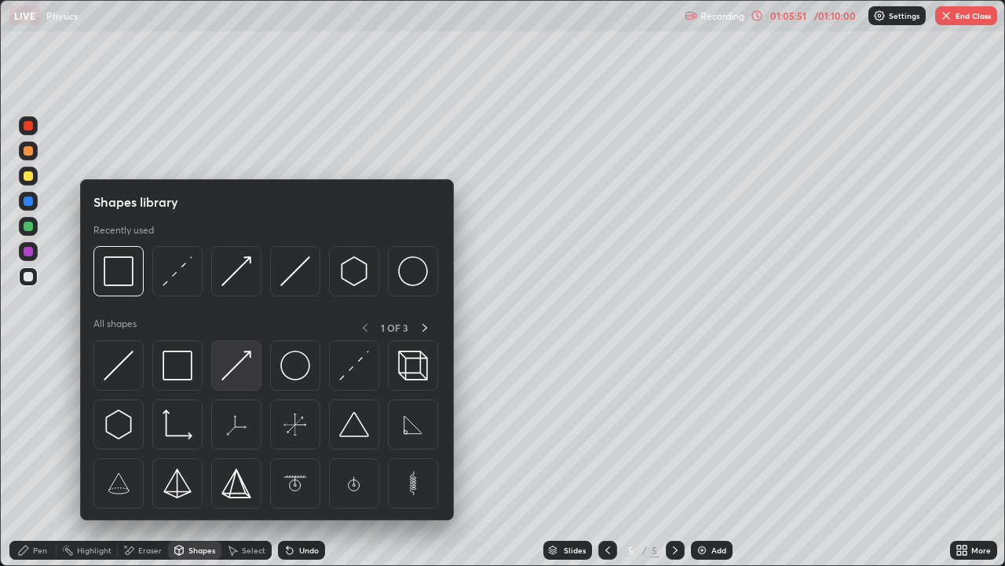
click at [240, 357] on img at bounding box center [237, 365] width 30 height 30
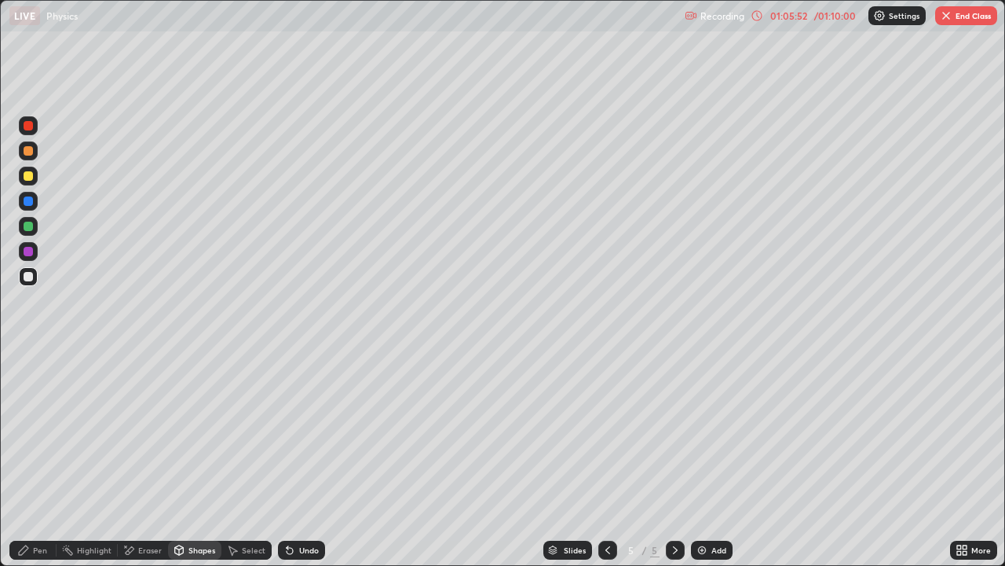
click at [29, 230] on div at bounding box center [28, 226] width 9 height 9
click at [30, 465] on div "Pen" at bounding box center [32, 549] width 47 height 19
click at [185, 465] on div "Shapes" at bounding box center [194, 549] width 53 height 19
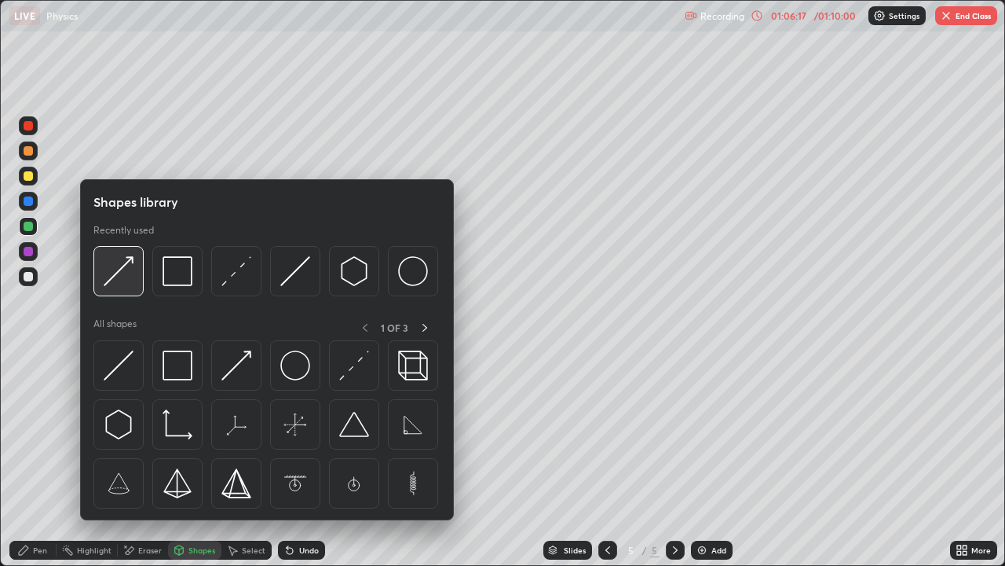
click at [129, 272] on img at bounding box center [119, 271] width 30 height 30
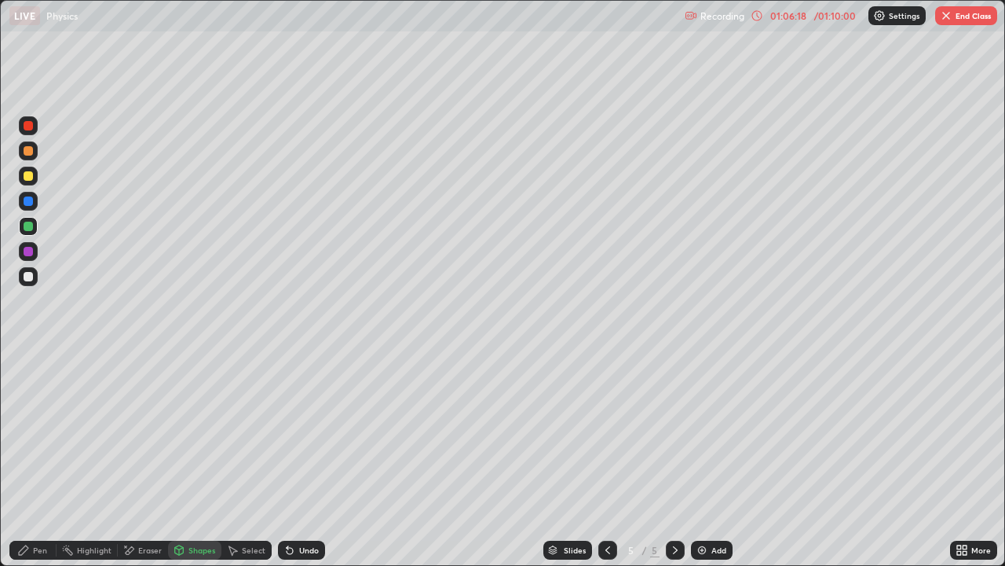
click at [29, 276] on div at bounding box center [28, 276] width 9 height 9
click at [24, 273] on div at bounding box center [28, 276] width 9 height 9
click at [310, 465] on div "Undo" at bounding box center [309, 550] width 20 height 8
click at [28, 465] on icon at bounding box center [23, 550] width 13 height 13
click at [196, 465] on div "Shapes" at bounding box center [202, 550] width 27 height 8
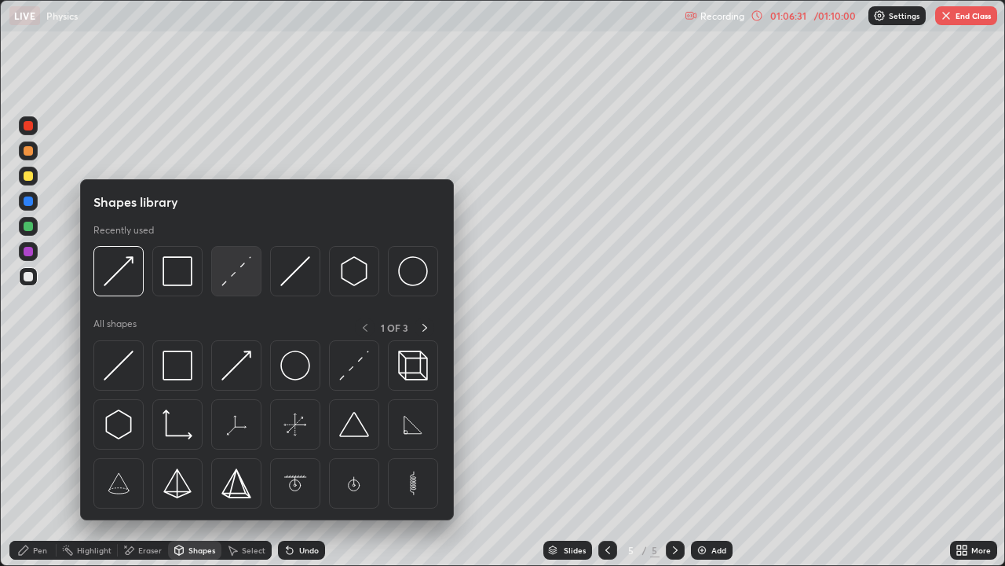
click at [240, 269] on img at bounding box center [237, 271] width 30 height 30
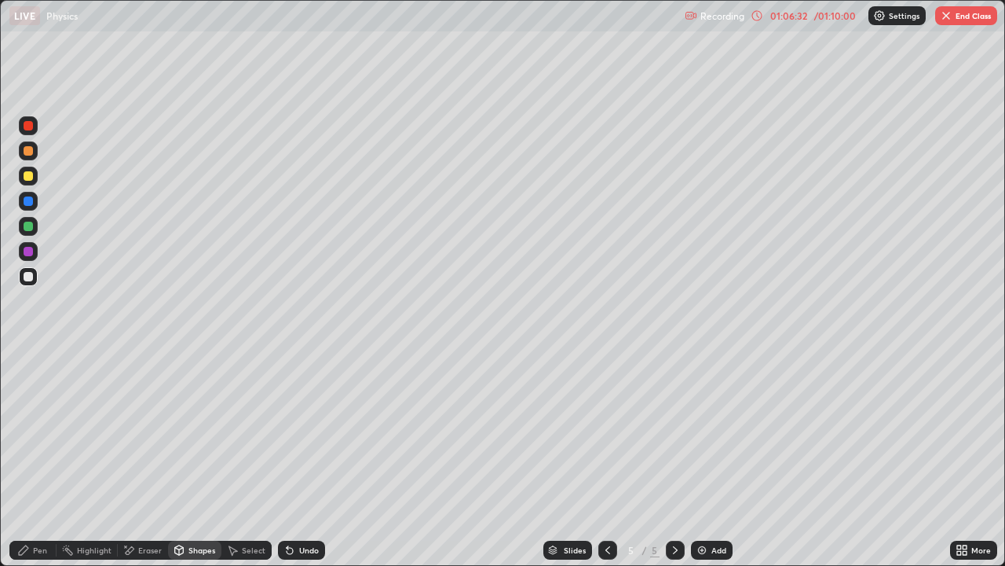
click at [30, 228] on div at bounding box center [28, 226] width 9 height 9
click at [302, 465] on div "Undo" at bounding box center [309, 550] width 20 height 8
click at [299, 465] on div "Undo" at bounding box center [309, 550] width 20 height 8
click at [303, 465] on div "Undo" at bounding box center [309, 550] width 20 height 8
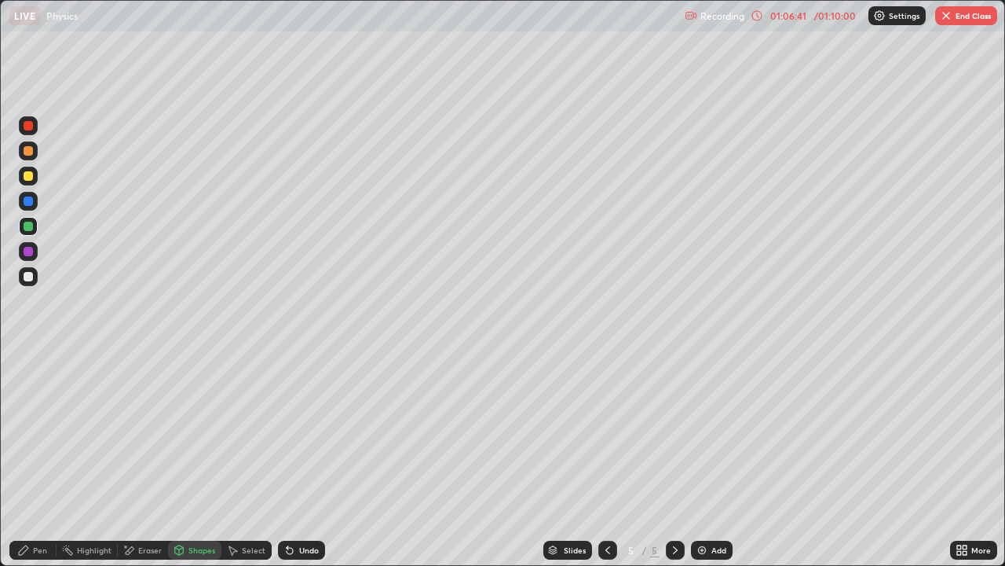
click at [306, 465] on div "Undo" at bounding box center [309, 550] width 20 height 8
click at [305, 465] on div "Undo" at bounding box center [309, 550] width 20 height 8
click at [27, 465] on icon at bounding box center [23, 550] width 13 height 13
click at [200, 465] on div "Shapes" at bounding box center [202, 550] width 27 height 8
click at [27, 465] on icon at bounding box center [23, 550] width 13 height 13
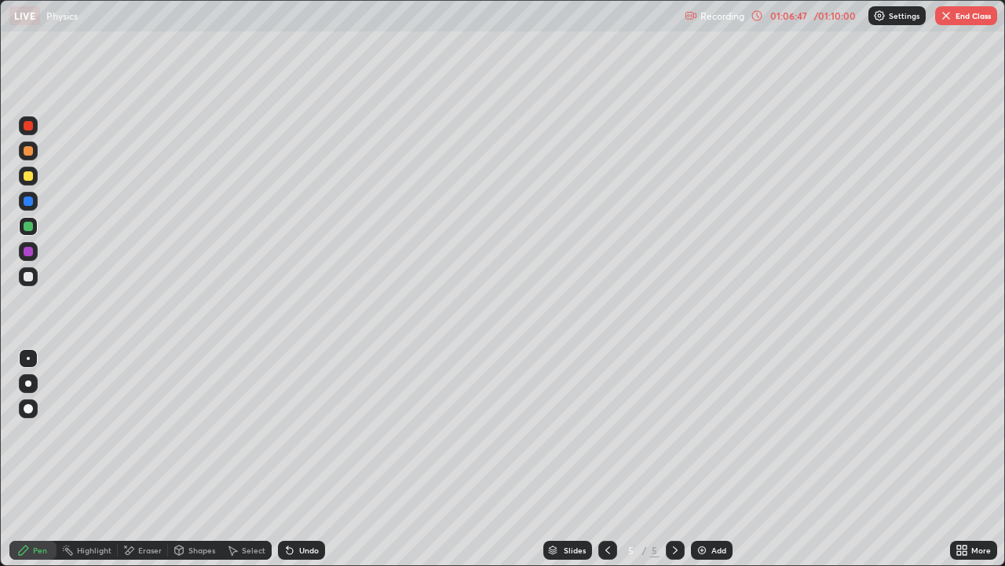
click at [31, 276] on div at bounding box center [28, 276] width 9 height 9
click at [308, 465] on div "Undo" at bounding box center [309, 550] width 20 height 8
click at [306, 465] on div "Undo" at bounding box center [301, 549] width 47 height 19
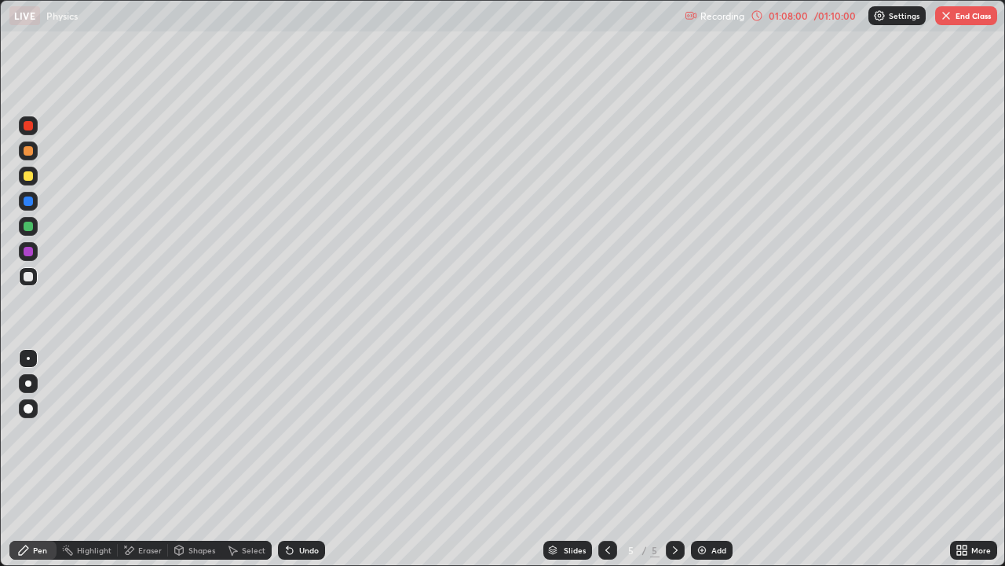
click at [306, 465] on div "Undo" at bounding box center [301, 549] width 47 height 19
click at [967, 16] on button "End Class" at bounding box center [967, 15] width 62 height 19
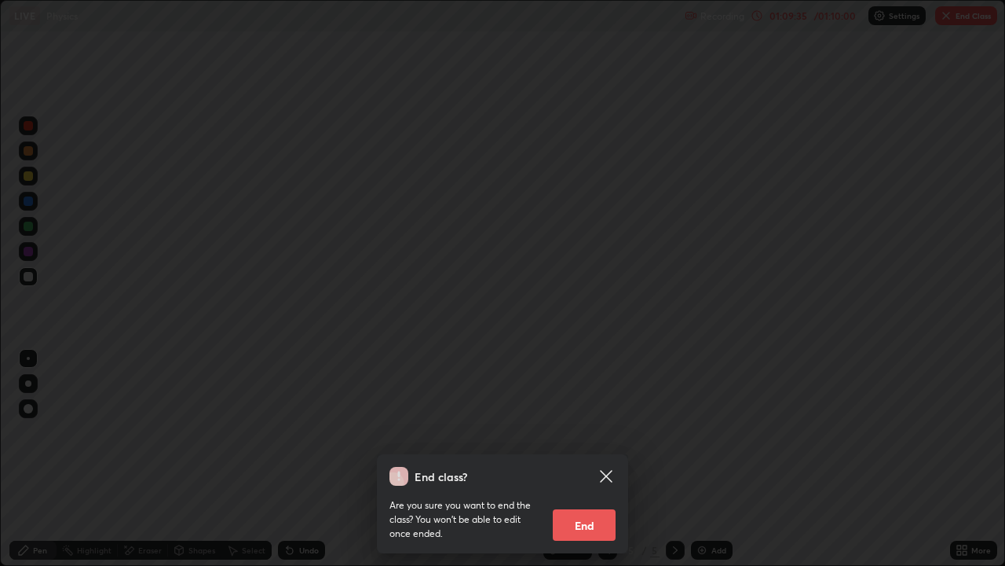
click at [580, 465] on button "End" at bounding box center [584, 524] width 63 height 31
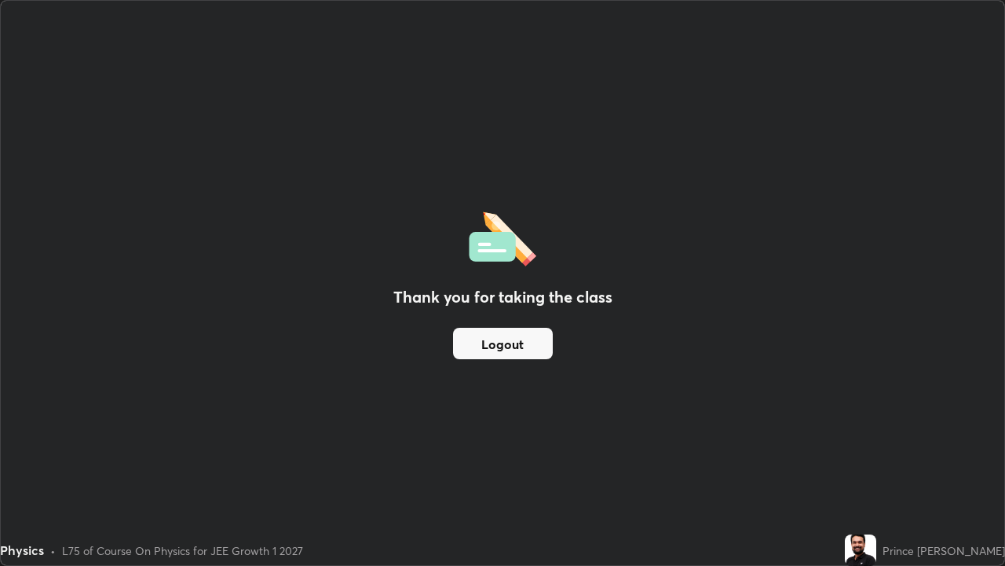
click at [500, 355] on button "Logout" at bounding box center [503, 343] width 100 height 31
